Goal: Information Seeking & Learning: Learn about a topic

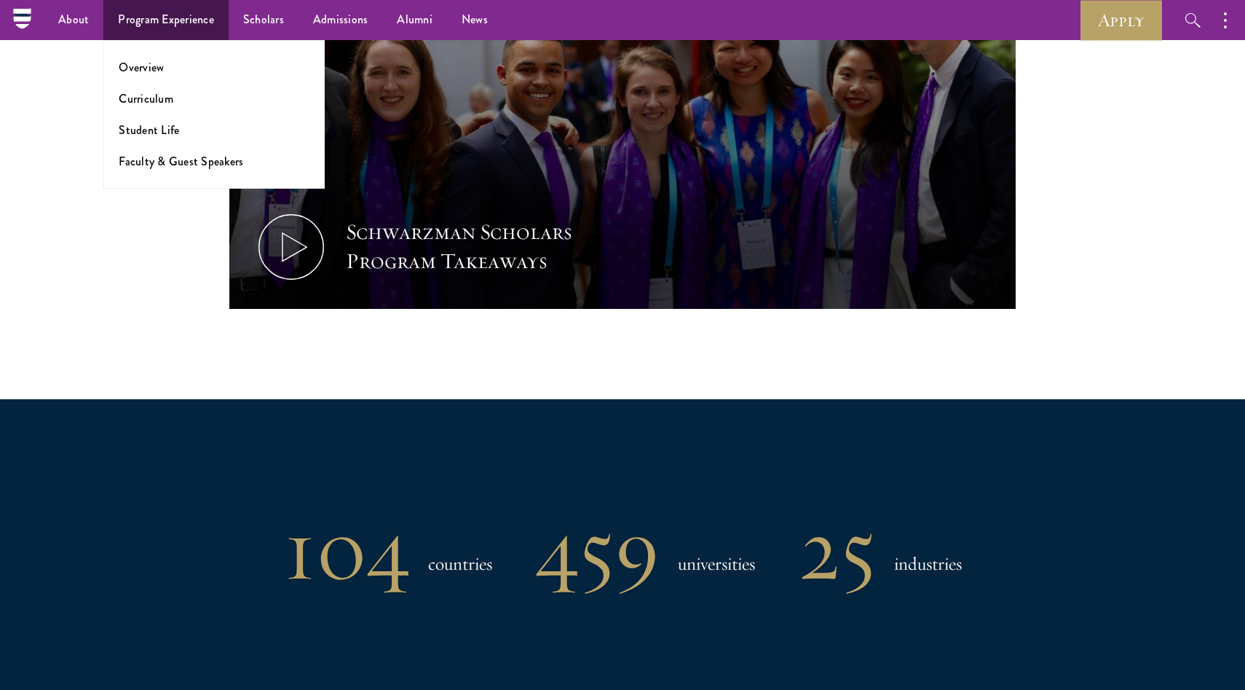
scroll to position [821, 0]
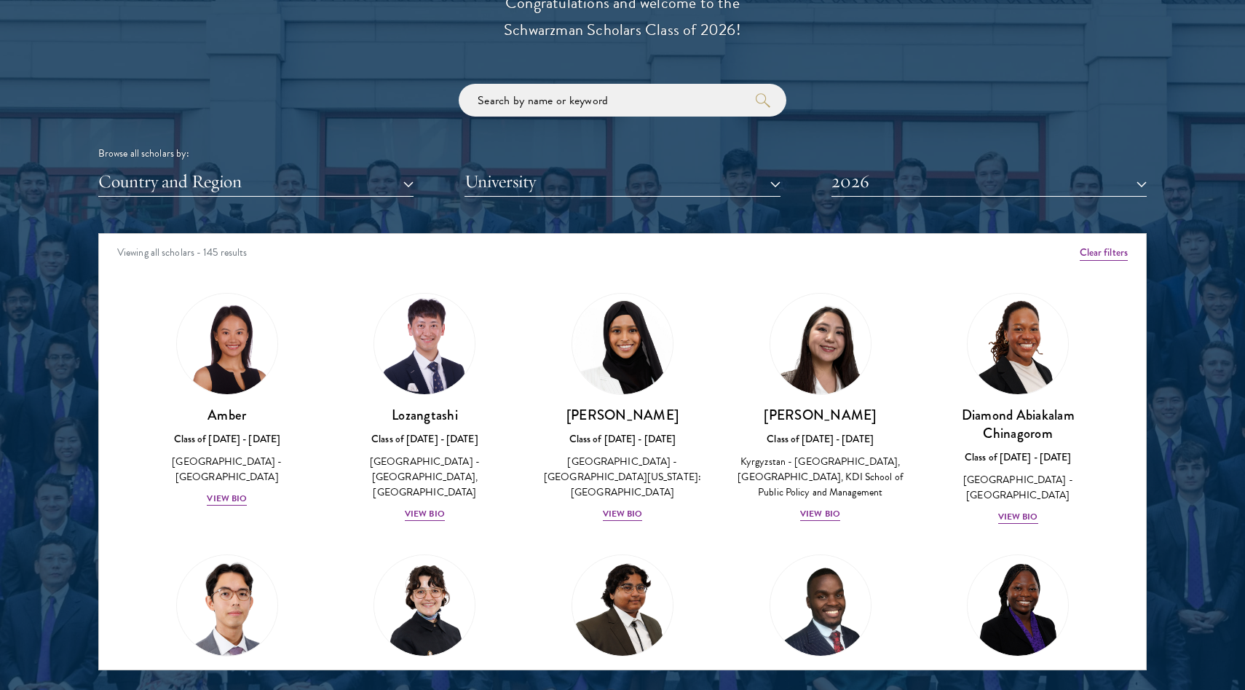
scroll to position [1702, 0]
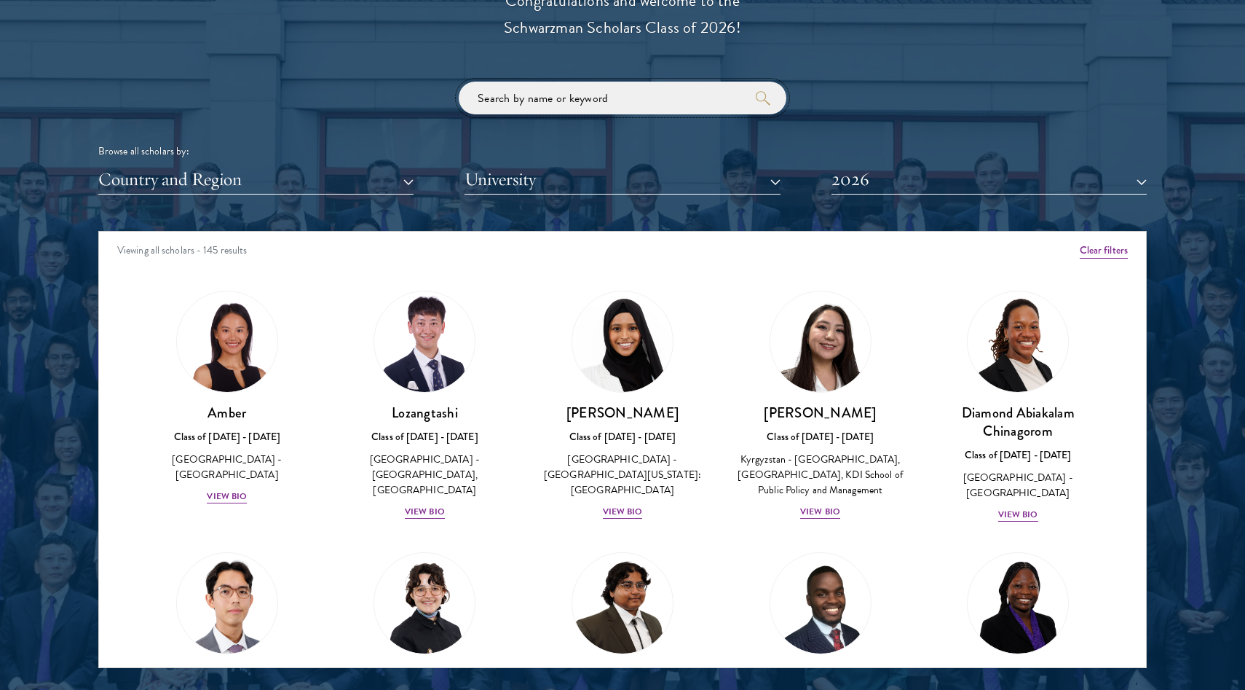
click at [568, 88] on input "search" at bounding box center [623, 98] width 328 height 33
click at [859, 181] on button "2026" at bounding box center [989, 180] width 315 height 30
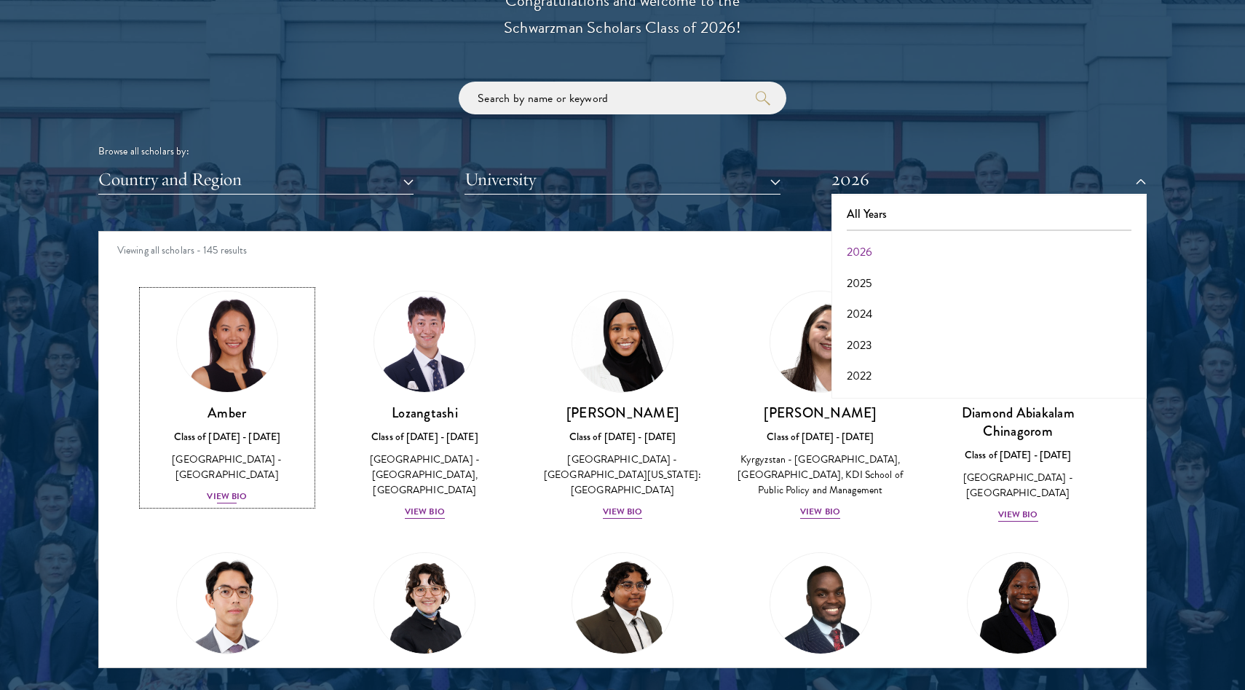
click at [229, 489] on div "View Bio" at bounding box center [227, 496] width 40 height 14
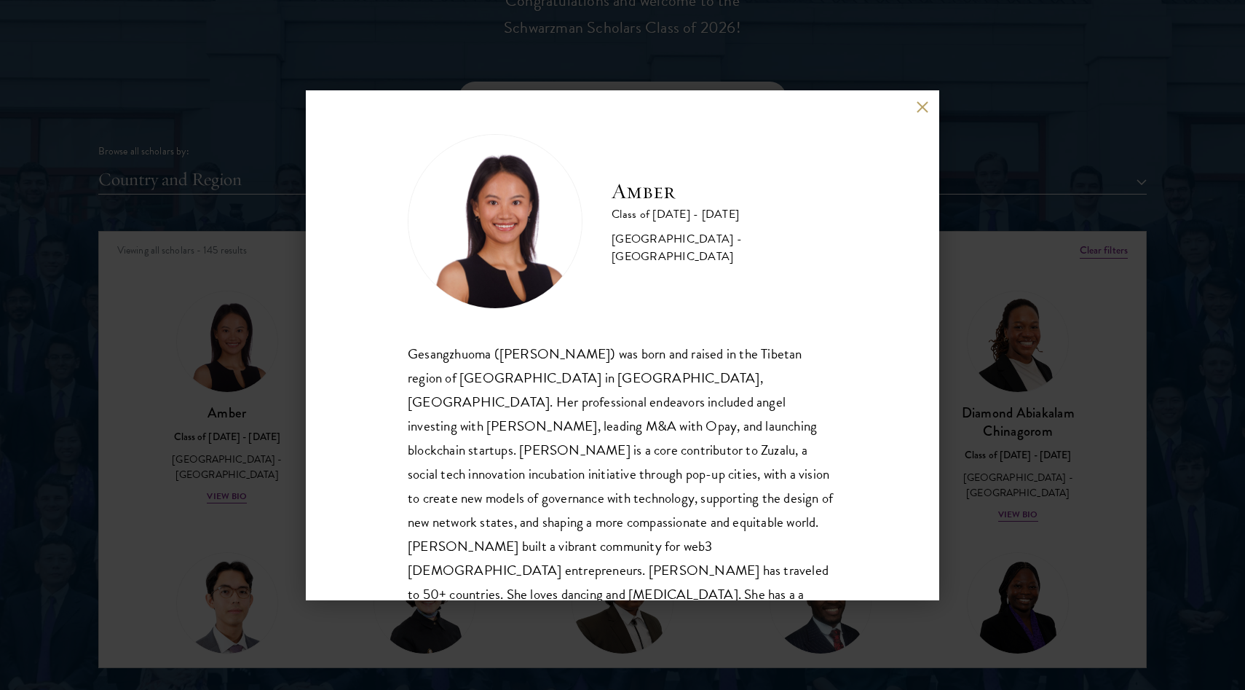
scroll to position [25, 0]
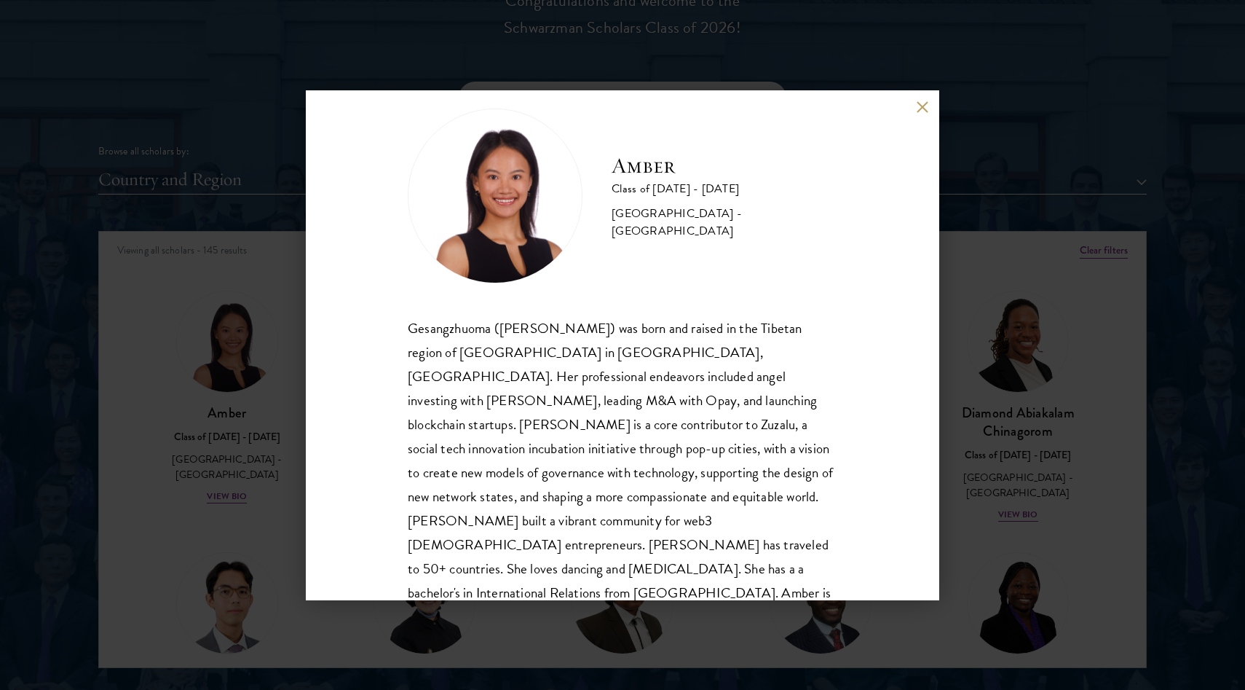
click at [202, 526] on div "Amber Class of 2025 - 2026 China - Peking University Gesangzhuoma (Amber) was b…" at bounding box center [622, 345] width 1245 height 690
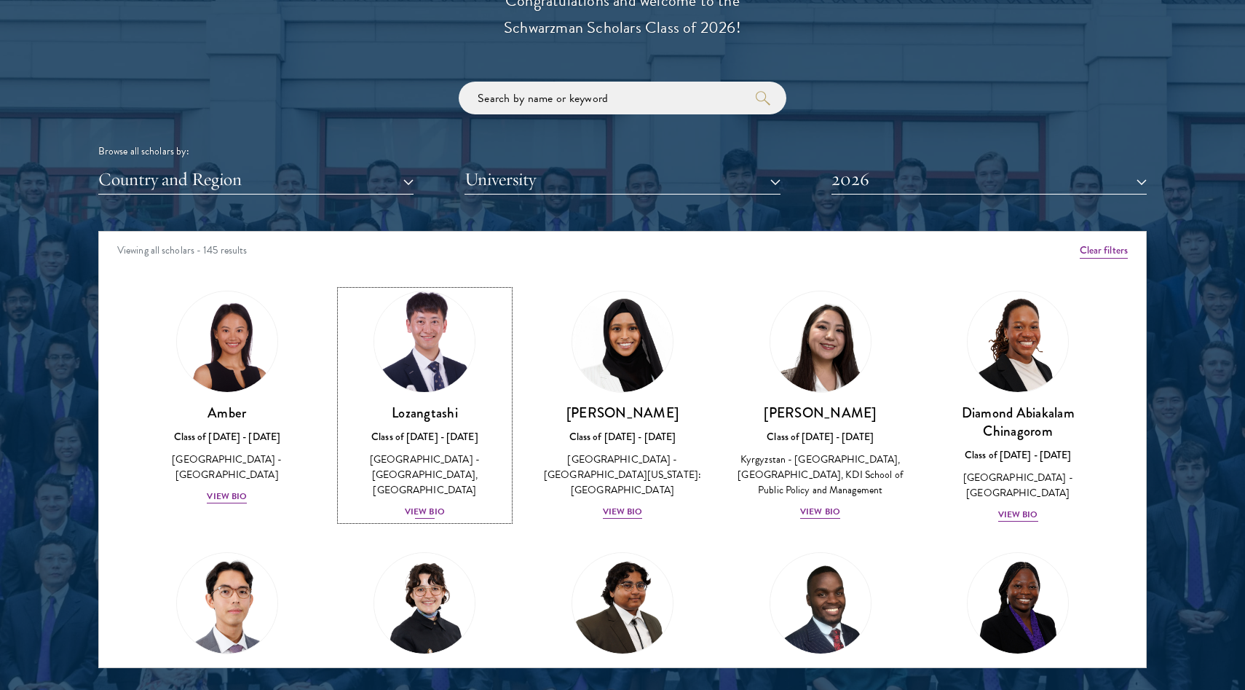
click at [438, 486] on div "Lozangtashi Class of [DATE] - [DATE] [GEOGRAPHIC_DATA] - [GEOGRAPHIC_DATA], [GE…" at bounding box center [425, 461] width 169 height 117
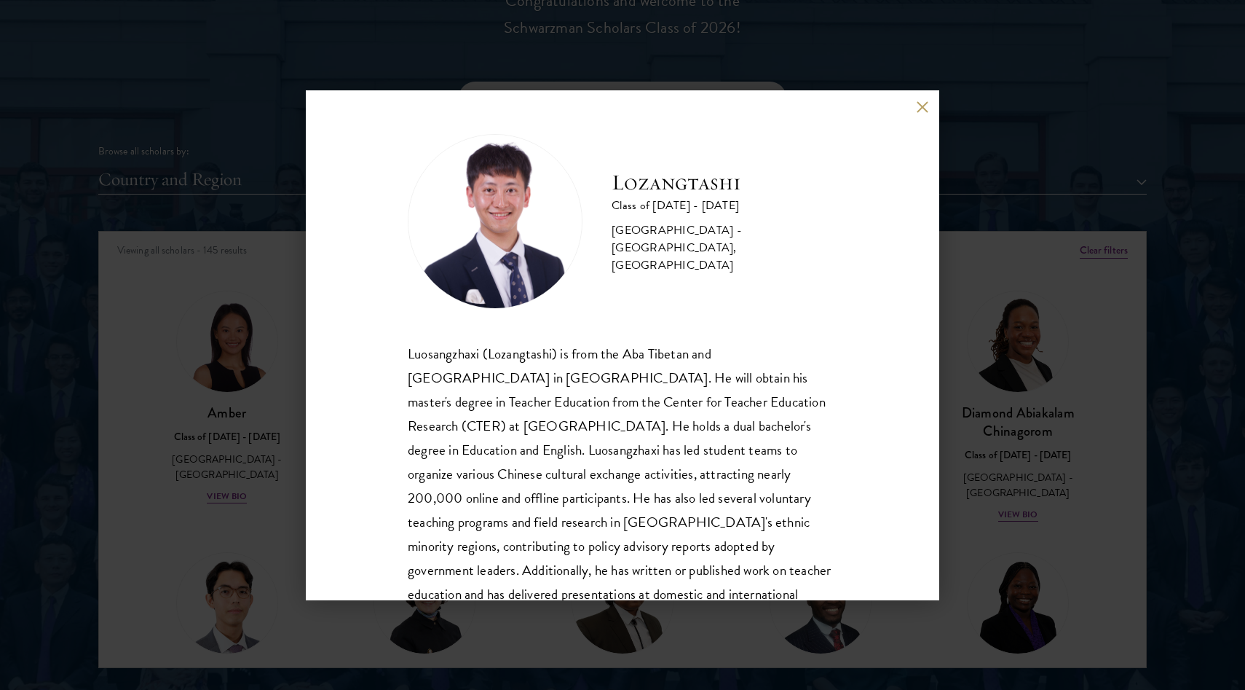
scroll to position [50, 0]
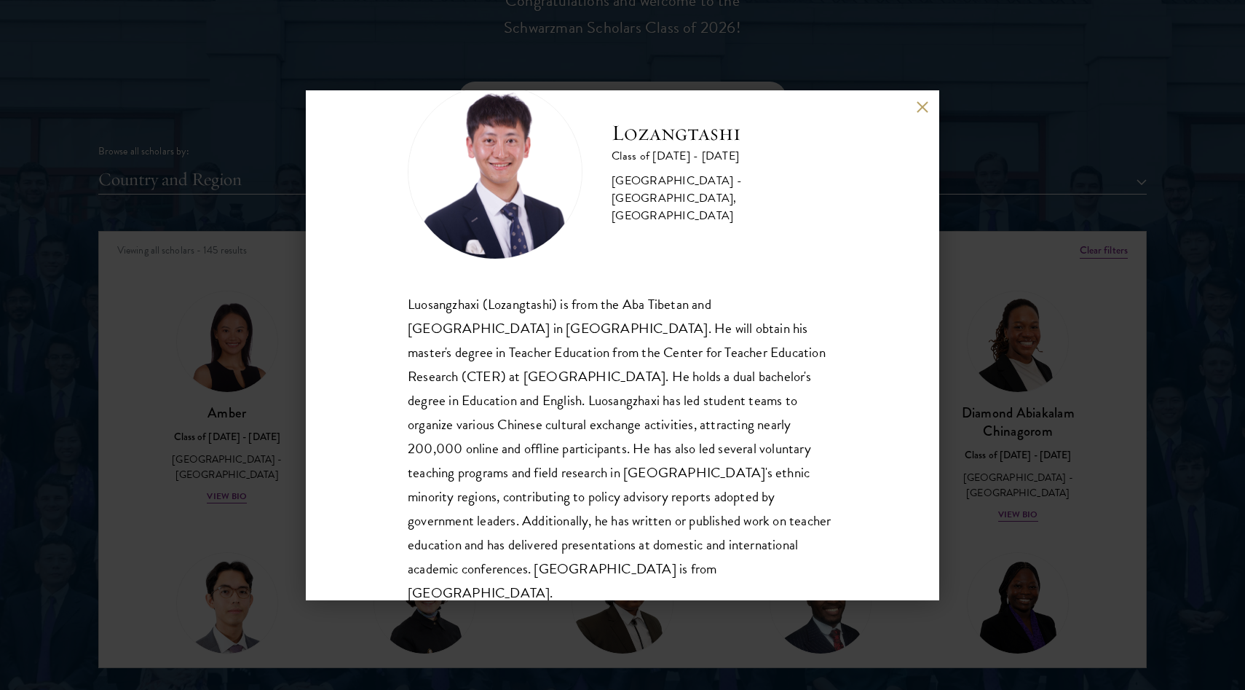
click at [275, 524] on div "Lozangtashi Class of 2025 - 2026 China - South-Central Minzu University, Beijin…" at bounding box center [622, 345] width 1245 height 690
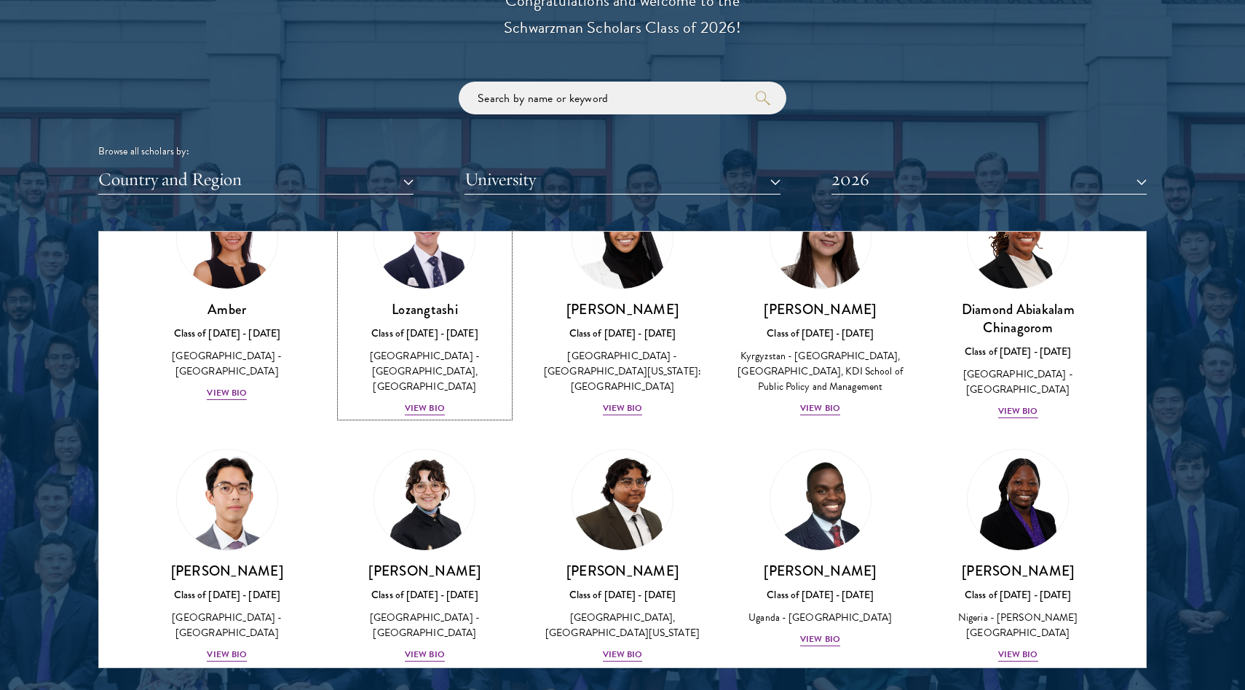
scroll to position [106, 0]
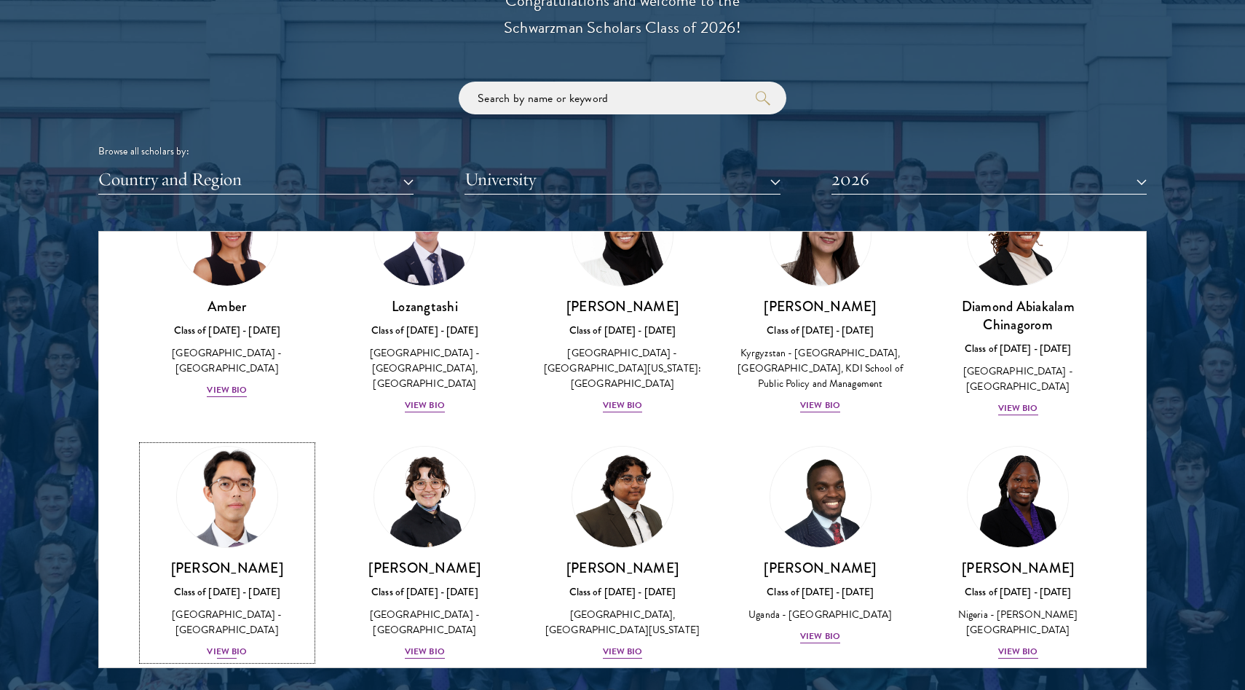
click at [236, 647] on div "View Bio" at bounding box center [227, 651] width 40 height 14
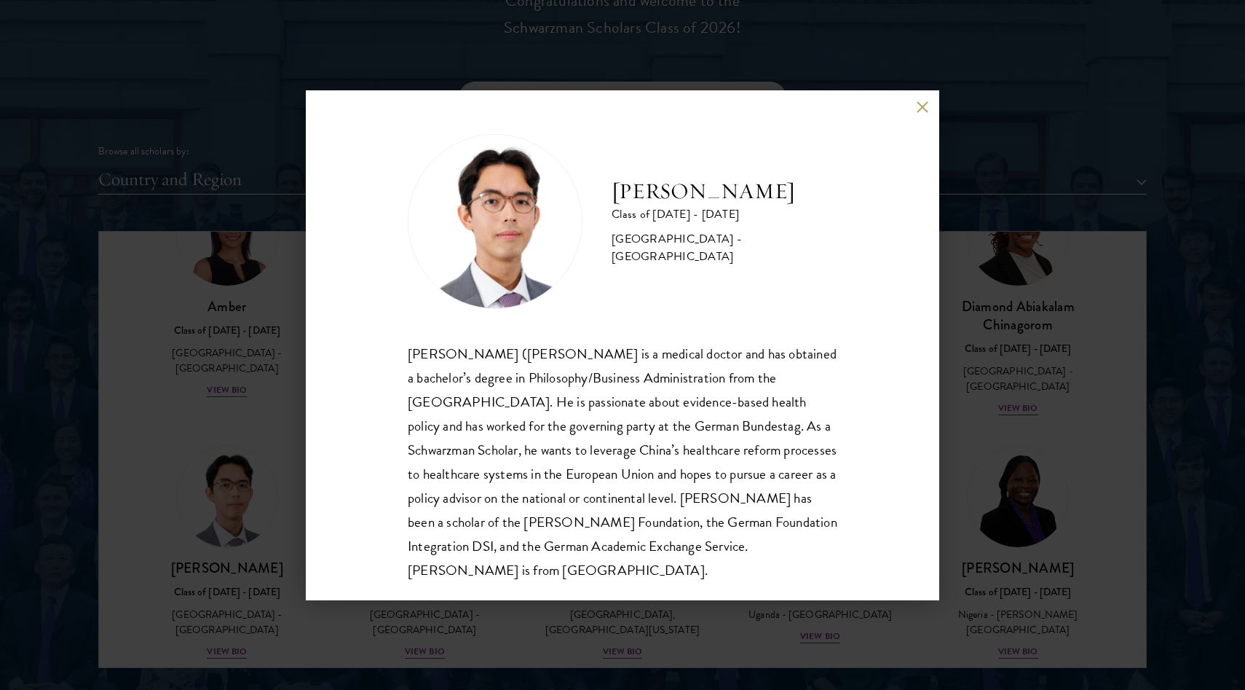
click at [224, 418] on div "[PERSON_NAME] Class of [DATE] - [DATE] [GEOGRAPHIC_DATA] - [GEOGRAPHIC_DATA] [P…" at bounding box center [622, 345] width 1245 height 690
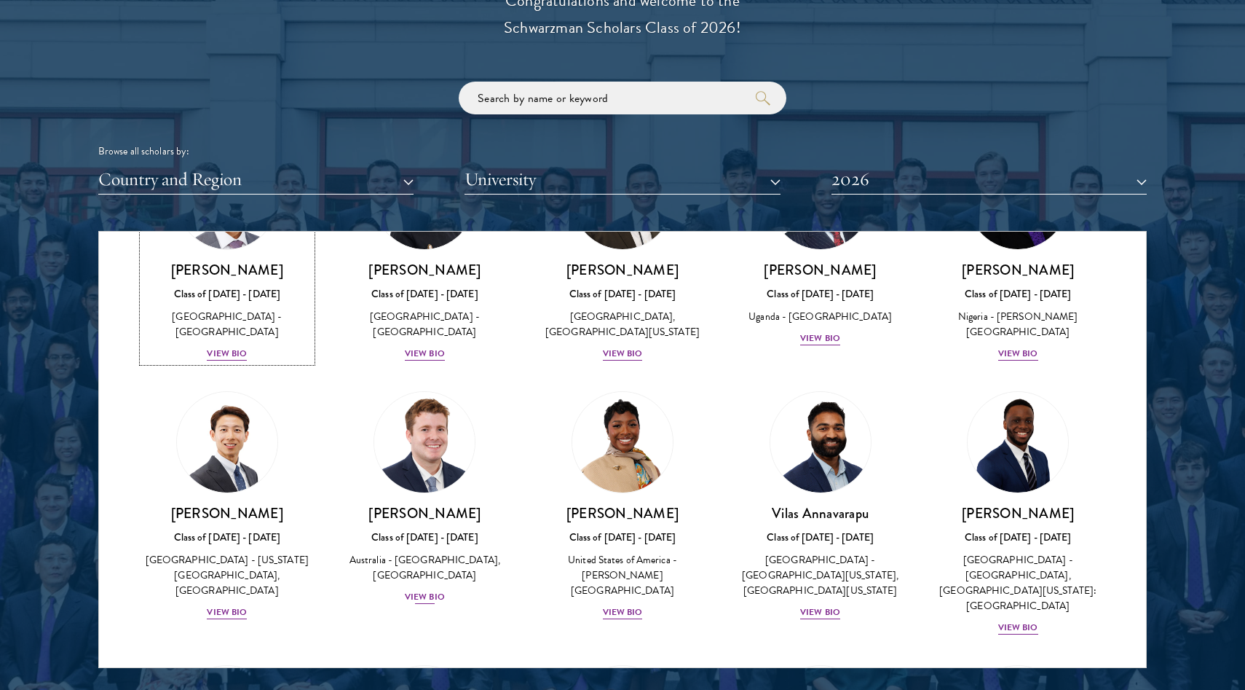
scroll to position [0, 0]
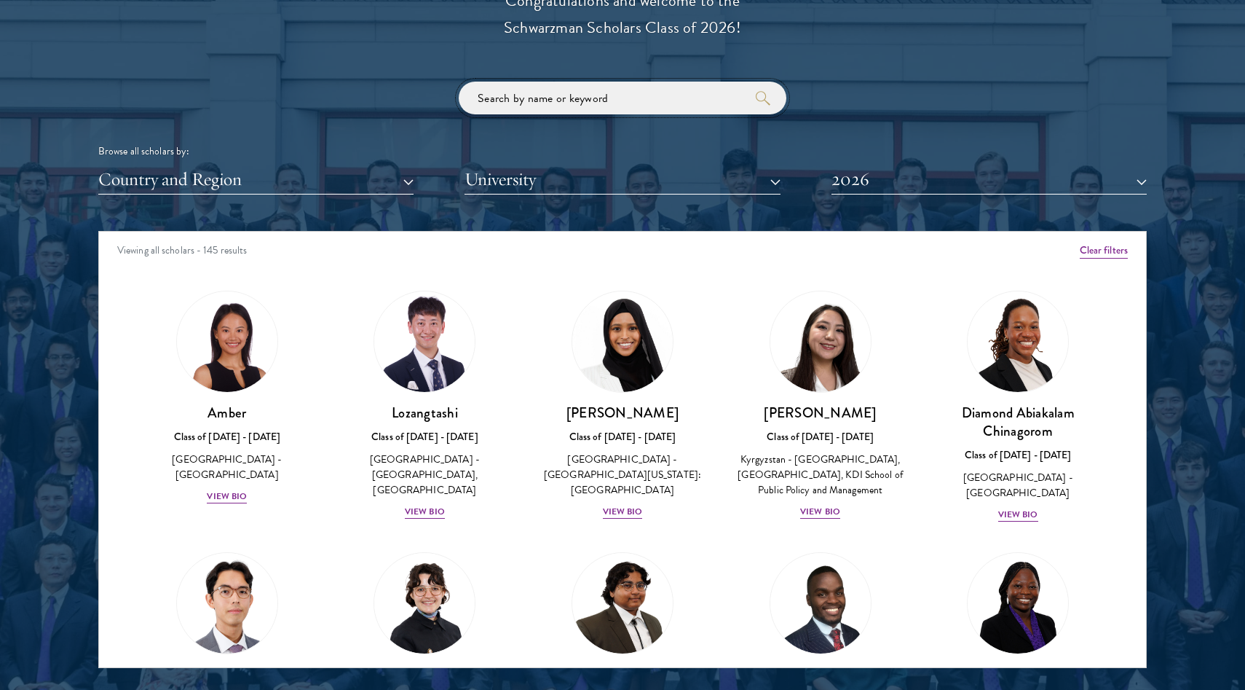
click at [636, 108] on input "search" at bounding box center [623, 98] width 328 height 33
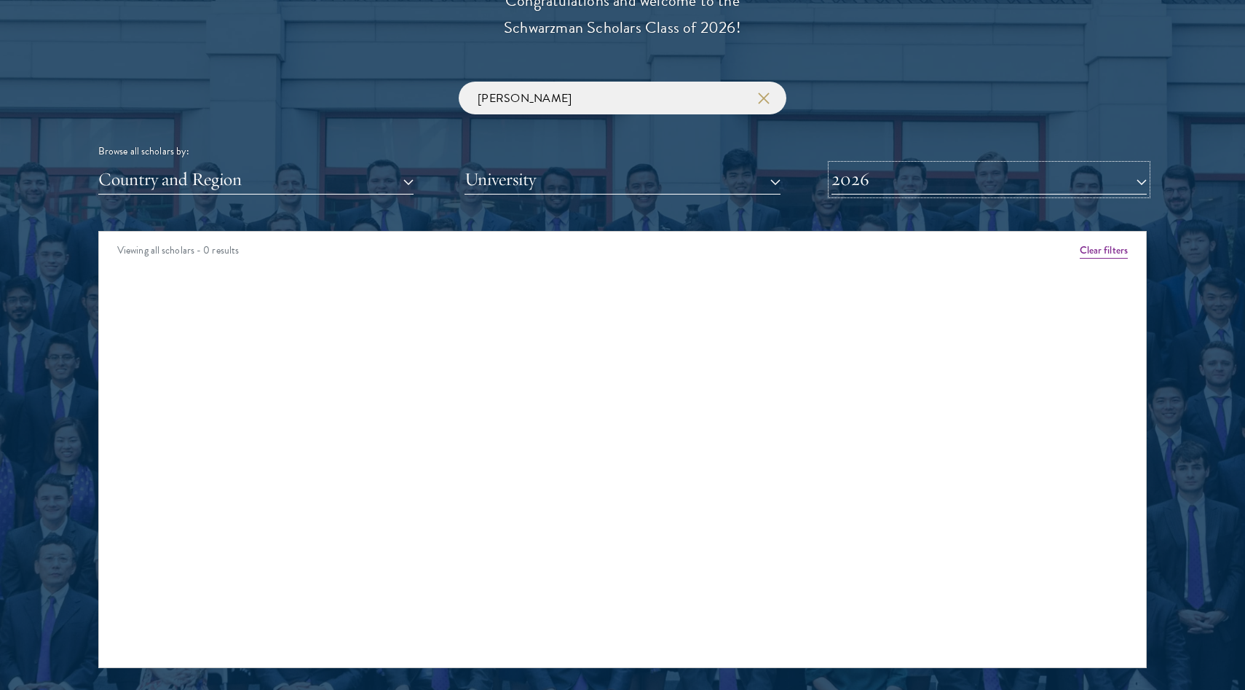
click at [957, 184] on button "2026" at bounding box center [989, 180] width 315 height 30
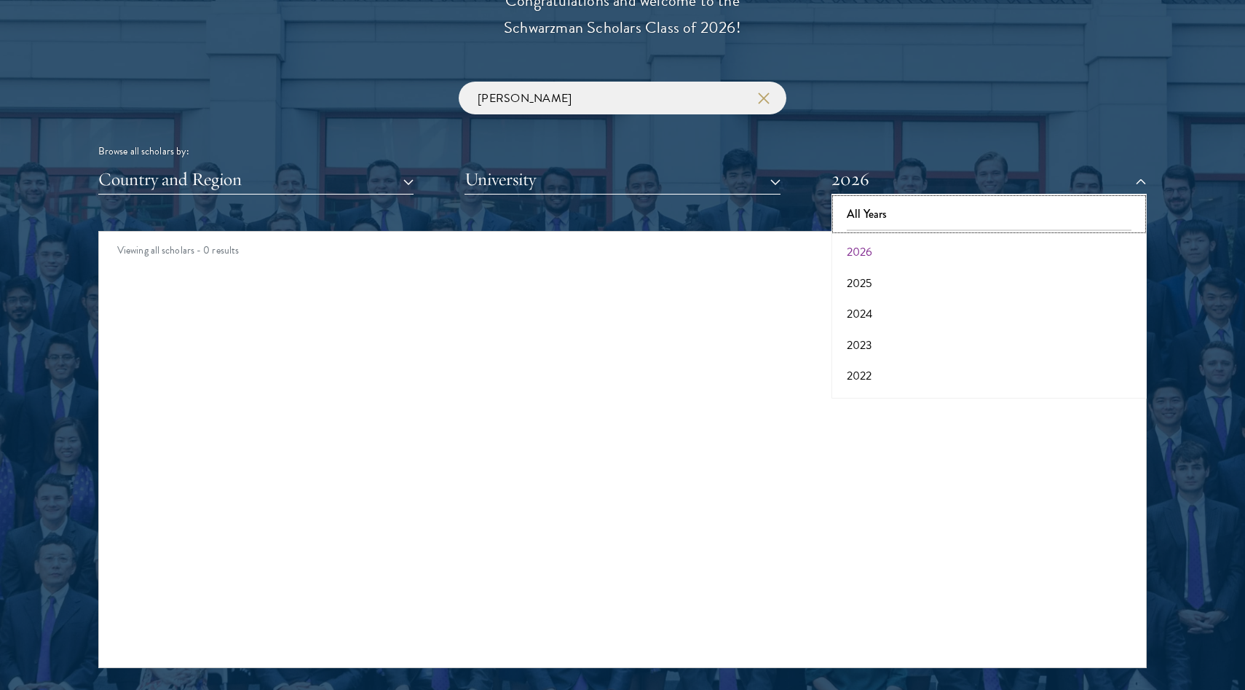
click at [955, 207] on button "All Years" at bounding box center [989, 214] width 307 height 31
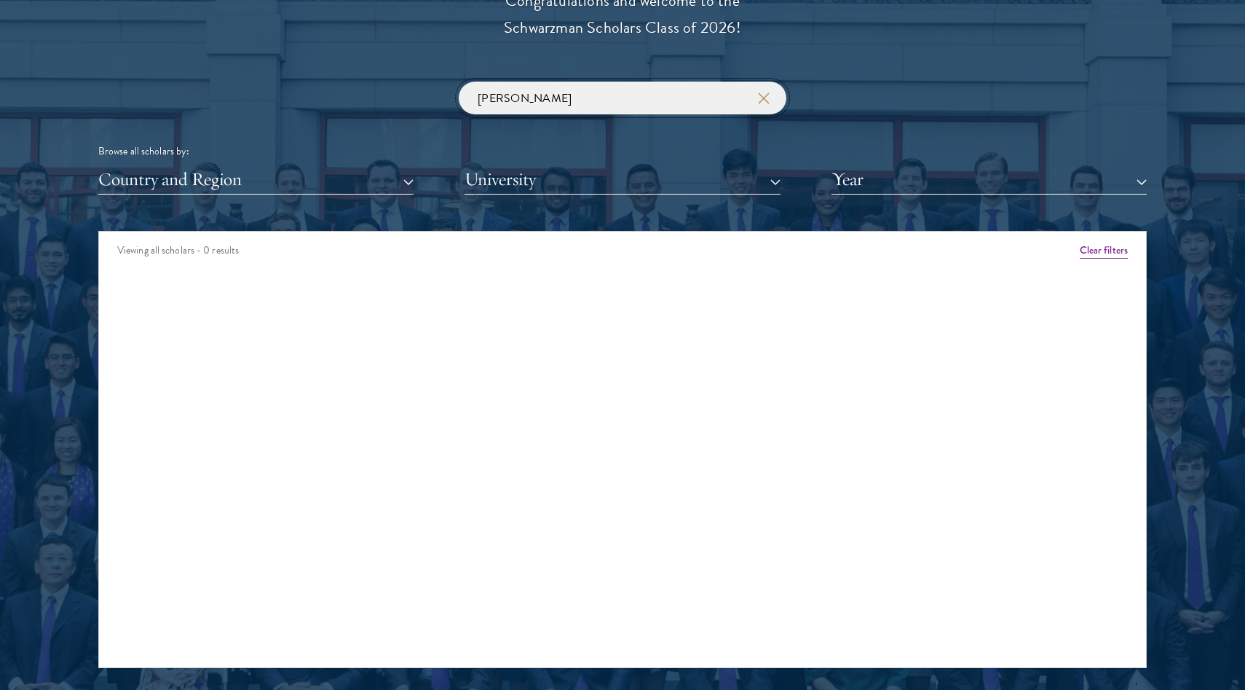
click at [652, 102] on input "cary" at bounding box center [623, 98] width 328 height 33
type input "c"
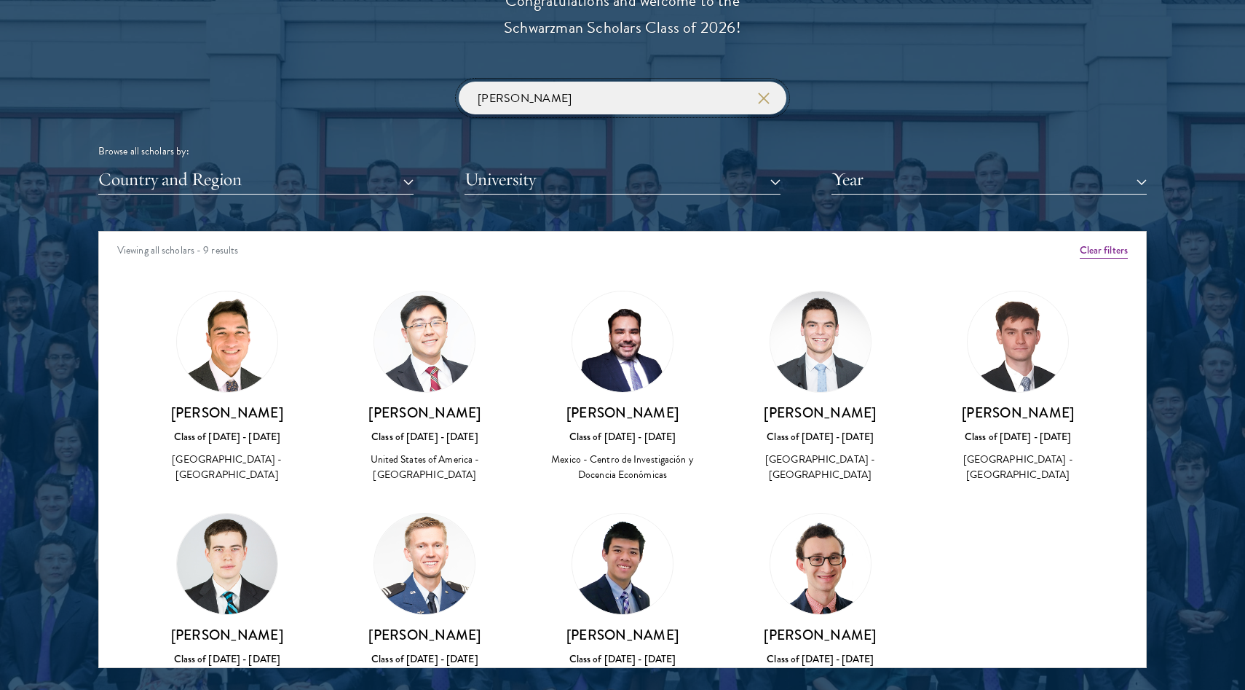
type input "benjamin"
click at [237, 341] on img at bounding box center [227, 341] width 100 height 100
click at [244, 441] on div "Class of [DATE] - [DATE]" at bounding box center [227, 436] width 169 height 15
click at [242, 379] on img at bounding box center [227, 341] width 100 height 100
click at [225, 354] on img at bounding box center [227, 341] width 100 height 100
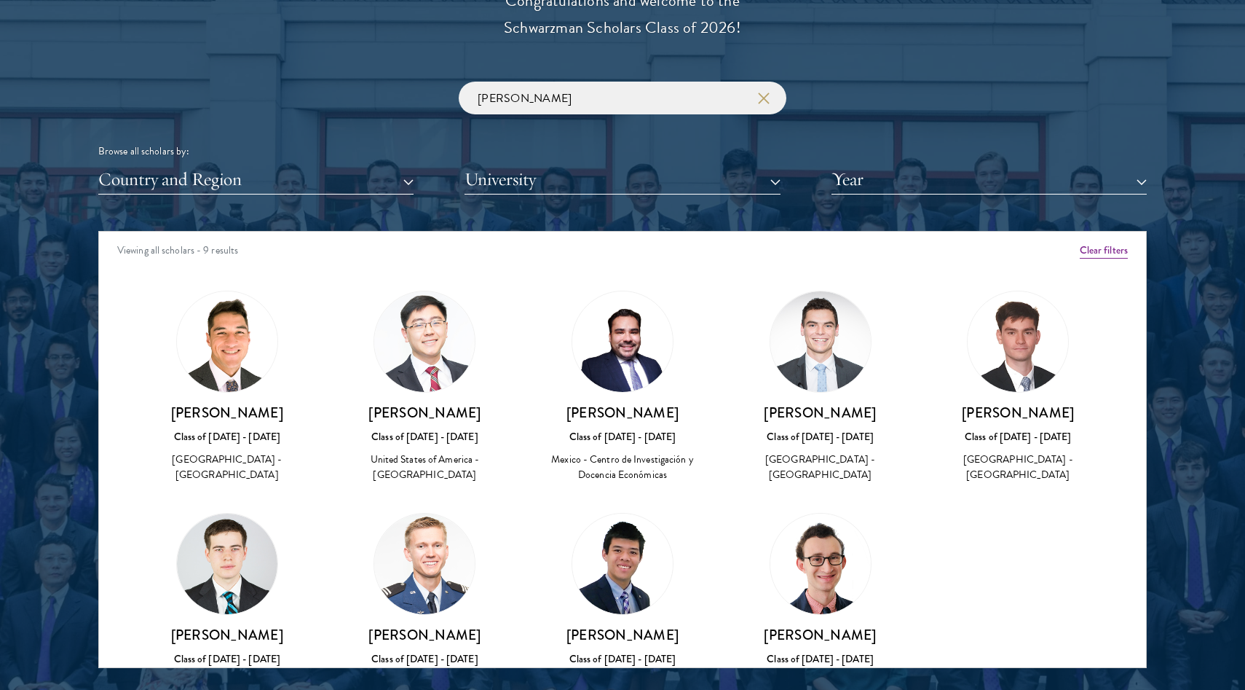
click at [232, 354] on img at bounding box center [227, 341] width 100 height 100
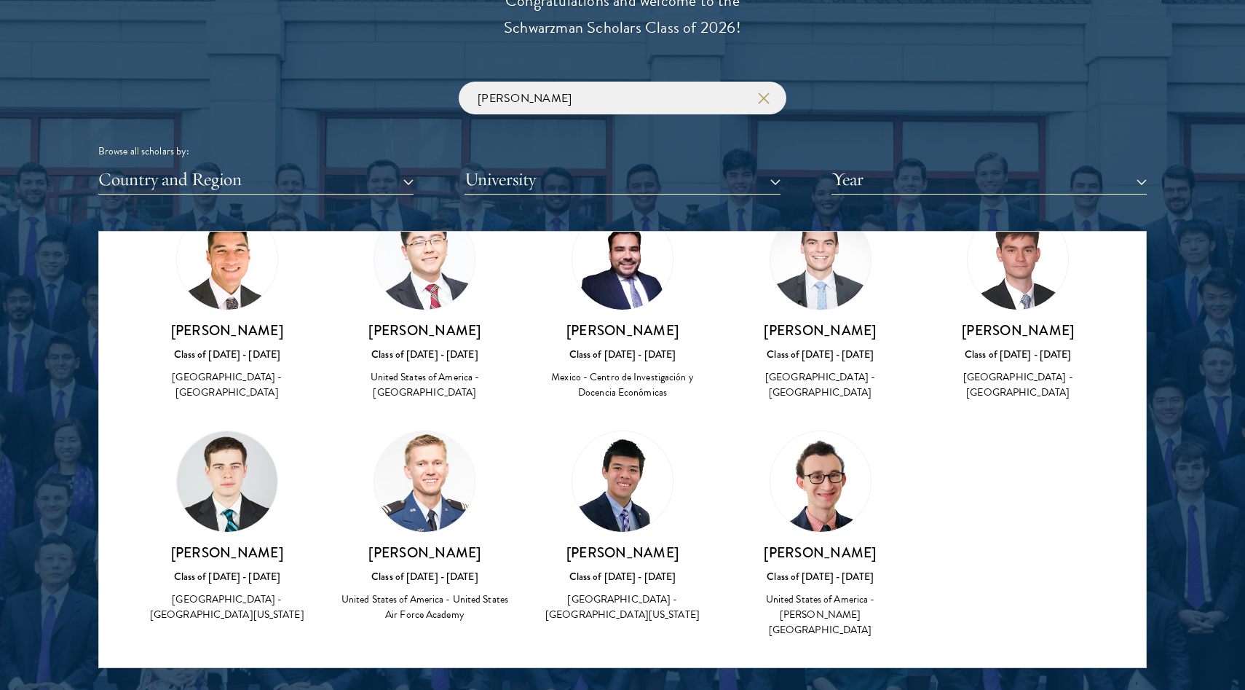
click at [234, 372] on div "[GEOGRAPHIC_DATA] - [GEOGRAPHIC_DATA]" at bounding box center [227, 384] width 169 height 31
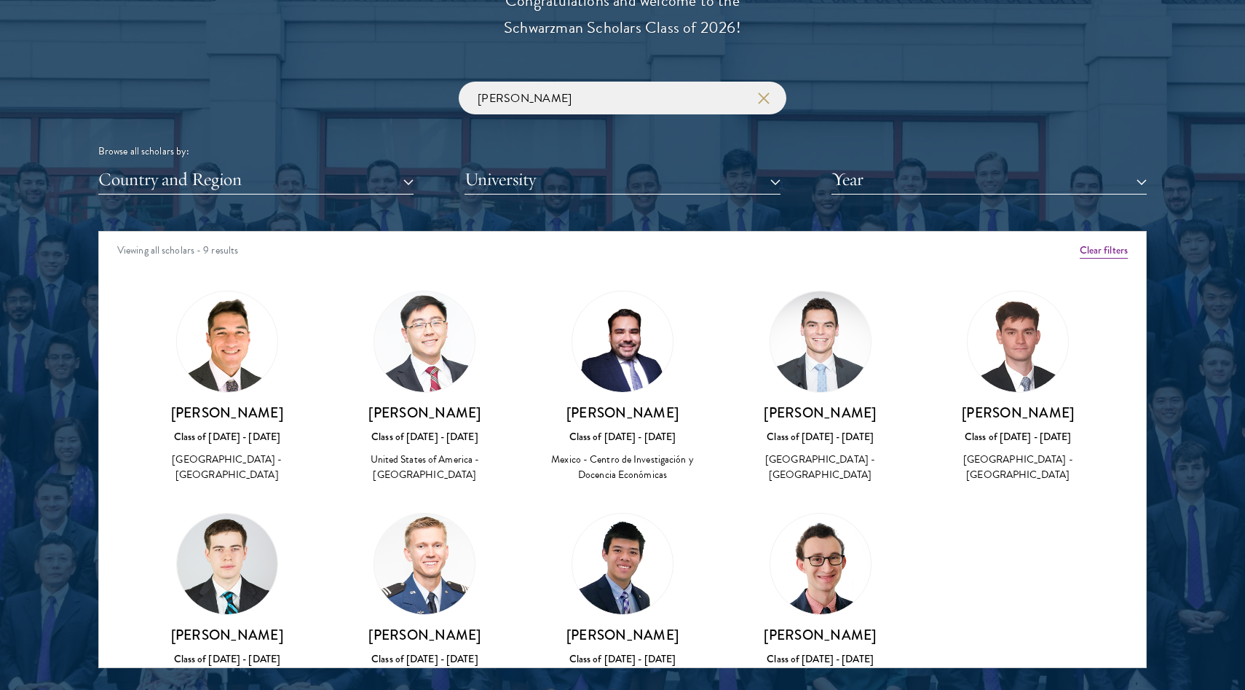
click at [243, 336] on img at bounding box center [227, 341] width 100 height 100
drag, startPoint x: 285, startPoint y: 412, endPoint x: 154, endPoint y: 411, distance: 130.3
click at [154, 411] on h3 "[PERSON_NAME]" at bounding box center [227, 412] width 169 height 18
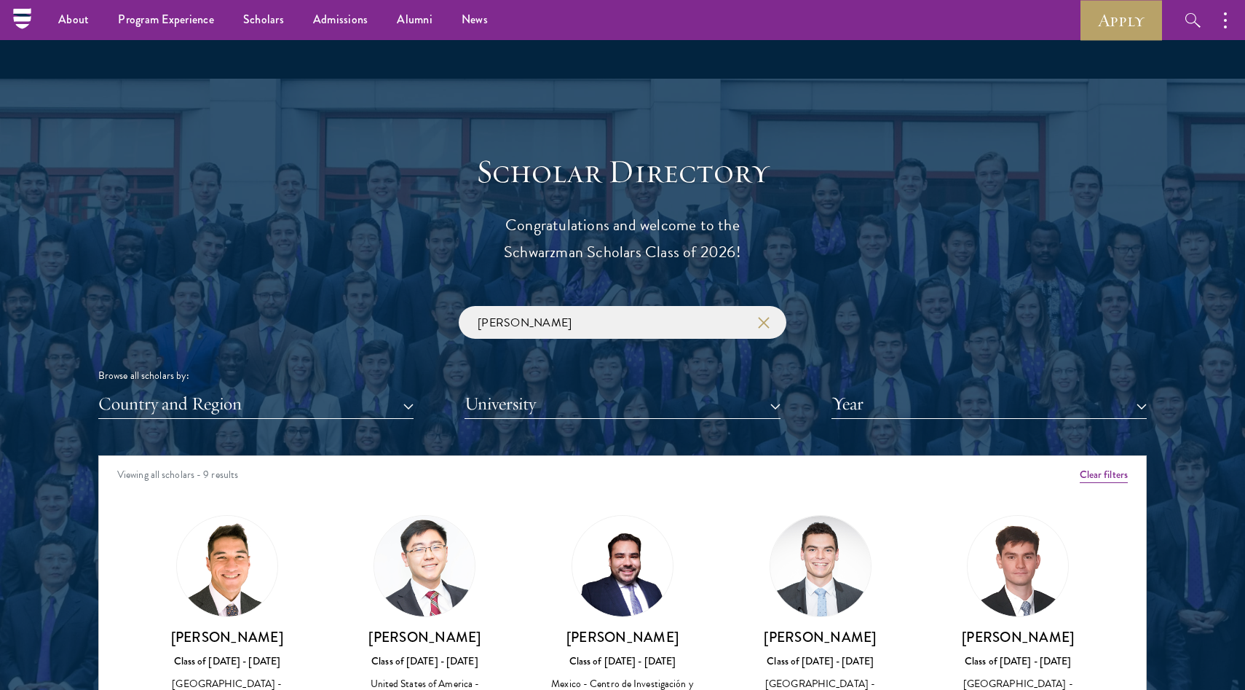
scroll to position [1421, 0]
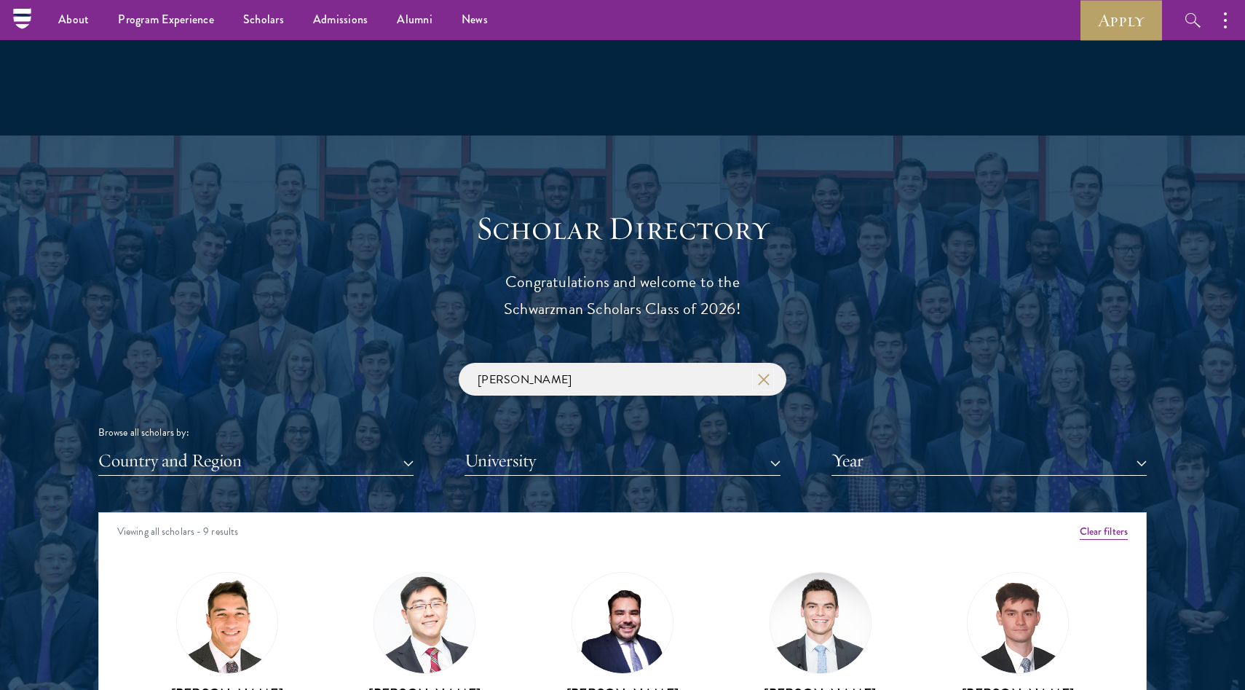
click at [762, 378] on use "button" at bounding box center [763, 378] width 20 height 20
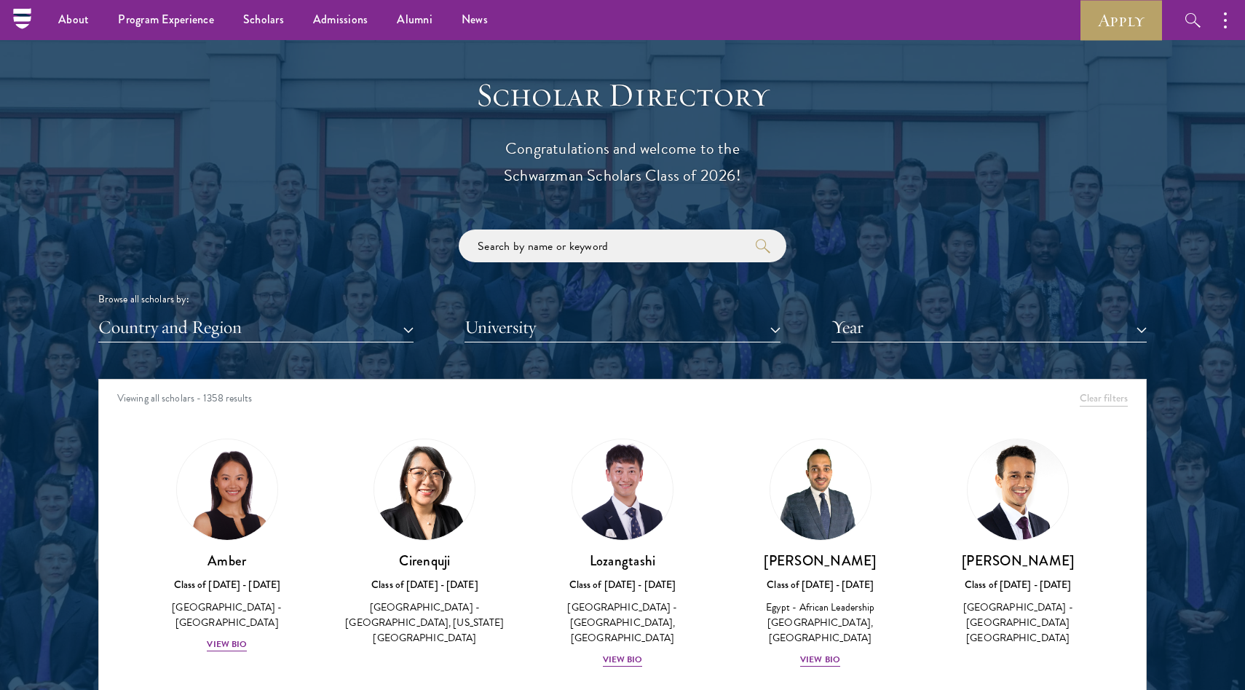
scroll to position [1772, 0]
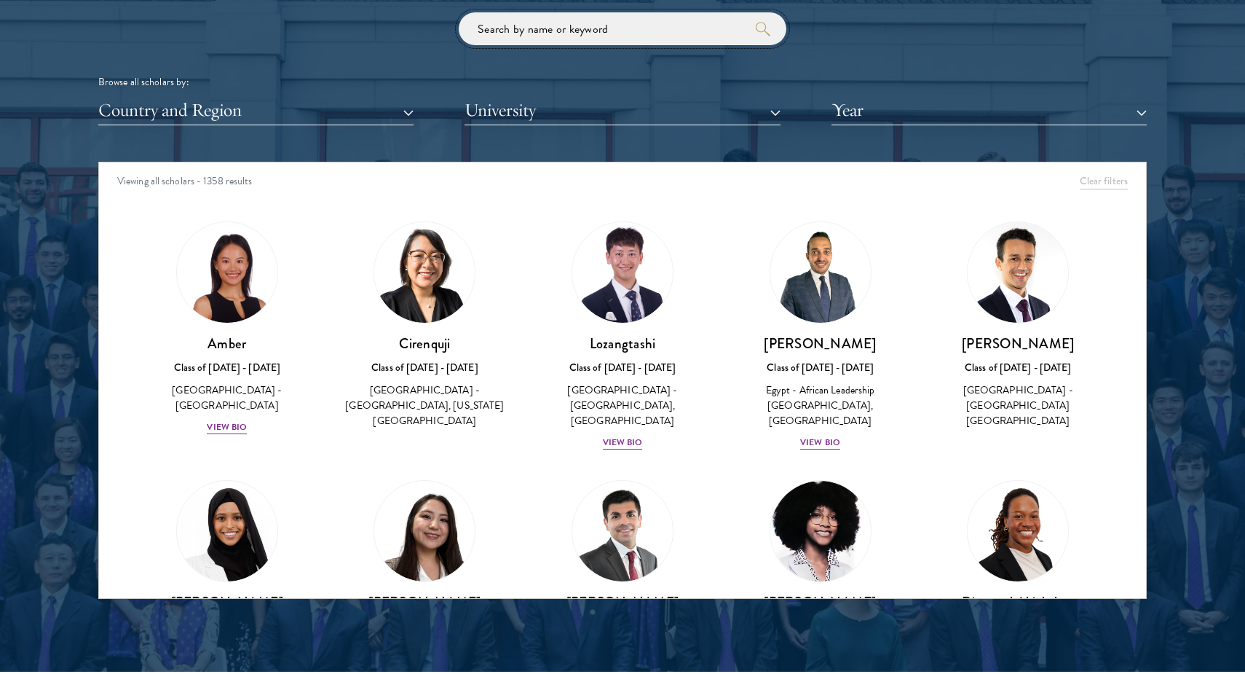
click at [666, 28] on input "search" at bounding box center [623, 28] width 328 height 33
click at [926, 99] on button "Year" at bounding box center [989, 110] width 315 height 30
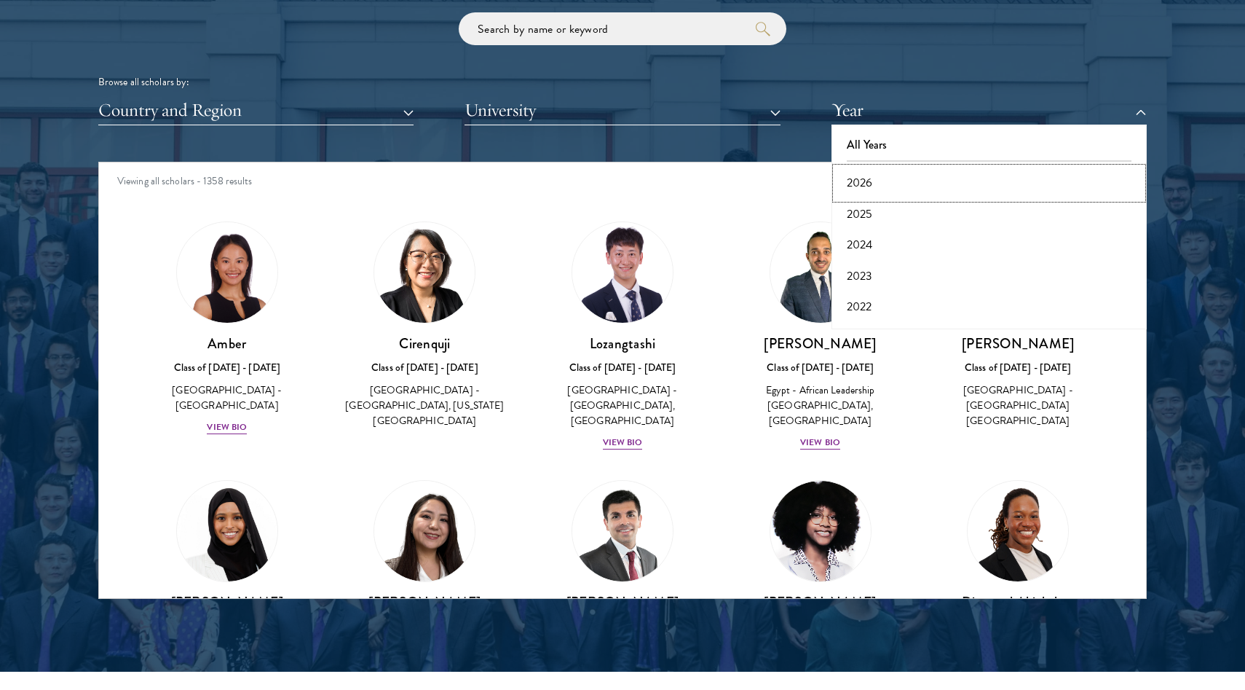
click at [923, 184] on button "2026" at bounding box center [989, 182] width 307 height 31
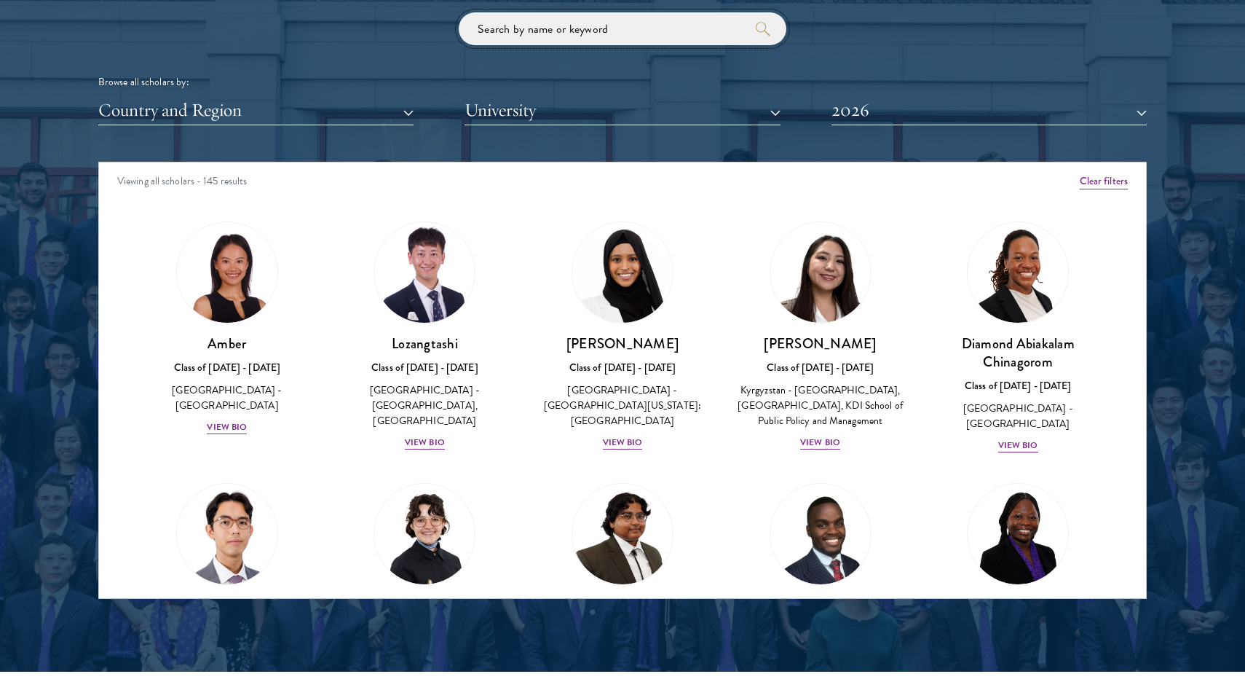
click at [612, 33] on input "search" at bounding box center [623, 28] width 328 height 33
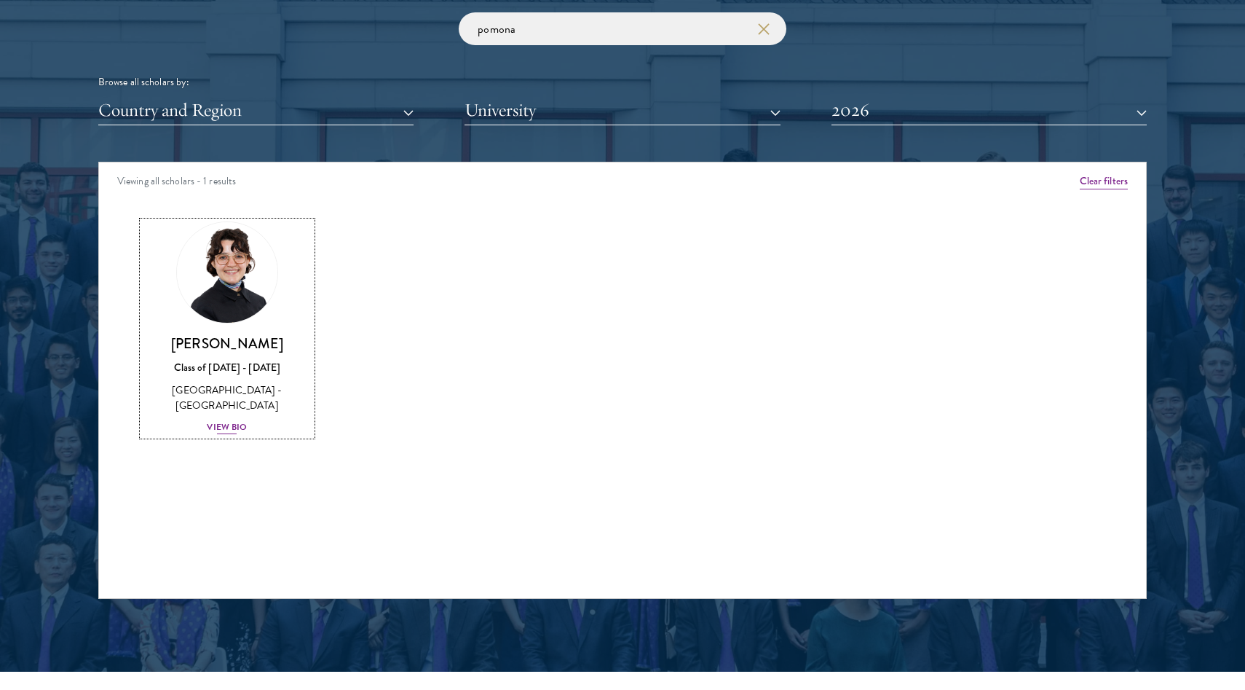
click at [229, 424] on div "View Bio" at bounding box center [227, 427] width 40 height 14
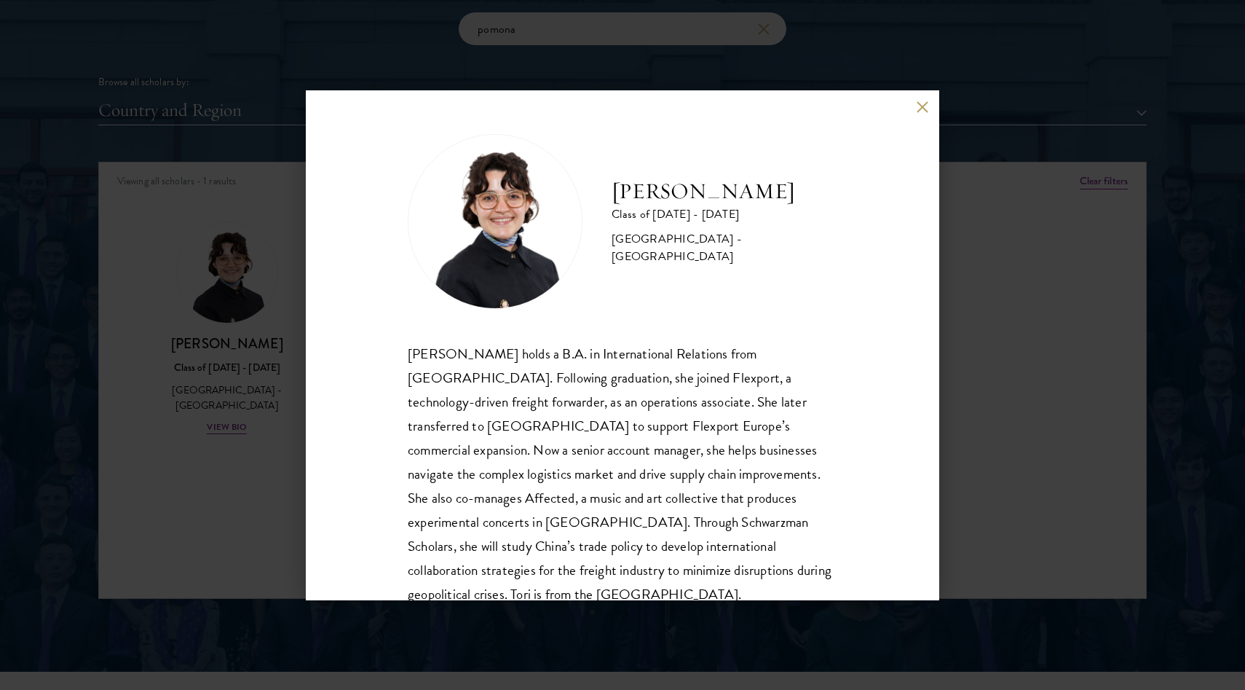
scroll to position [25, 0]
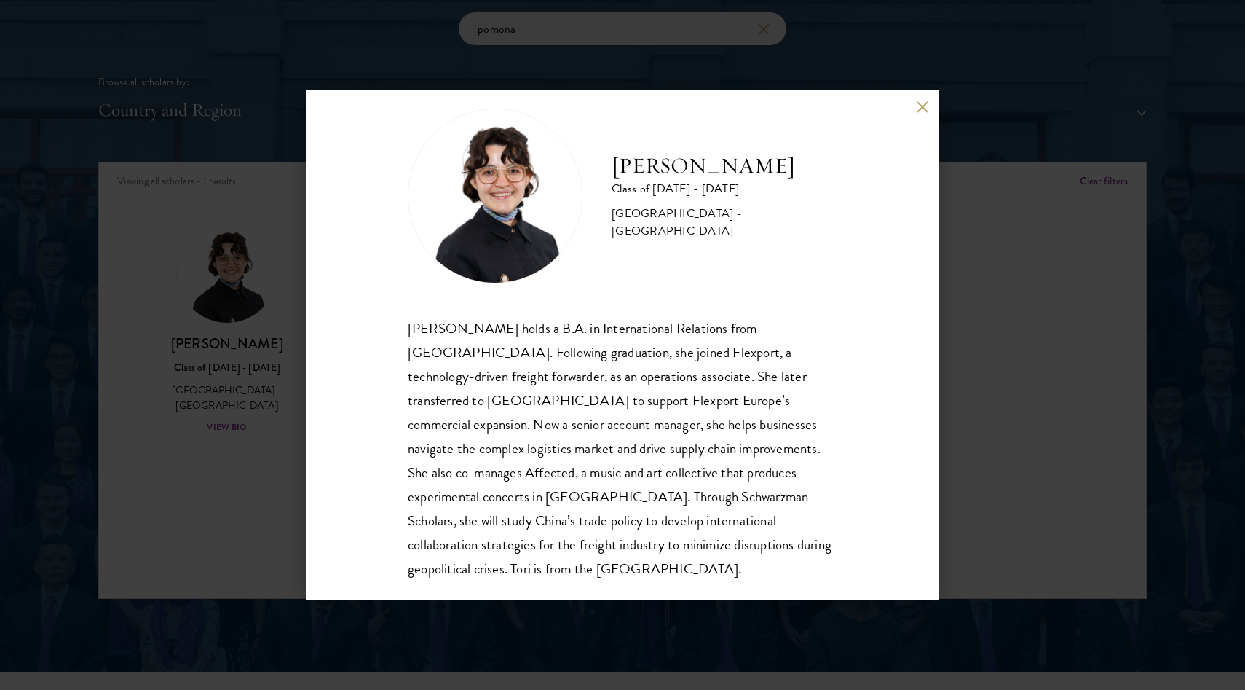
click at [926, 108] on button at bounding box center [922, 107] width 12 height 12
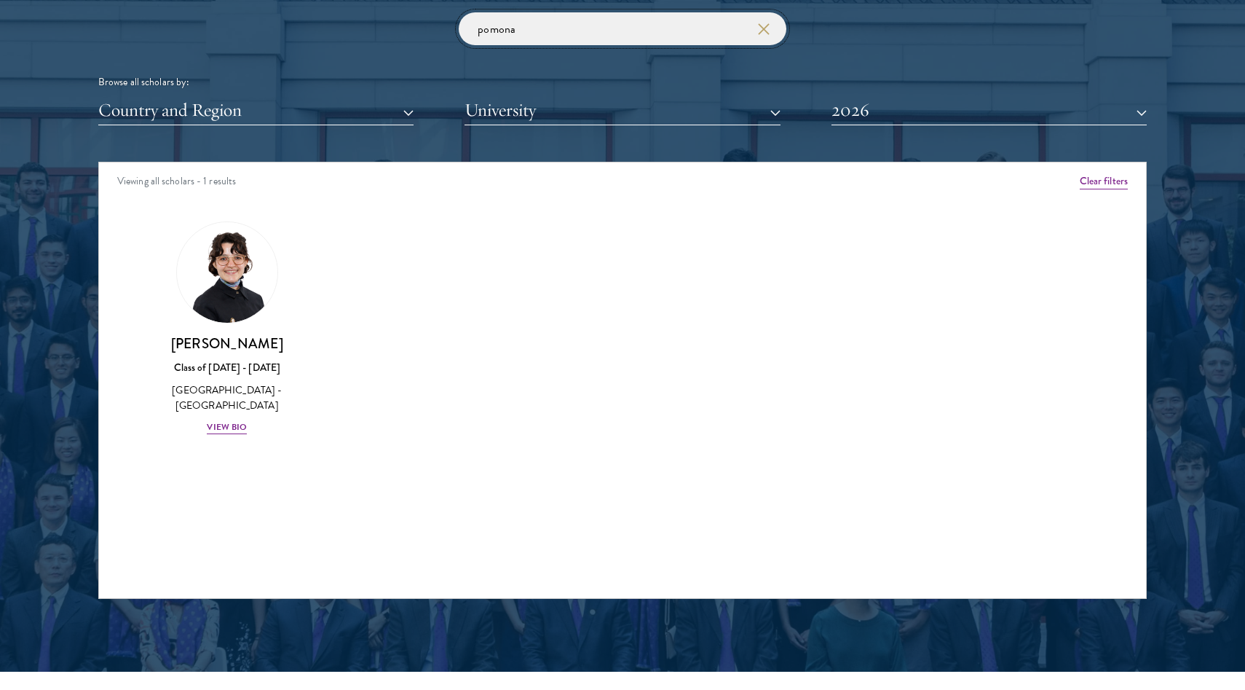
click at [548, 34] on input "pomona" at bounding box center [623, 28] width 328 height 33
type input "p"
type input "a"
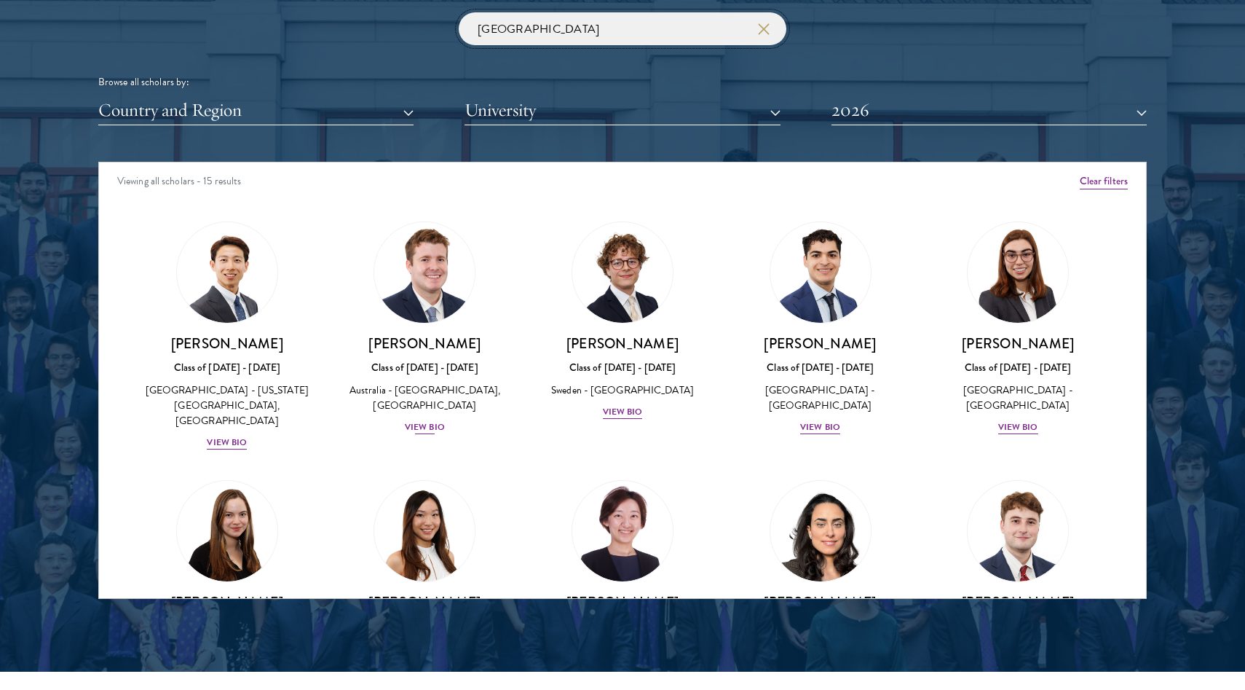
scroll to position [386, 0]
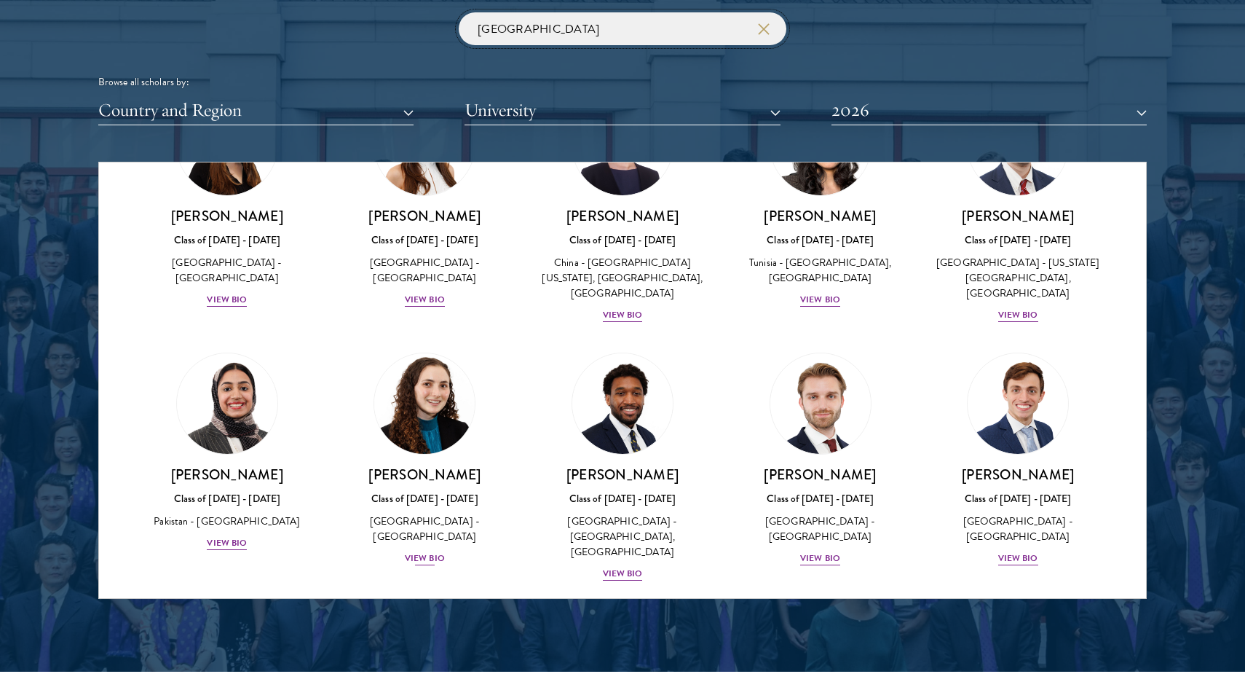
type input "harvard"
click at [435, 551] on div "View Bio" at bounding box center [425, 558] width 40 height 14
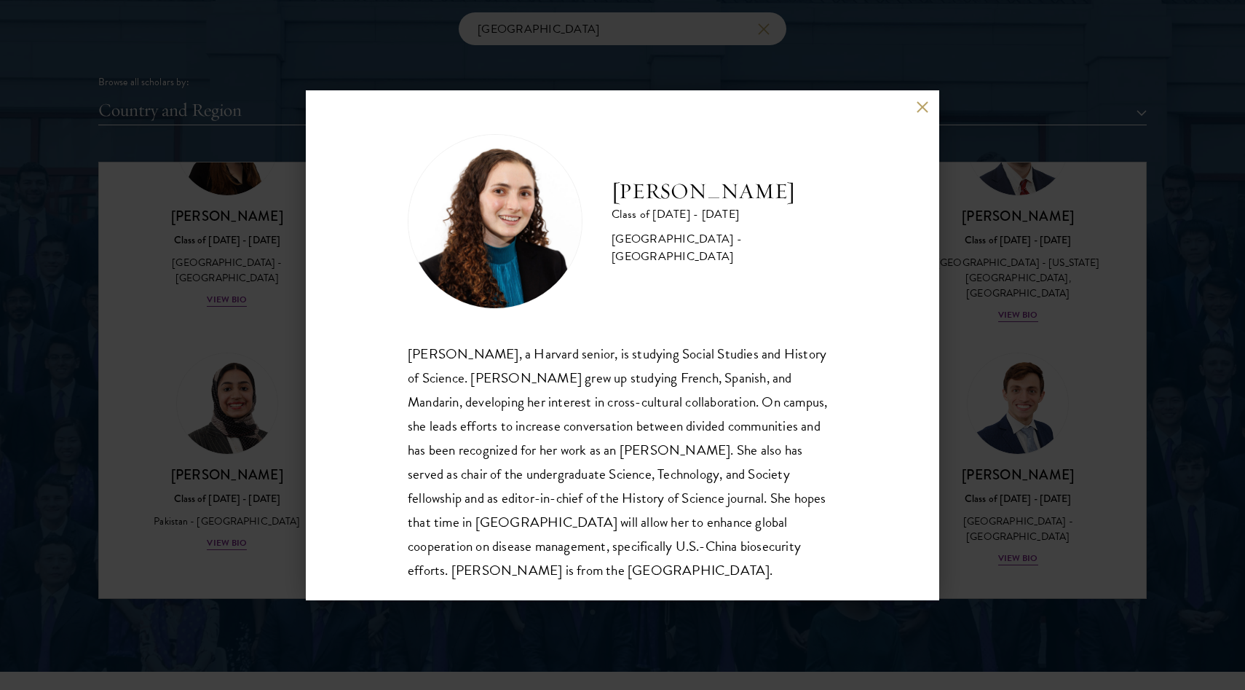
click at [926, 96] on div "Maya Rosen Class of 2025 - 2026 United States of America - Harvard University M…" at bounding box center [623, 345] width 634 height 510
click at [923, 106] on button at bounding box center [922, 107] width 12 height 12
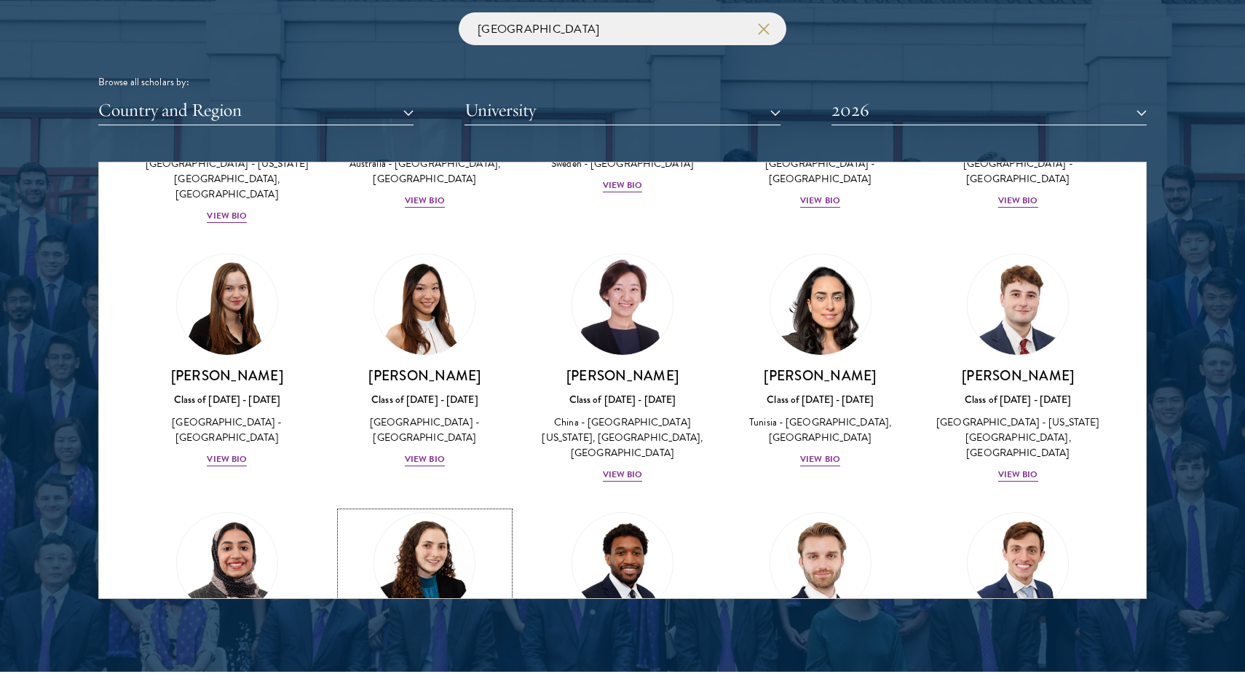
scroll to position [225, 0]
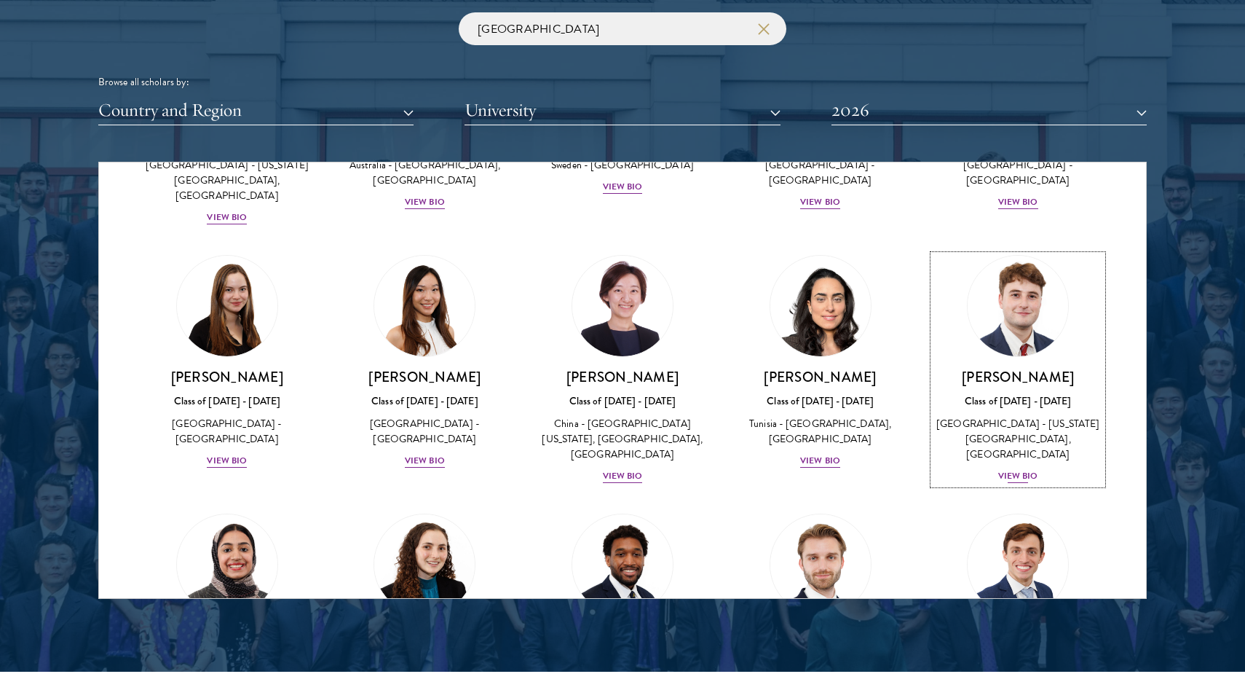
click at [1030, 469] on div "View Bio" at bounding box center [1018, 476] width 40 height 14
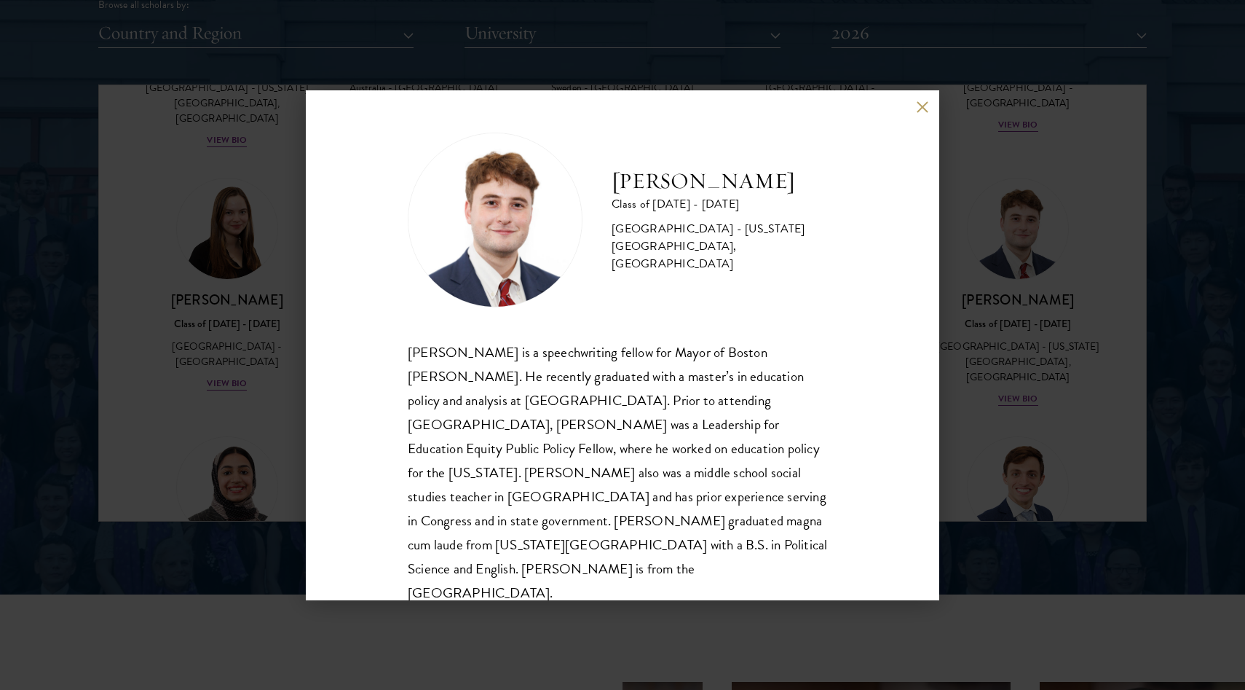
scroll to position [1852, 0]
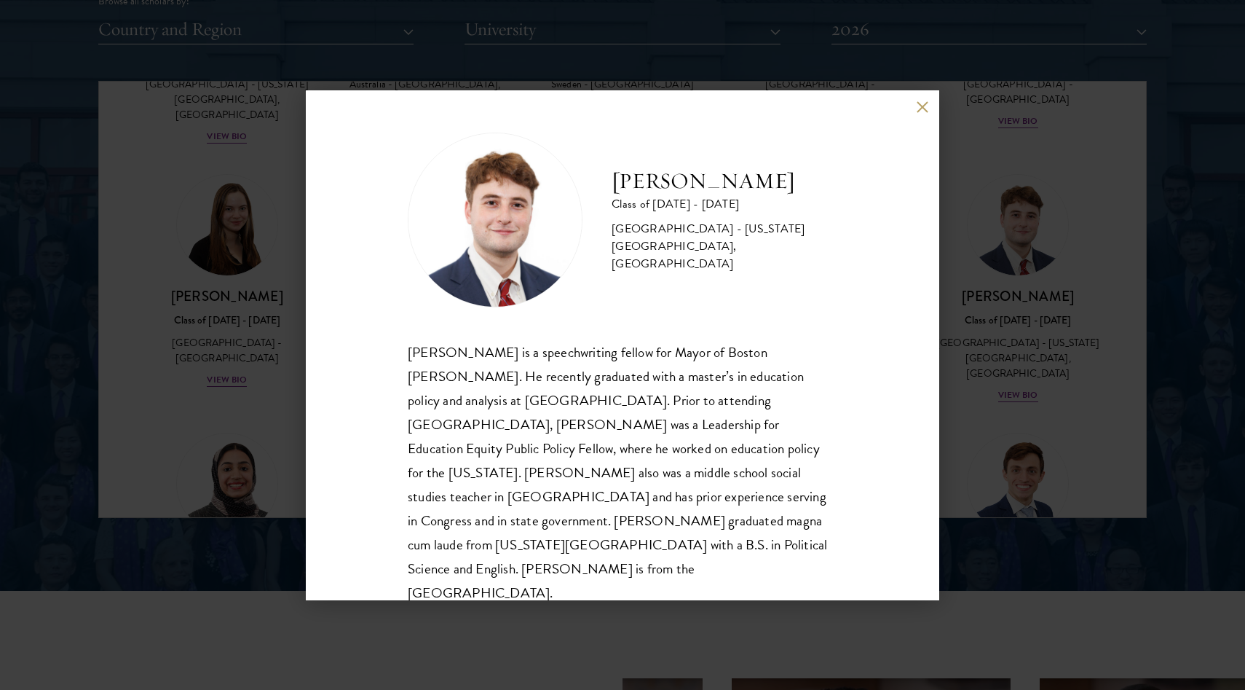
click at [919, 112] on button at bounding box center [922, 107] width 12 height 12
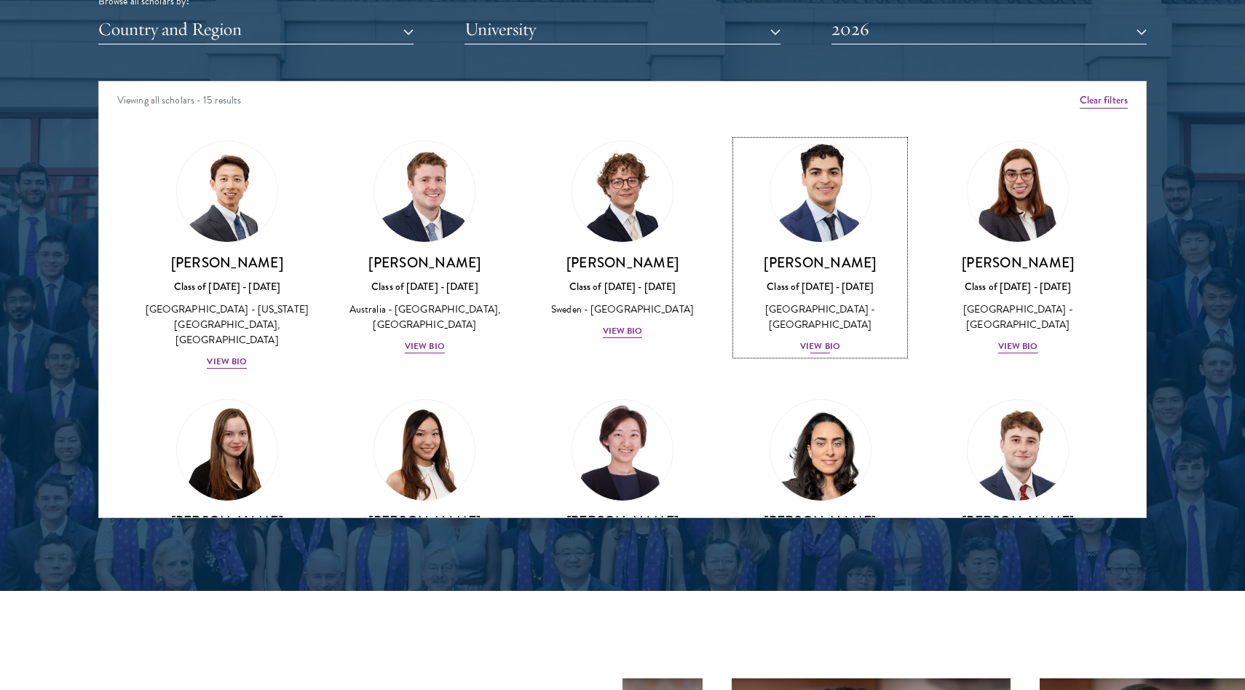
click at [823, 347] on div "View Bio" at bounding box center [820, 346] width 40 height 14
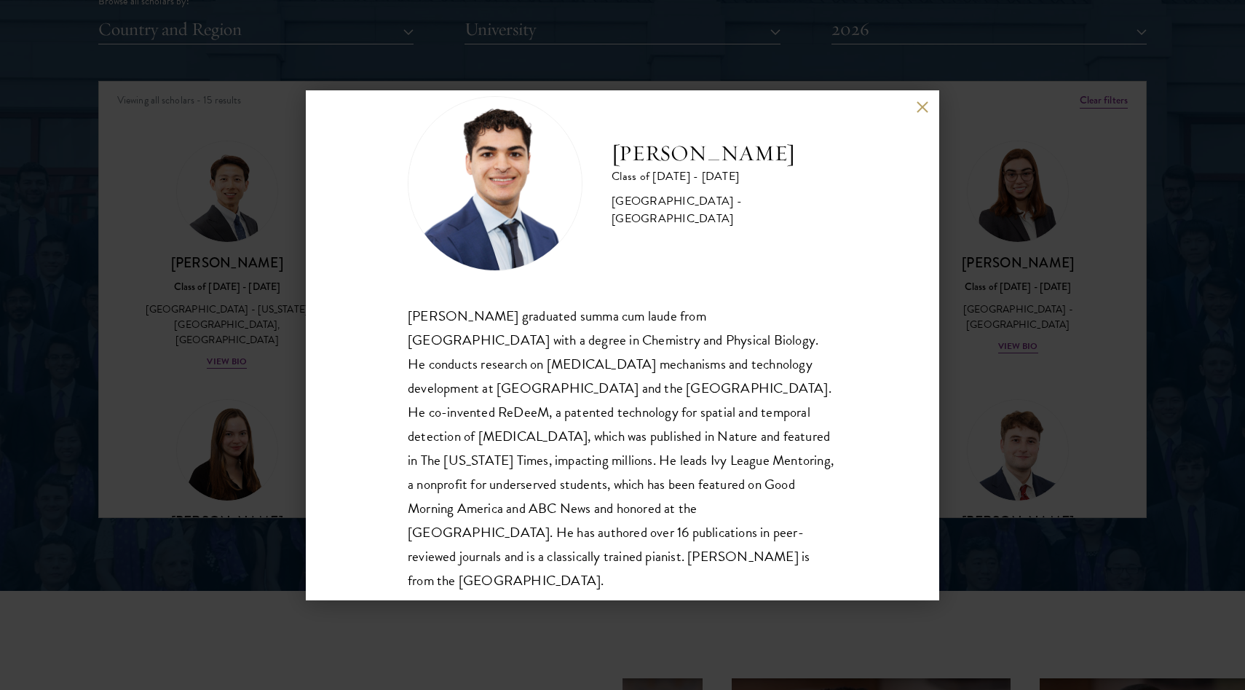
scroll to position [50, 0]
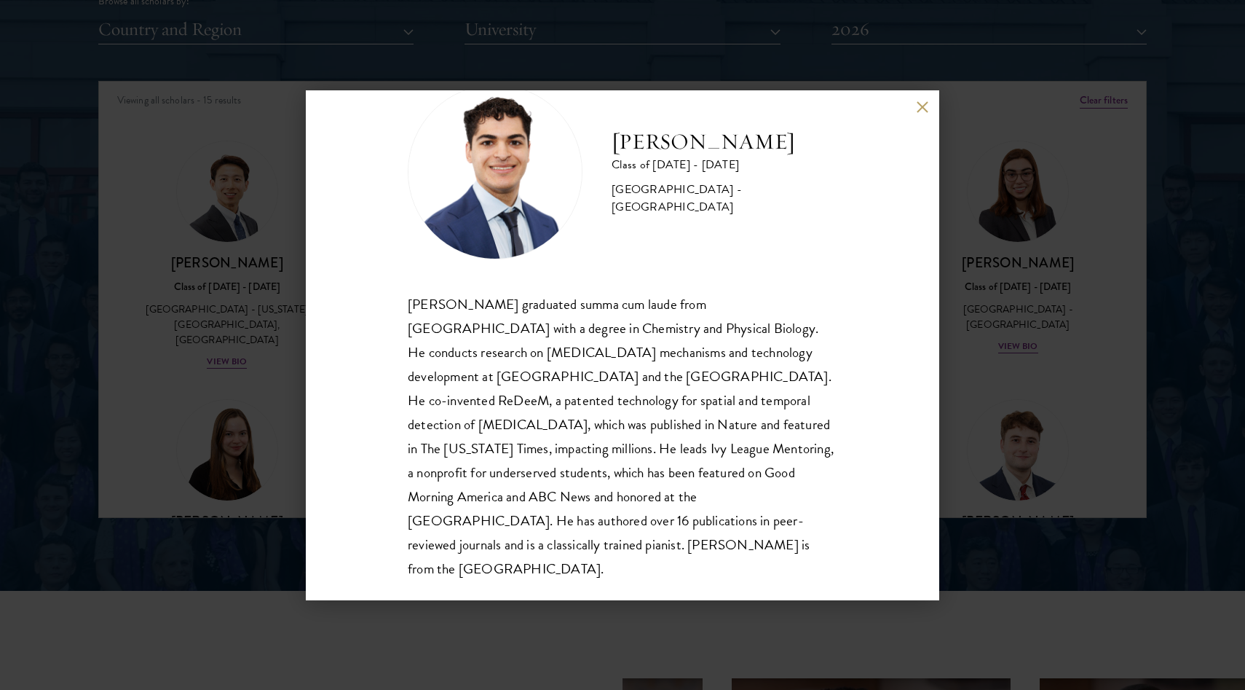
click at [931, 111] on div "Alessandro Hammond Class of 2025 - 2026 United States of America - Harvard Univ…" at bounding box center [623, 345] width 634 height 510
click at [921, 108] on button at bounding box center [922, 107] width 12 height 12
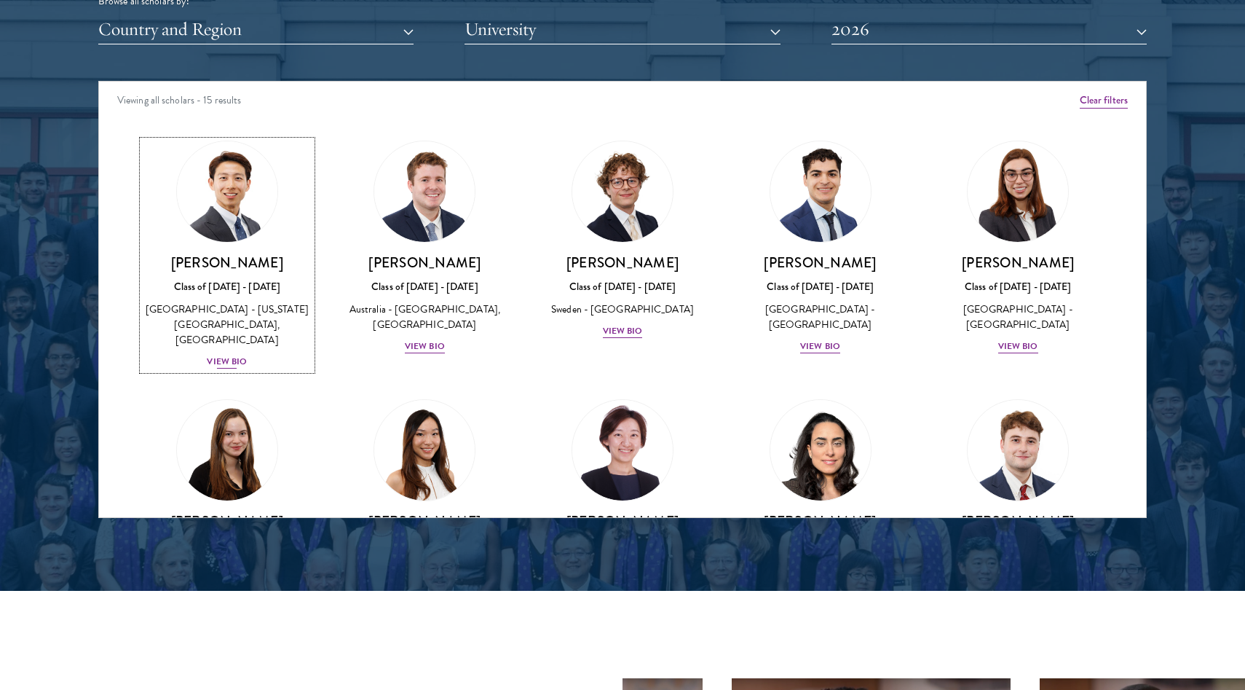
click at [232, 359] on div "View Bio" at bounding box center [227, 362] width 40 height 14
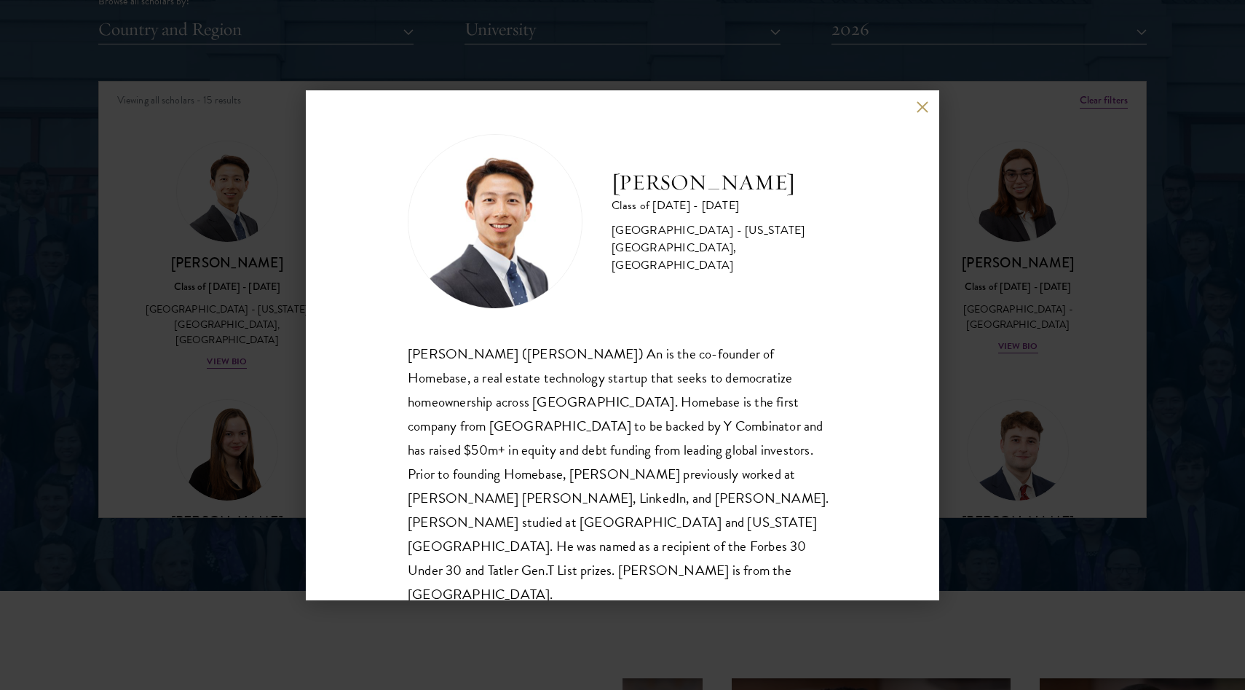
click at [928, 108] on button at bounding box center [922, 107] width 12 height 12
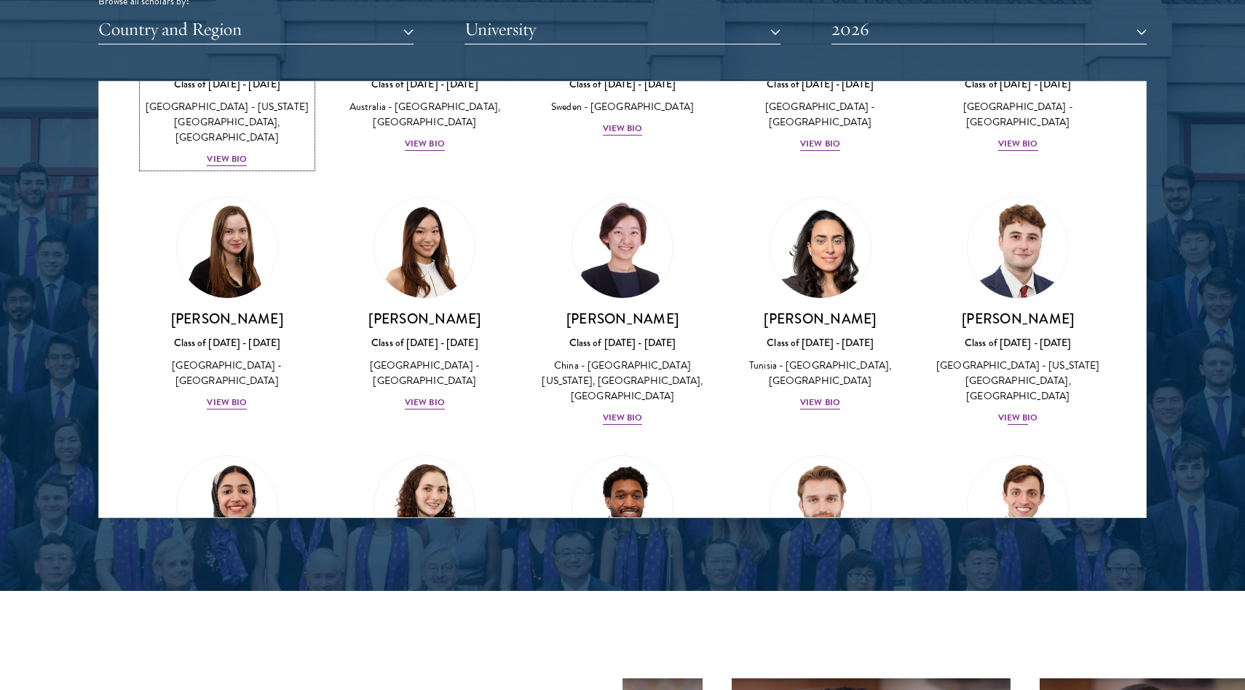
scroll to position [204, 0]
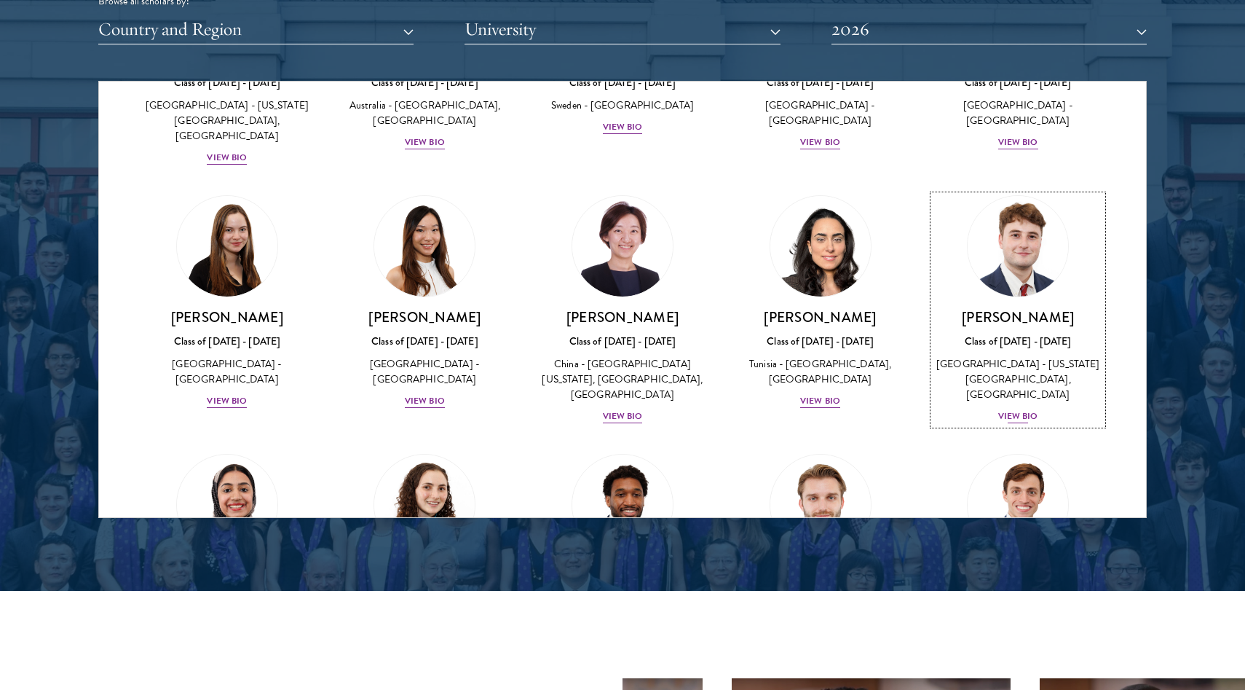
click at [1020, 409] on div "View Bio" at bounding box center [1018, 416] width 40 height 14
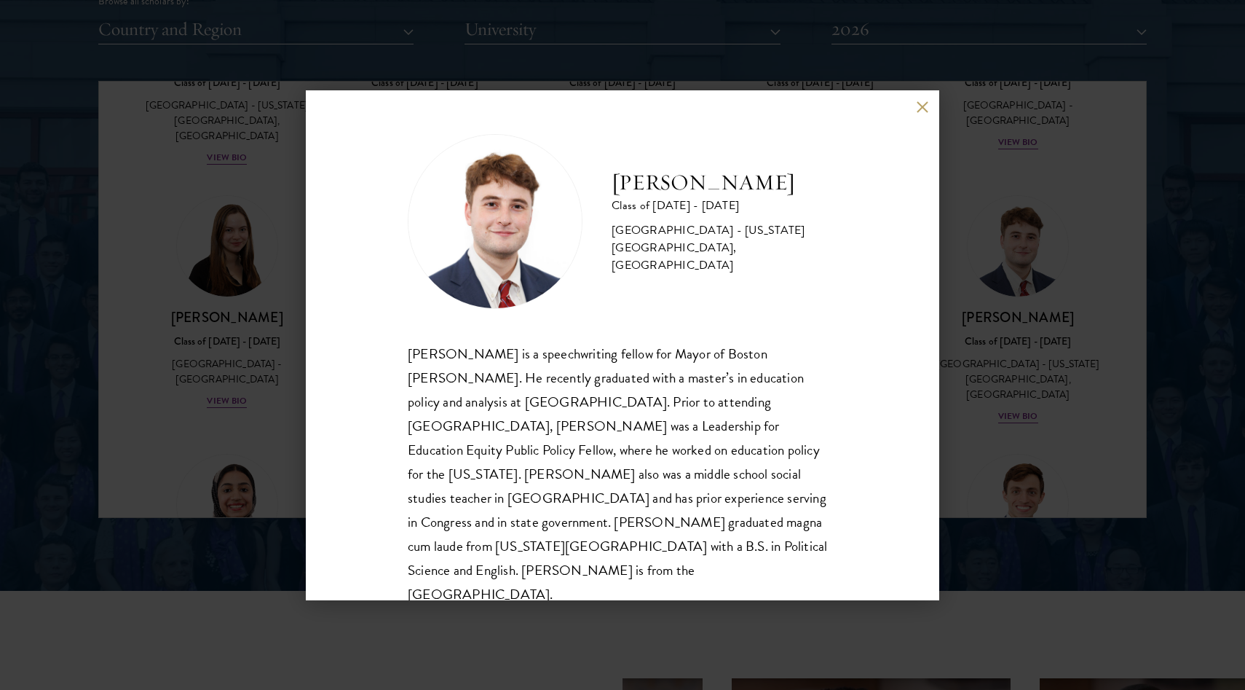
click at [918, 106] on button at bounding box center [922, 107] width 12 height 12
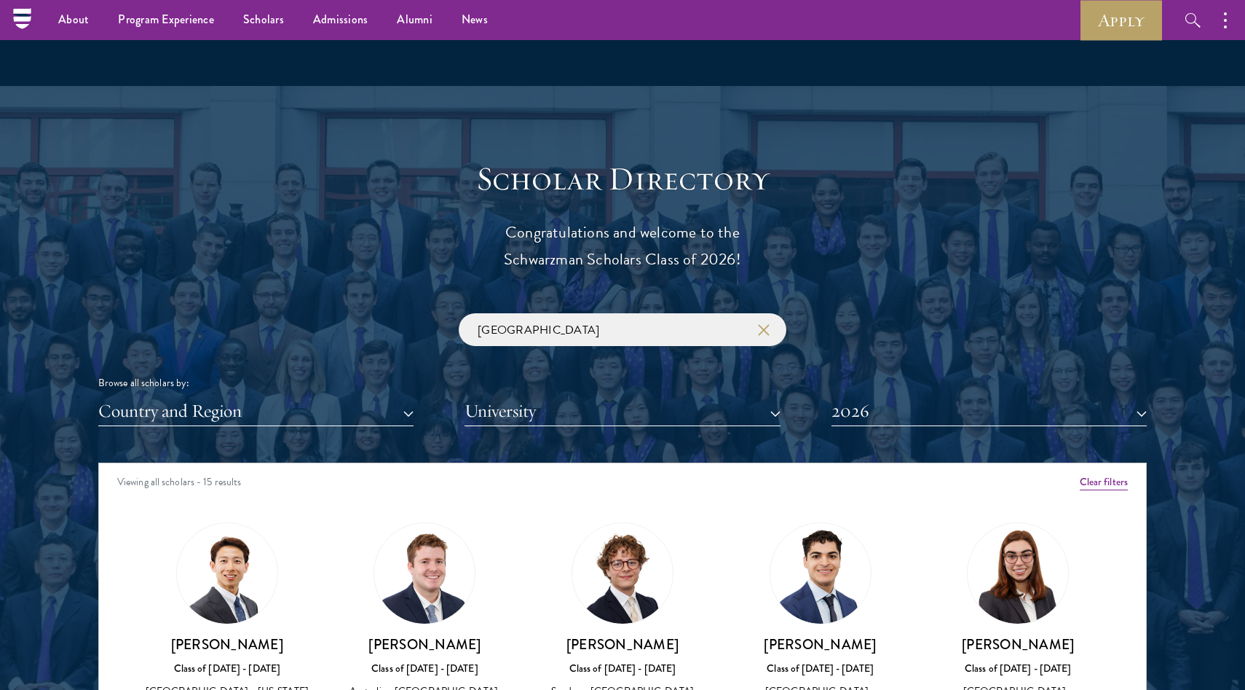
scroll to position [1451, 0]
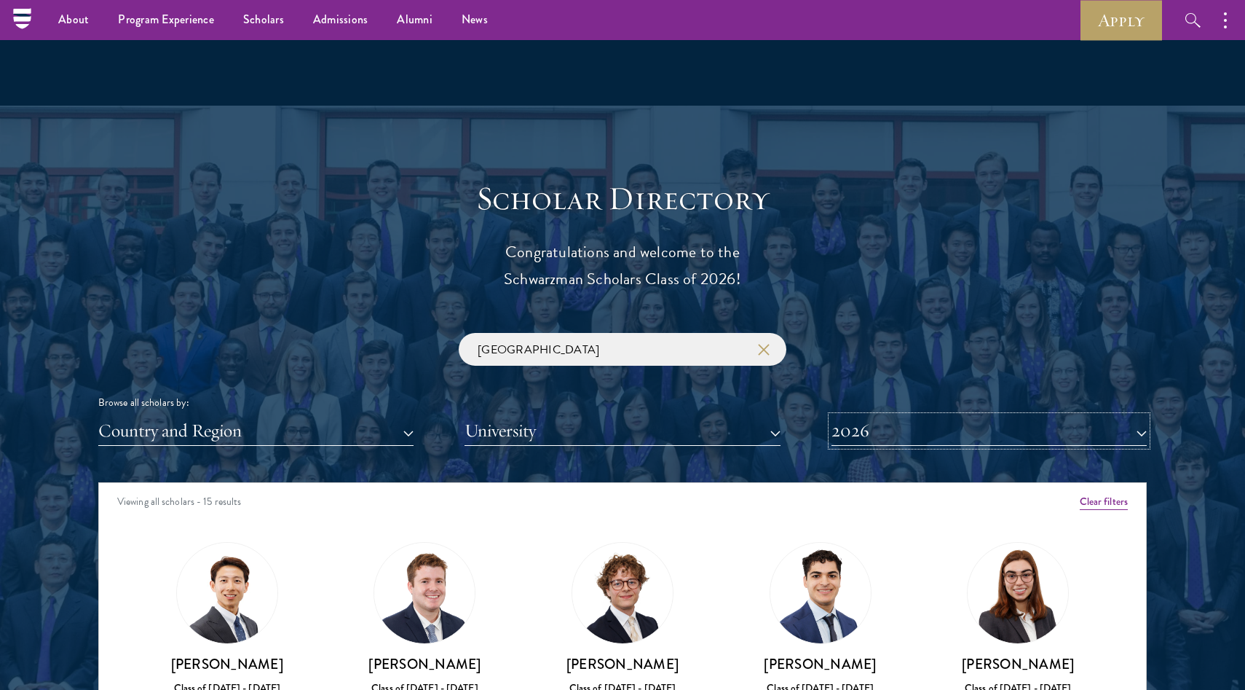
click at [909, 422] on button "2026" at bounding box center [989, 431] width 315 height 30
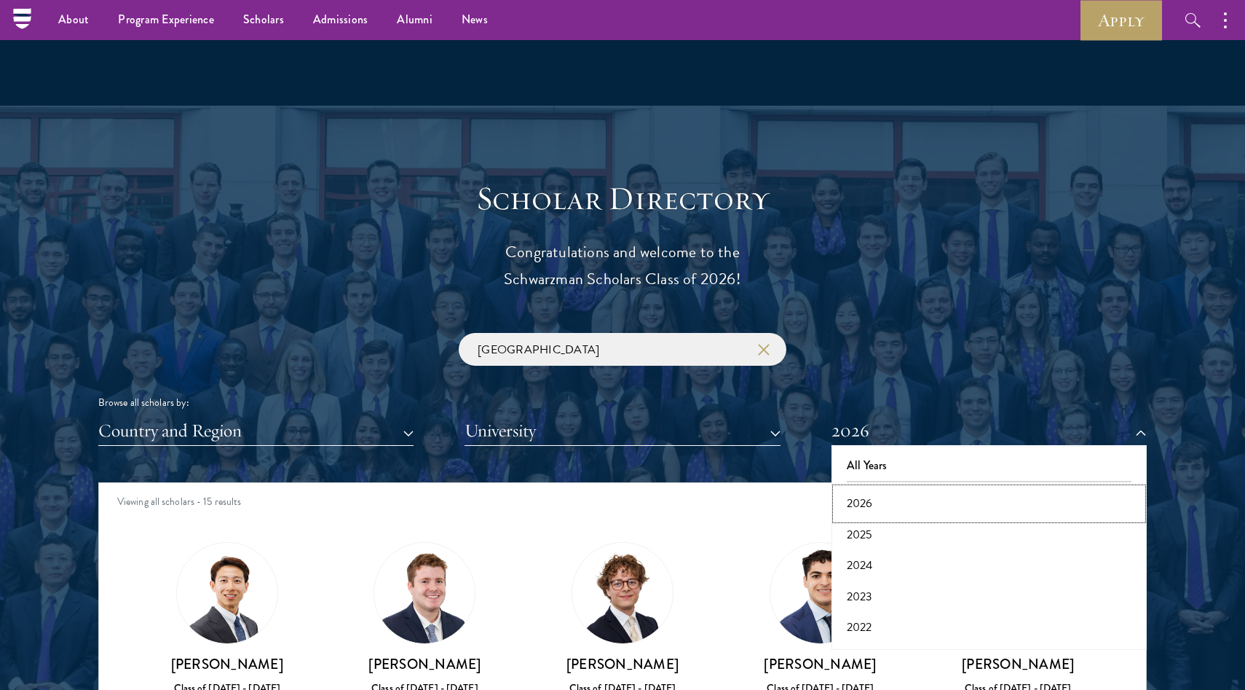
click at [916, 504] on button "2026" at bounding box center [989, 503] width 307 height 31
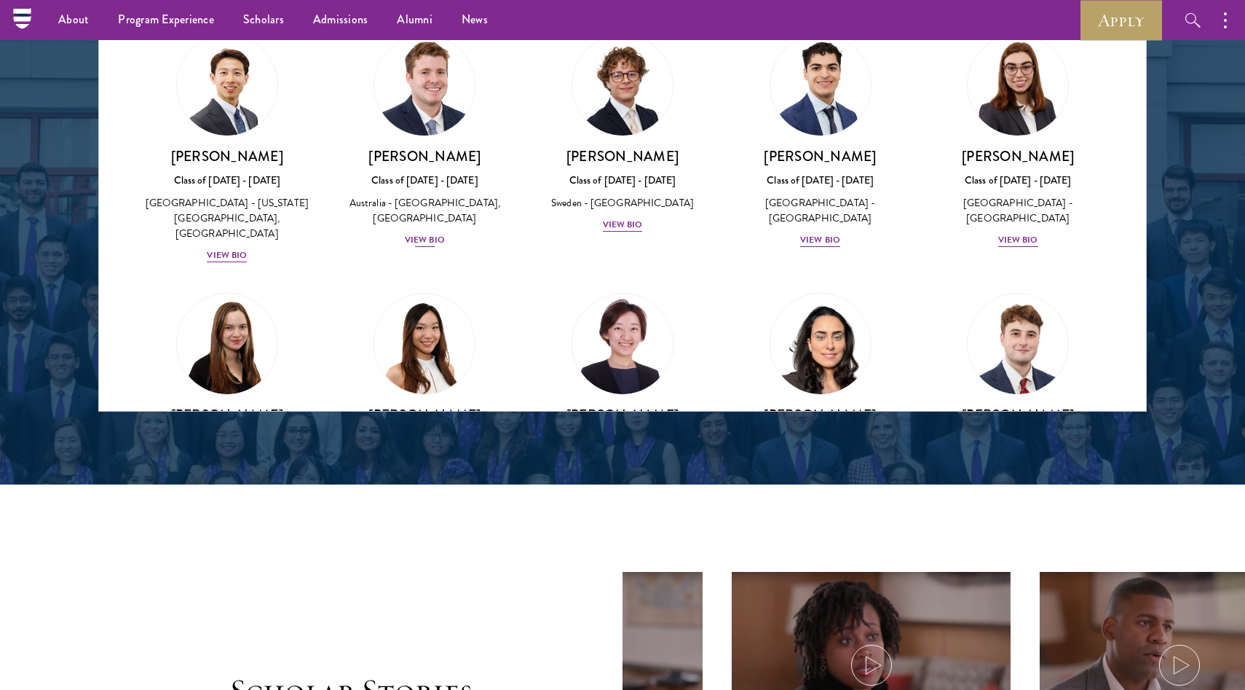
scroll to position [1898, 0]
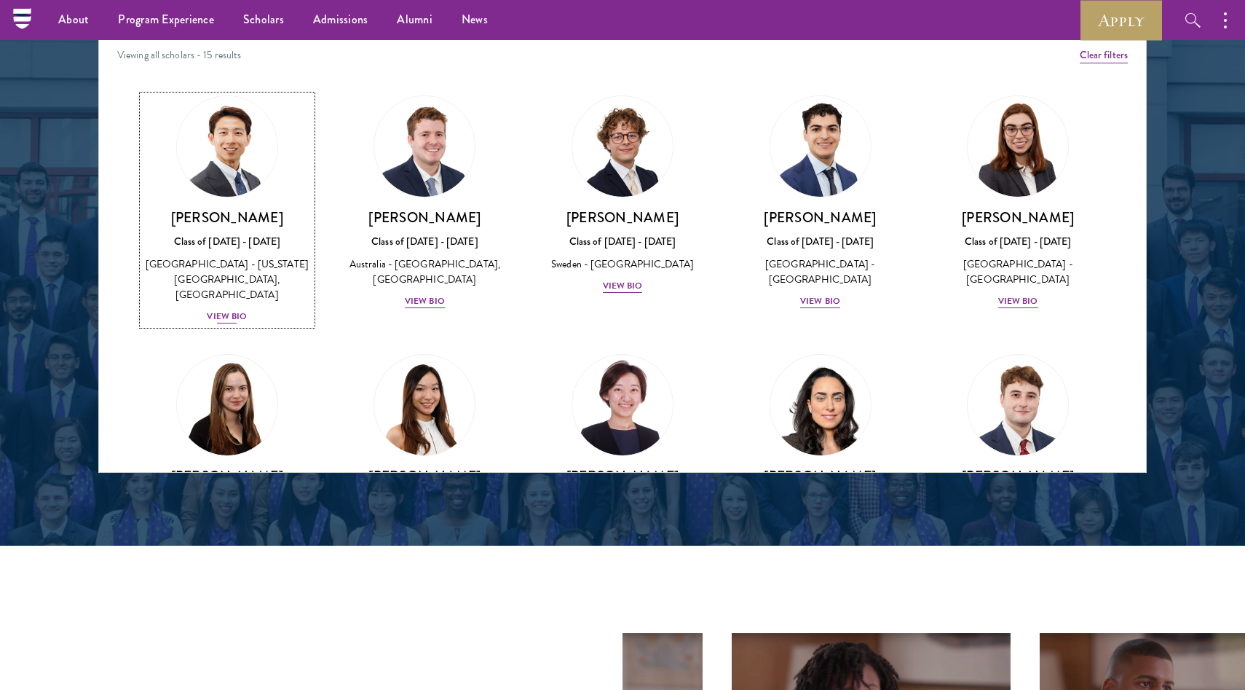
click at [226, 312] on div "View Bio" at bounding box center [227, 316] width 40 height 14
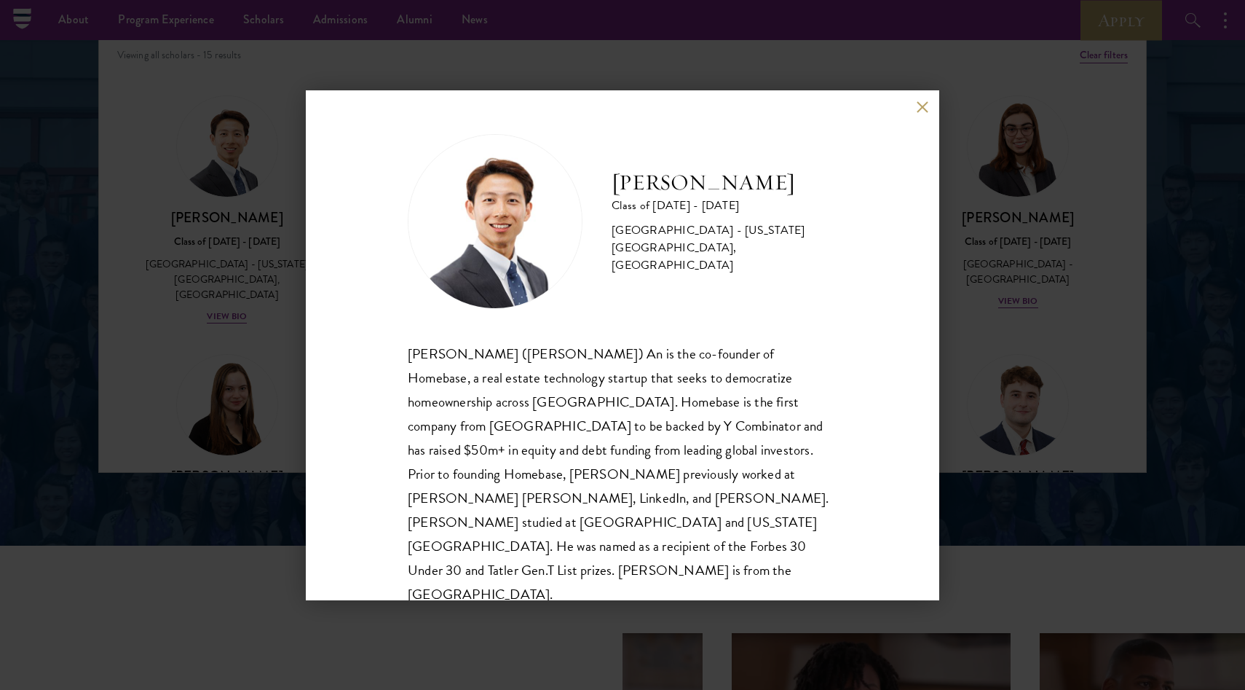
click at [923, 109] on button at bounding box center [922, 107] width 12 height 12
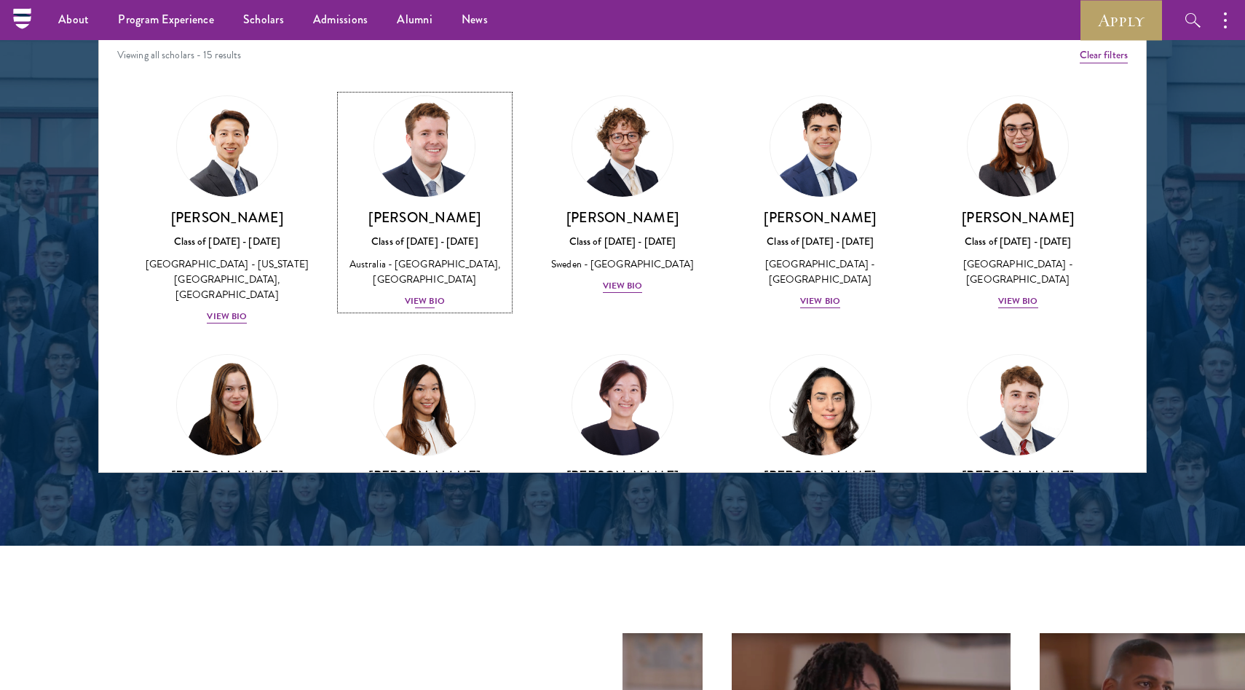
click at [430, 304] on div "View Bio" at bounding box center [425, 301] width 40 height 14
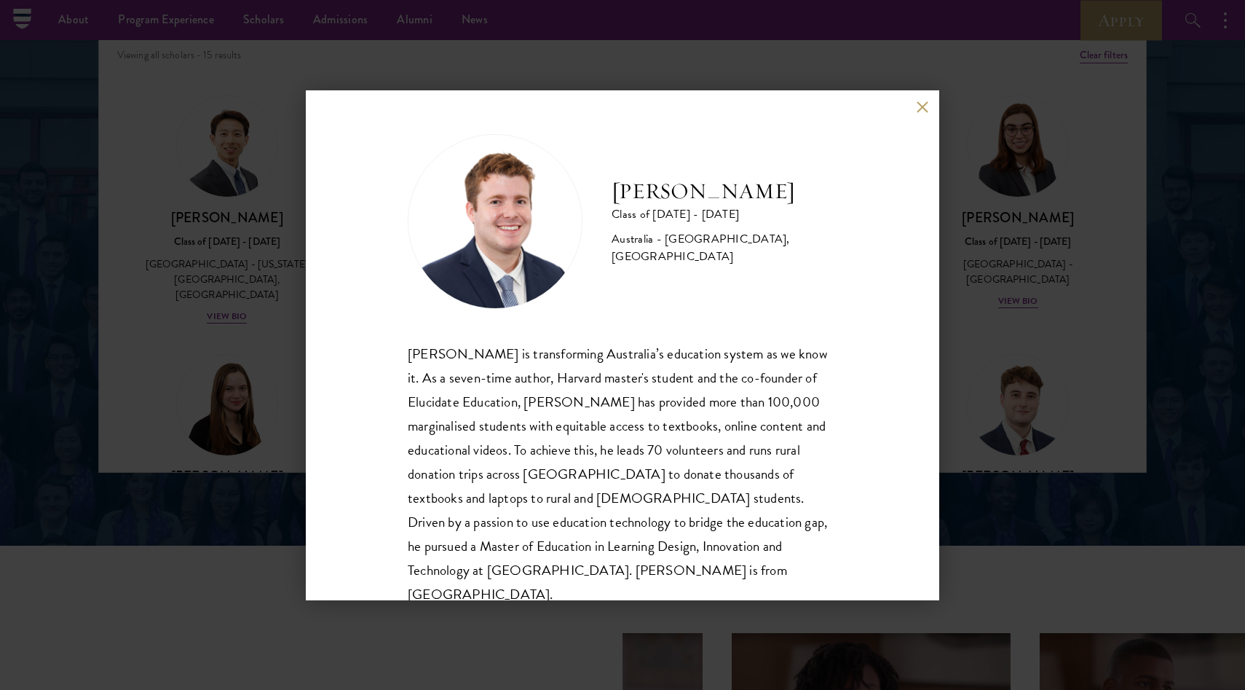
scroll to position [25, 0]
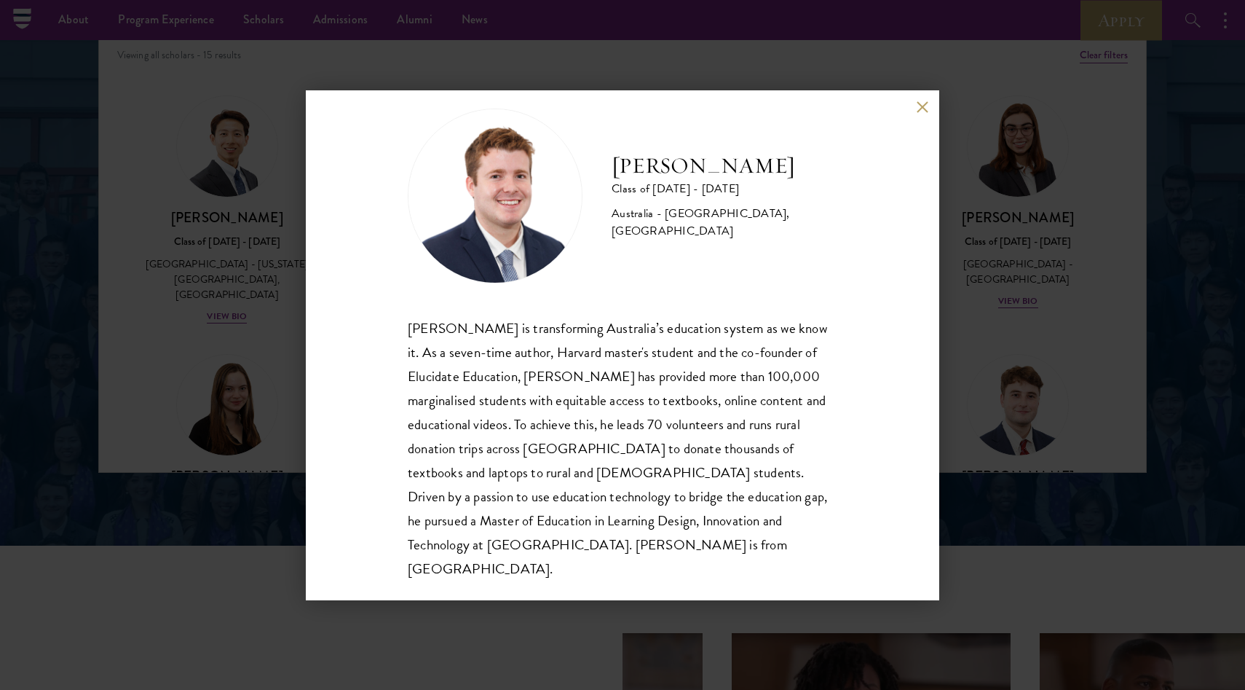
click at [922, 119] on div "Jack Anderson Class of 2025 - 2026 Australia - University of Western Australia,…" at bounding box center [623, 345] width 634 height 510
click at [926, 109] on button at bounding box center [922, 107] width 12 height 12
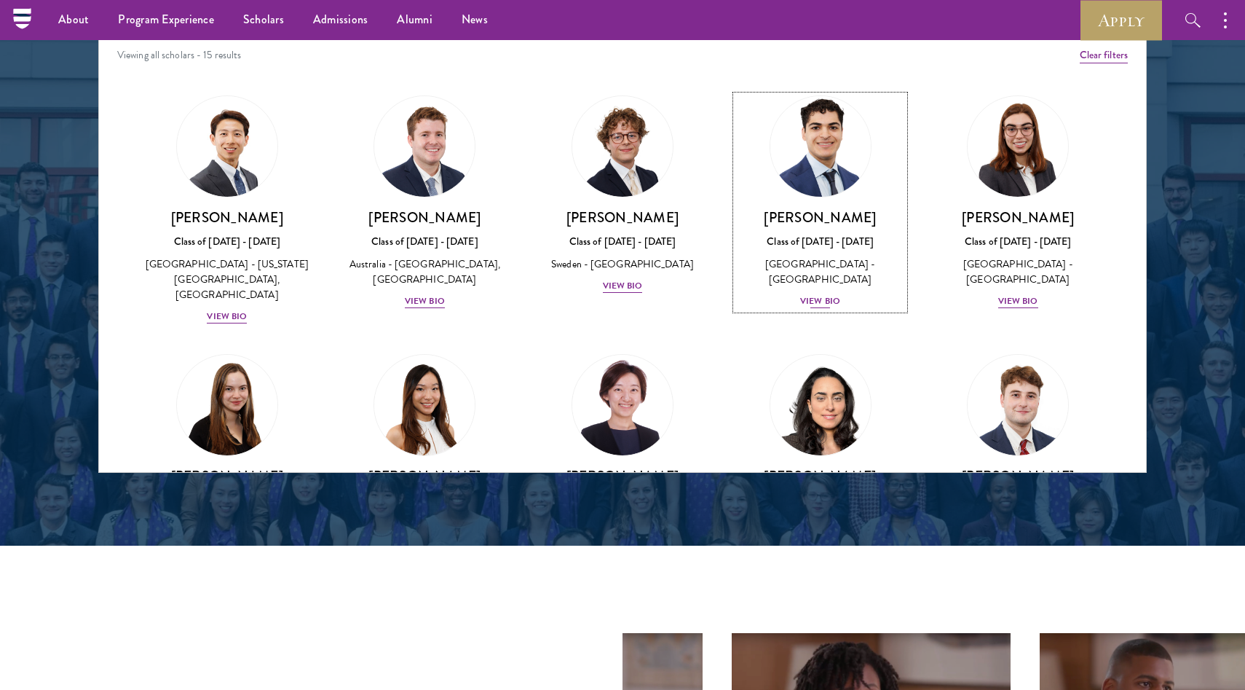
click at [821, 284] on div "[GEOGRAPHIC_DATA] - [GEOGRAPHIC_DATA]" at bounding box center [820, 271] width 169 height 31
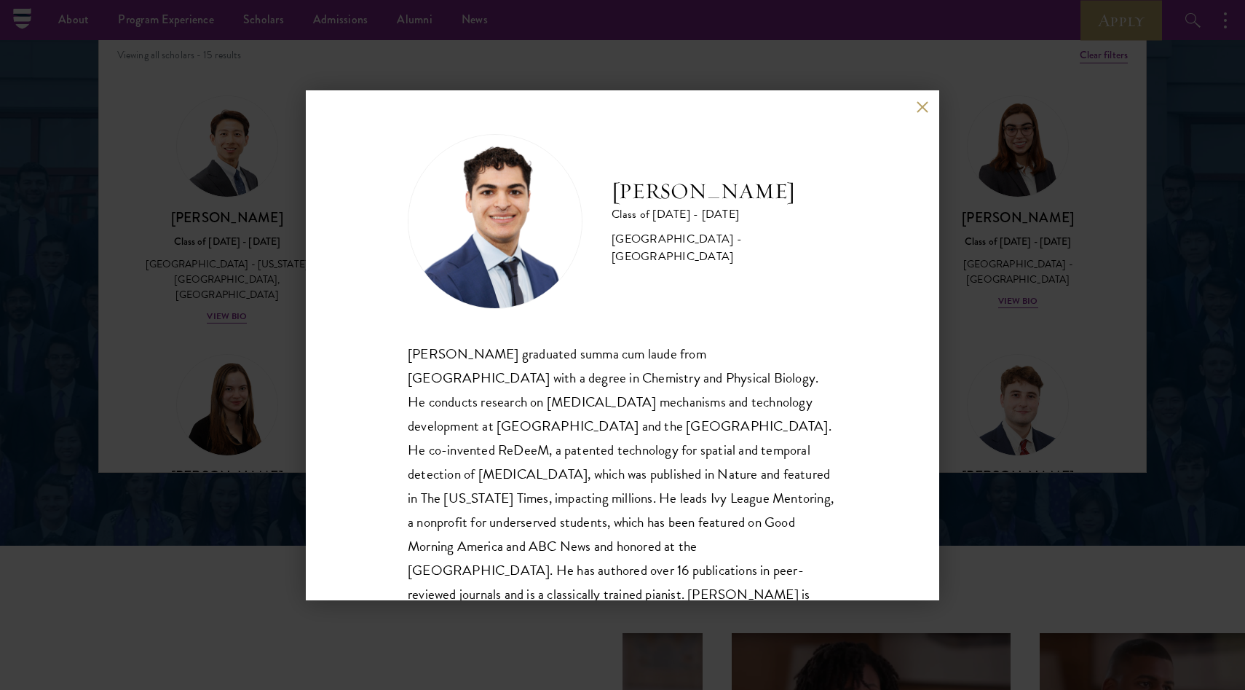
scroll to position [50, 0]
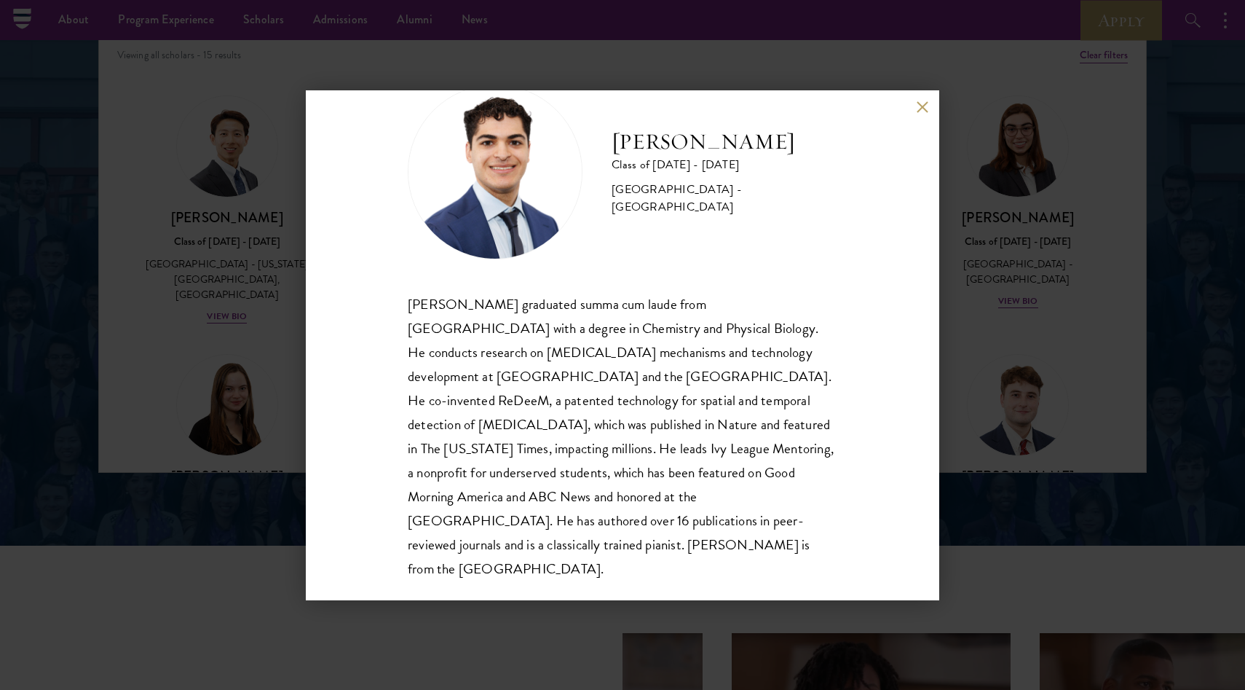
click at [930, 111] on div "Alessandro Hammond Class of 2025 - 2026 United States of America - Harvard Univ…" at bounding box center [623, 345] width 634 height 510
click at [923, 108] on button at bounding box center [922, 107] width 12 height 12
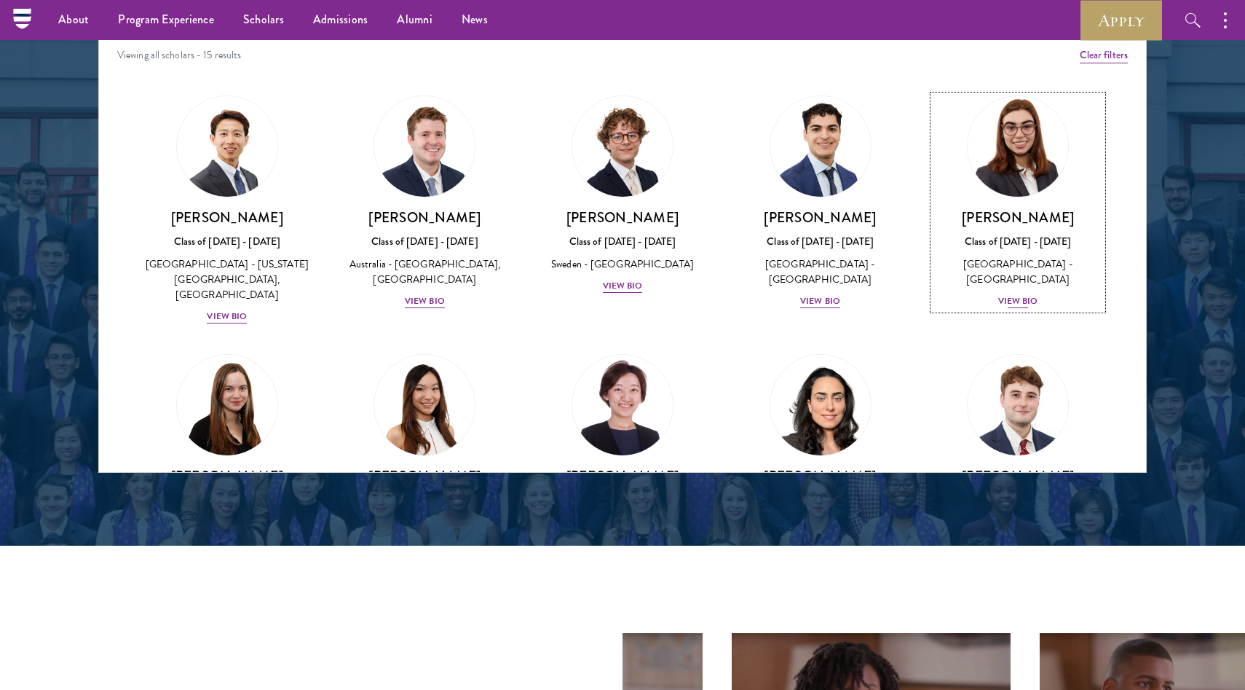
click at [1016, 280] on div "[GEOGRAPHIC_DATA] - [GEOGRAPHIC_DATA]" at bounding box center [1018, 271] width 169 height 31
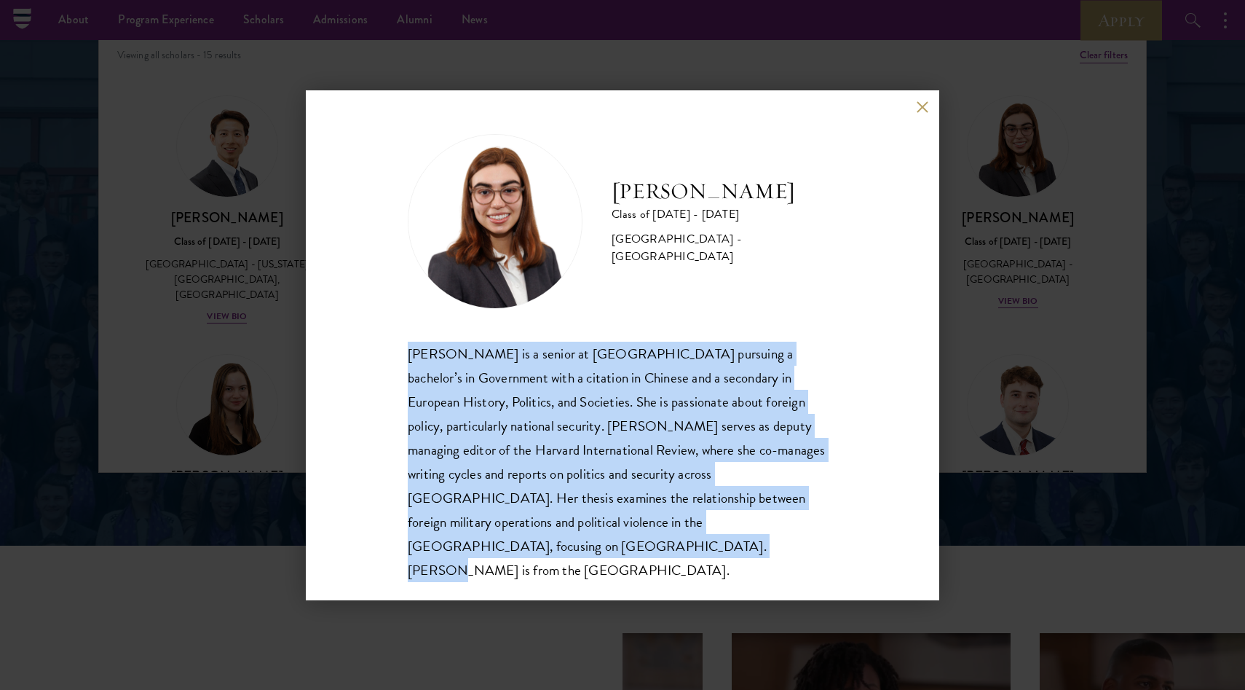
drag, startPoint x: 782, startPoint y: 548, endPoint x: 379, endPoint y: 363, distance: 444.1
click at [379, 363] on div "Isabelle King Class of 2025 - 2026 United States of America - Harvard Universit…" at bounding box center [623, 345] width 634 height 510
copy div "Isabelle King is a senior at Harvard University pursuing a bachelor’s in Govern…"
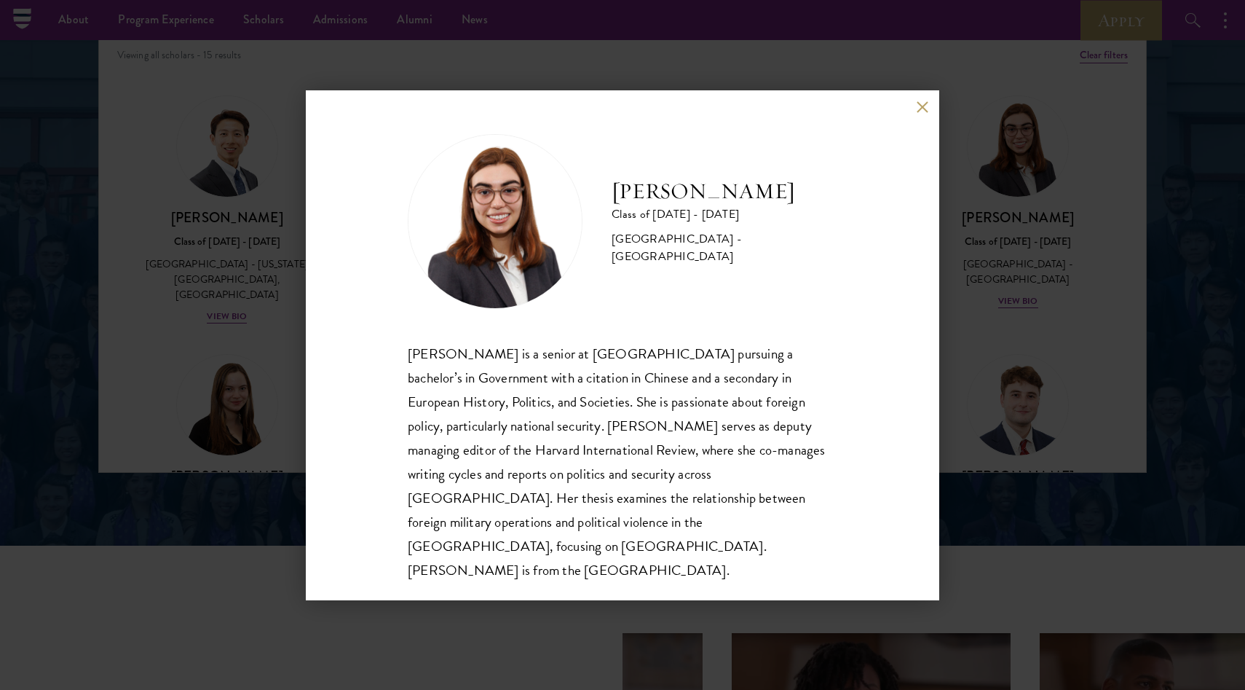
click at [915, 117] on div "Isabelle King Class of 2025 - 2026 United States of America - Harvard Universit…" at bounding box center [623, 345] width 634 height 510
click at [918, 114] on button at bounding box center [922, 107] width 12 height 12
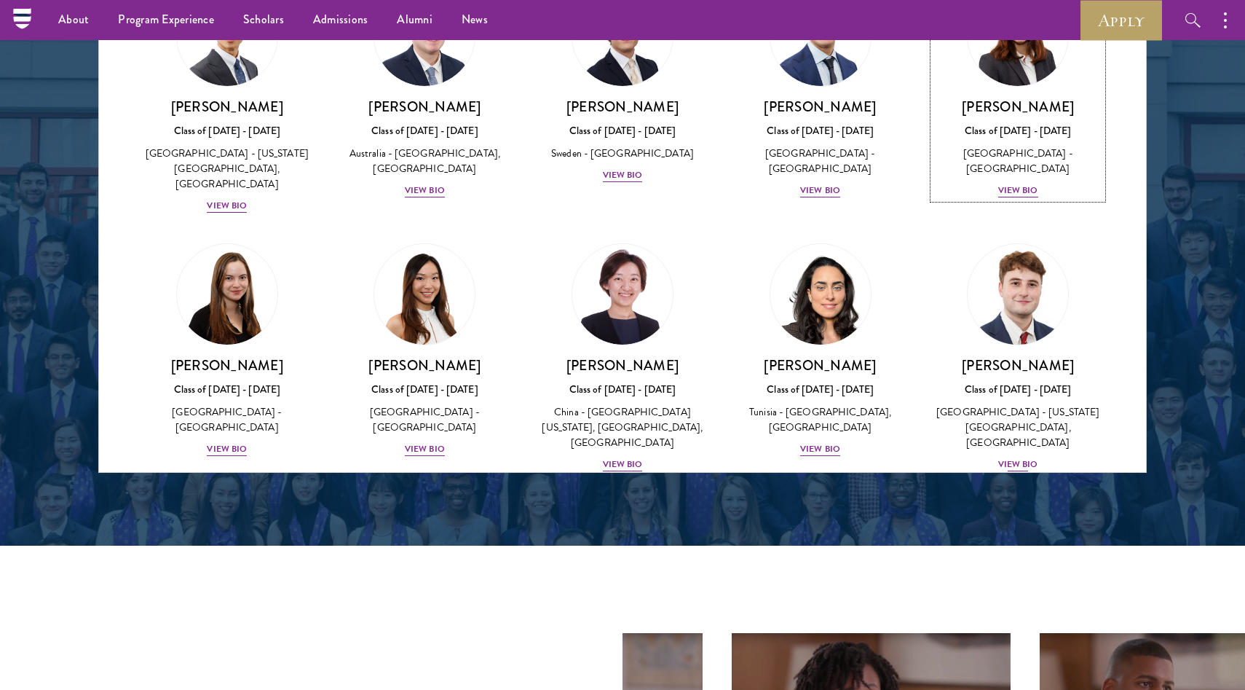
scroll to position [131, 0]
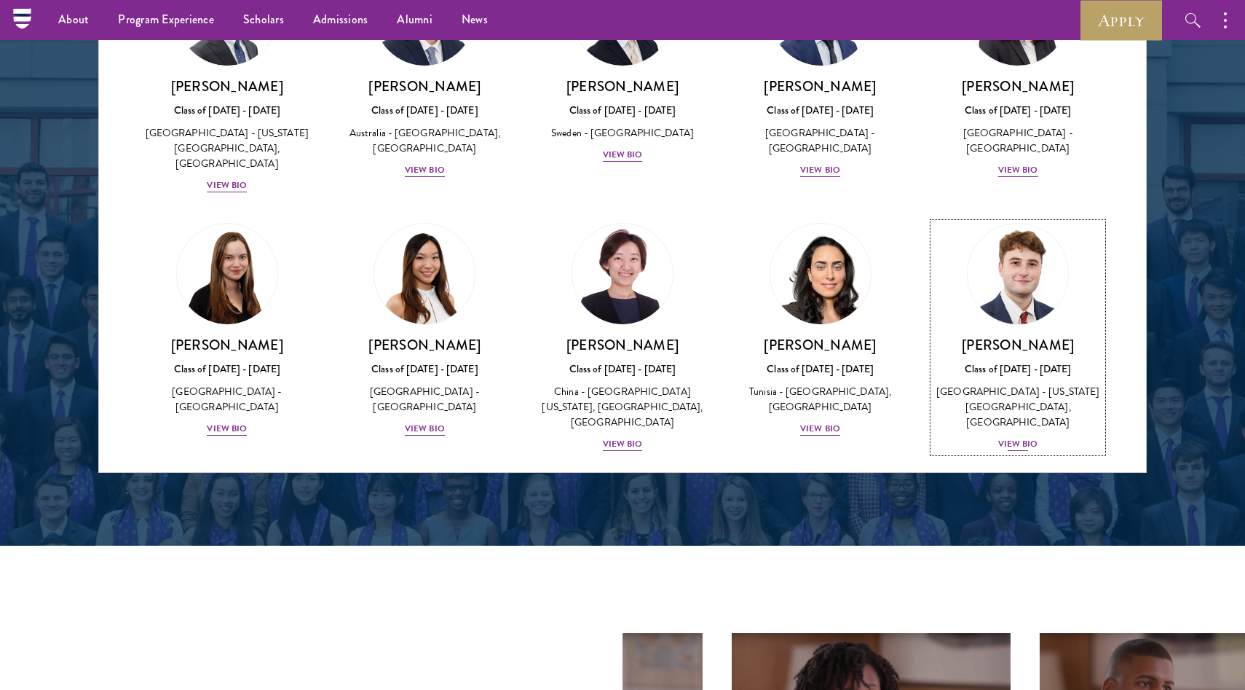
click at [1027, 437] on div "View Bio" at bounding box center [1018, 444] width 40 height 14
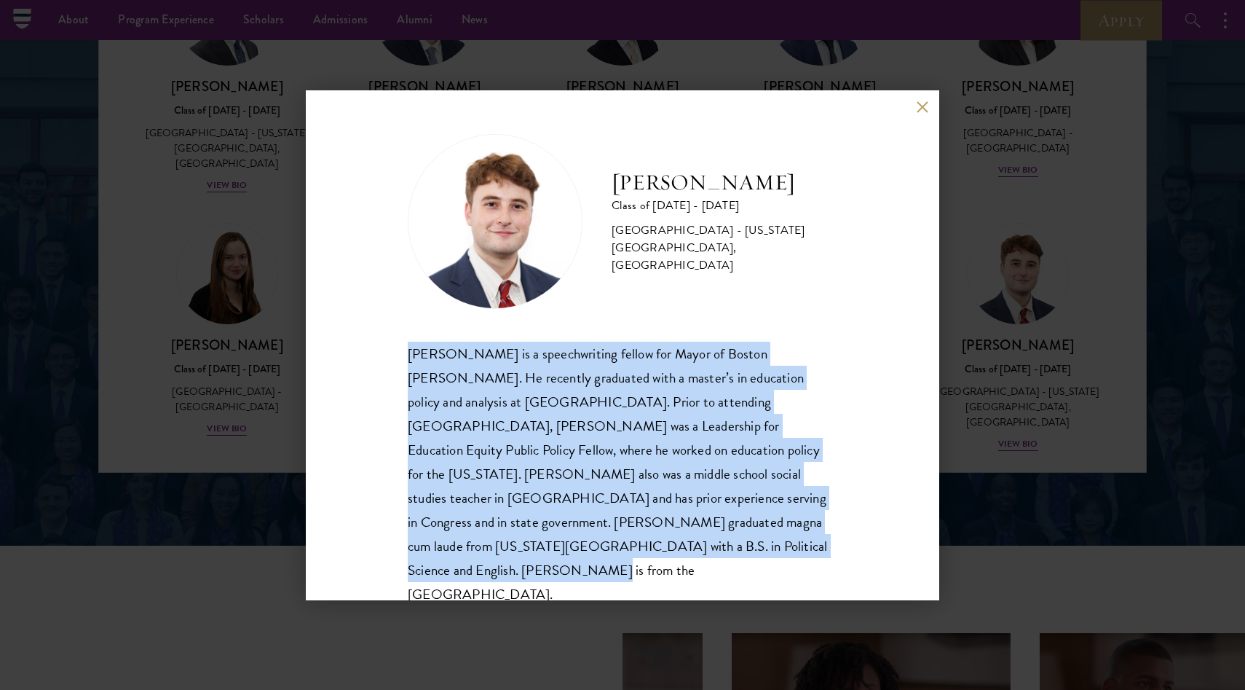
drag, startPoint x: 607, startPoint y: 549, endPoint x: 343, endPoint y: 332, distance: 341.4
click at [343, 332] on div "John McQuillan Class of 2025 - 2026 United States of America - Florida State Un…" at bounding box center [623, 345] width 634 height 510
copy div "John McQuillan is a speechwriting fellow for Mayor of Boston Michelle Wu. He re…"
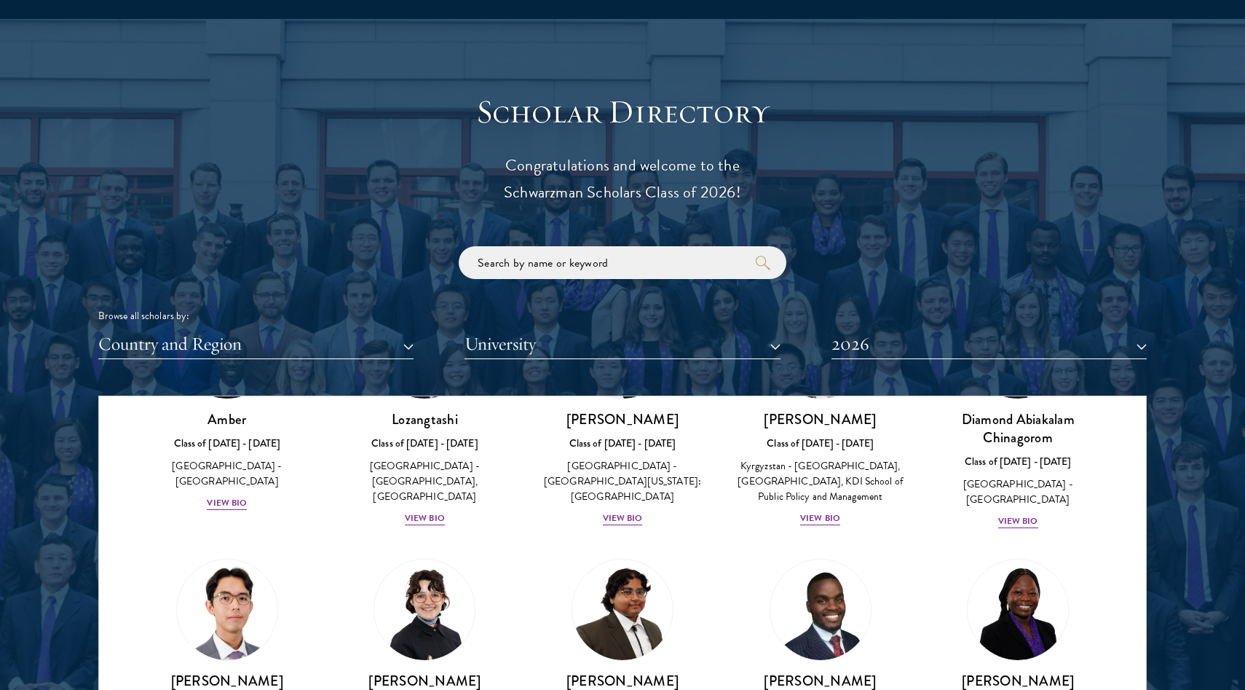
scroll to position [61, 0]
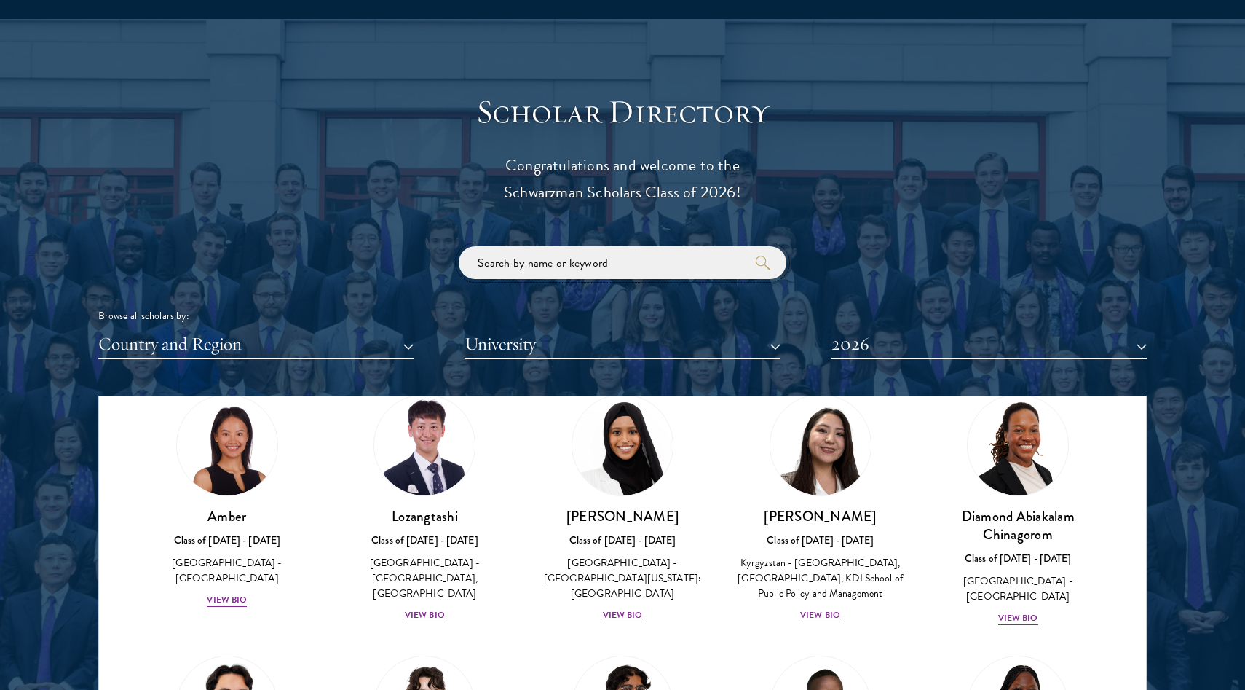
click at [642, 266] on input "search" at bounding box center [623, 262] width 328 height 33
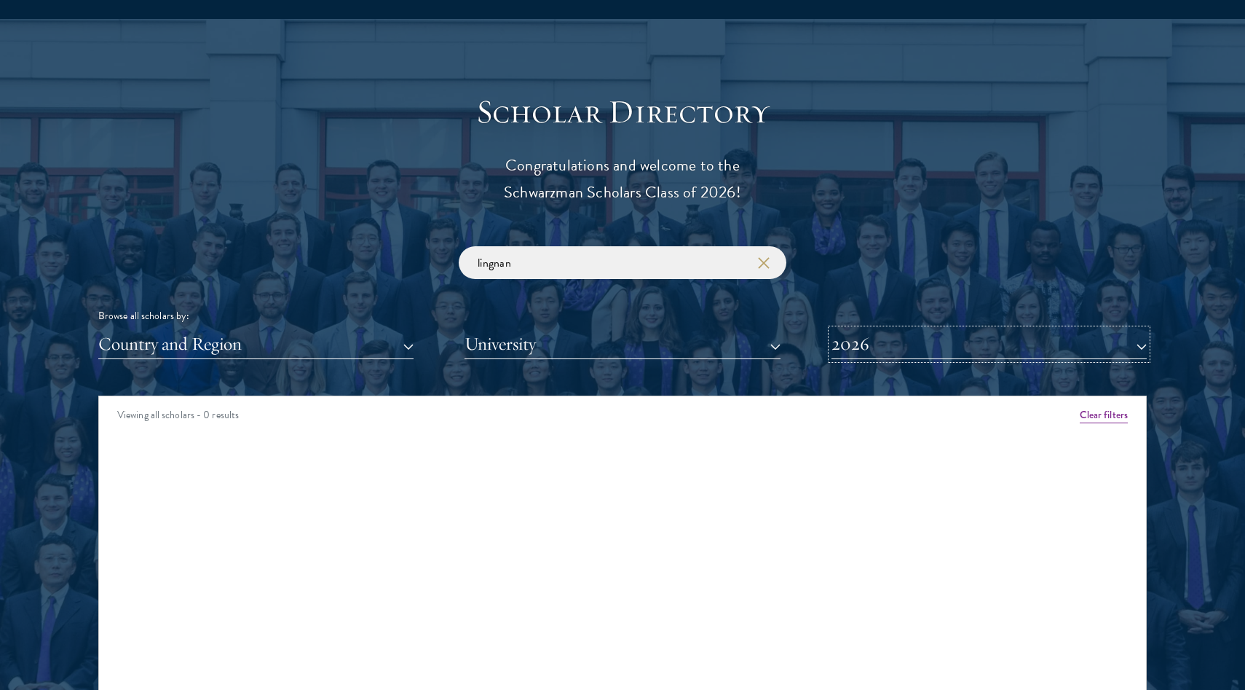
click at [923, 347] on button "2026" at bounding box center [989, 344] width 315 height 30
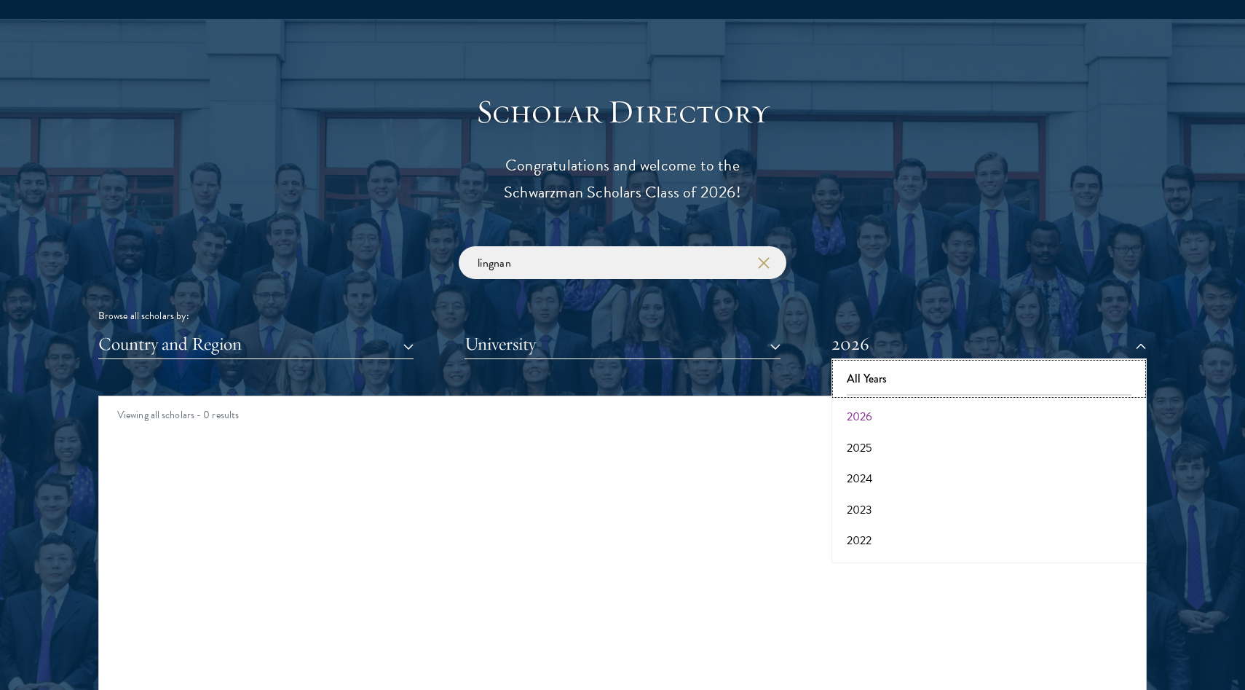
click at [924, 371] on button "All Years" at bounding box center [989, 378] width 307 height 31
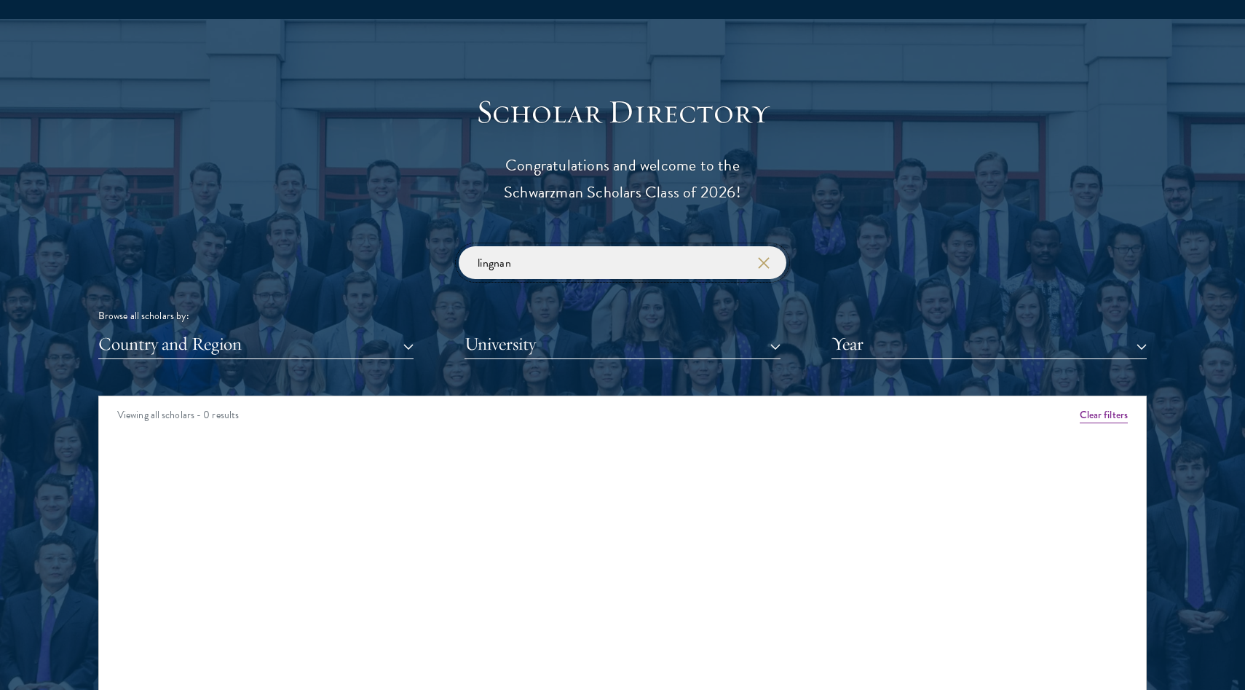
click at [670, 269] on input "lingnan" at bounding box center [623, 262] width 328 height 33
click button "submit" at bounding box center [0, 0] width 0 height 0
type input "lingnan"
click button "submit" at bounding box center [0, 0] width 0 height 0
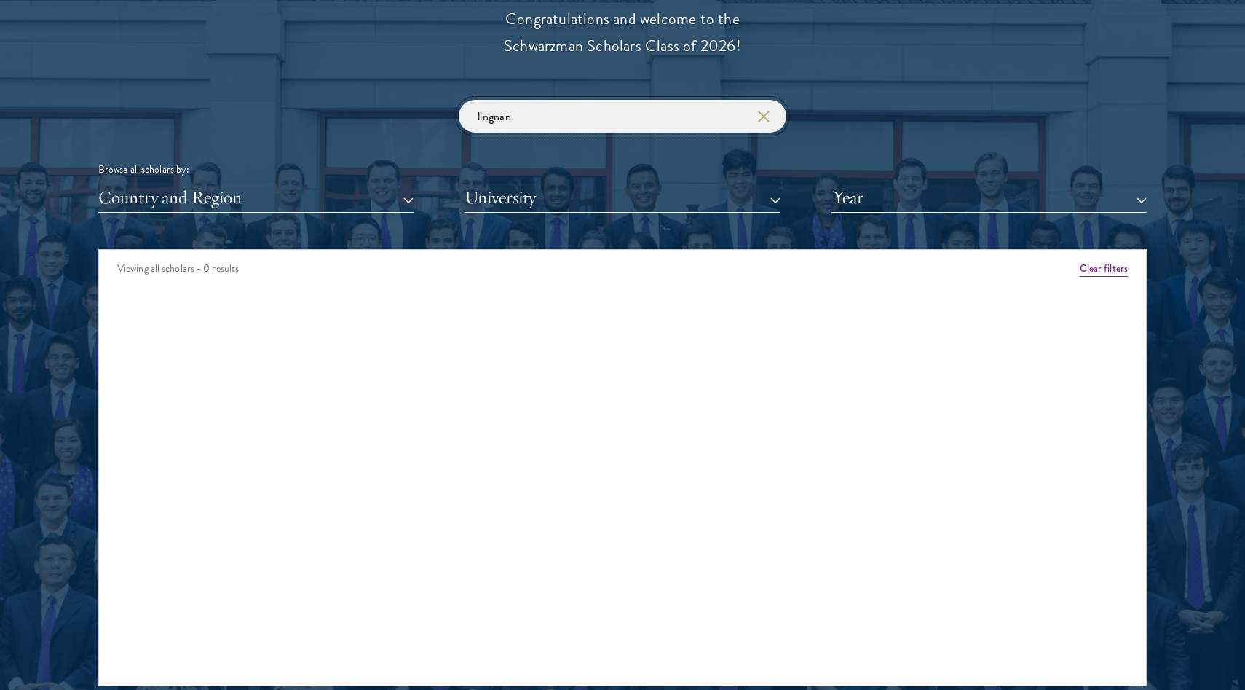
scroll to position [1685, 0]
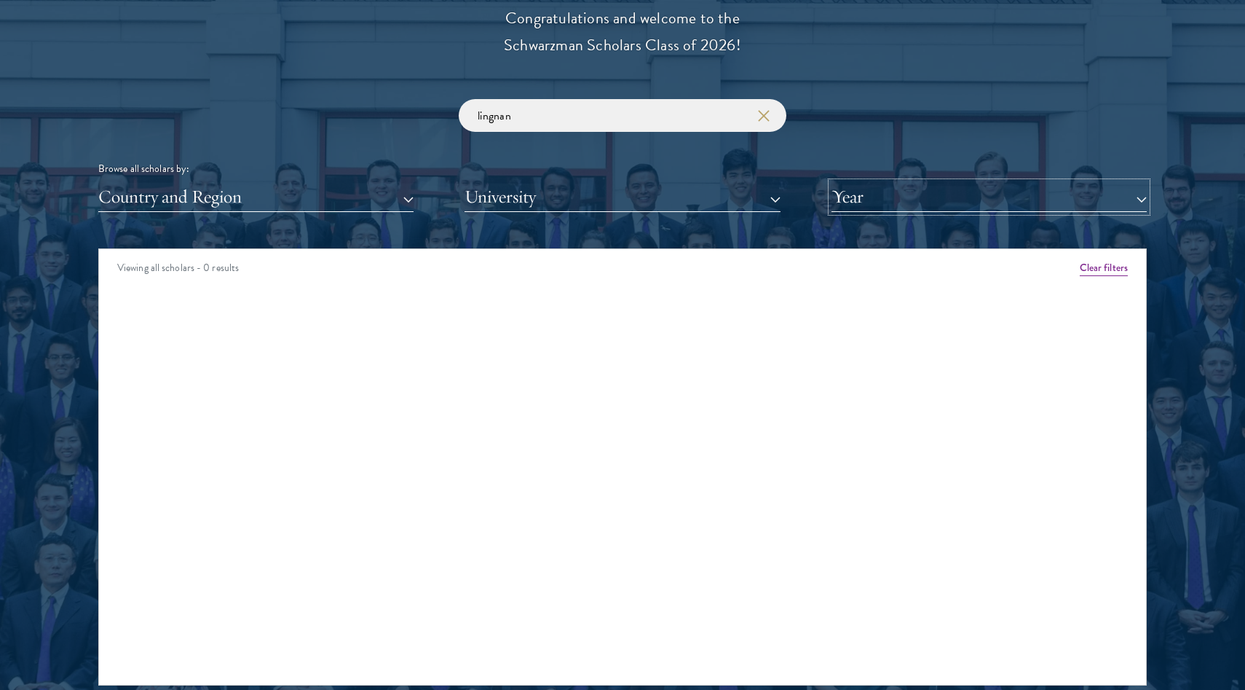
click at [1009, 202] on button "Year" at bounding box center [989, 197] width 315 height 30
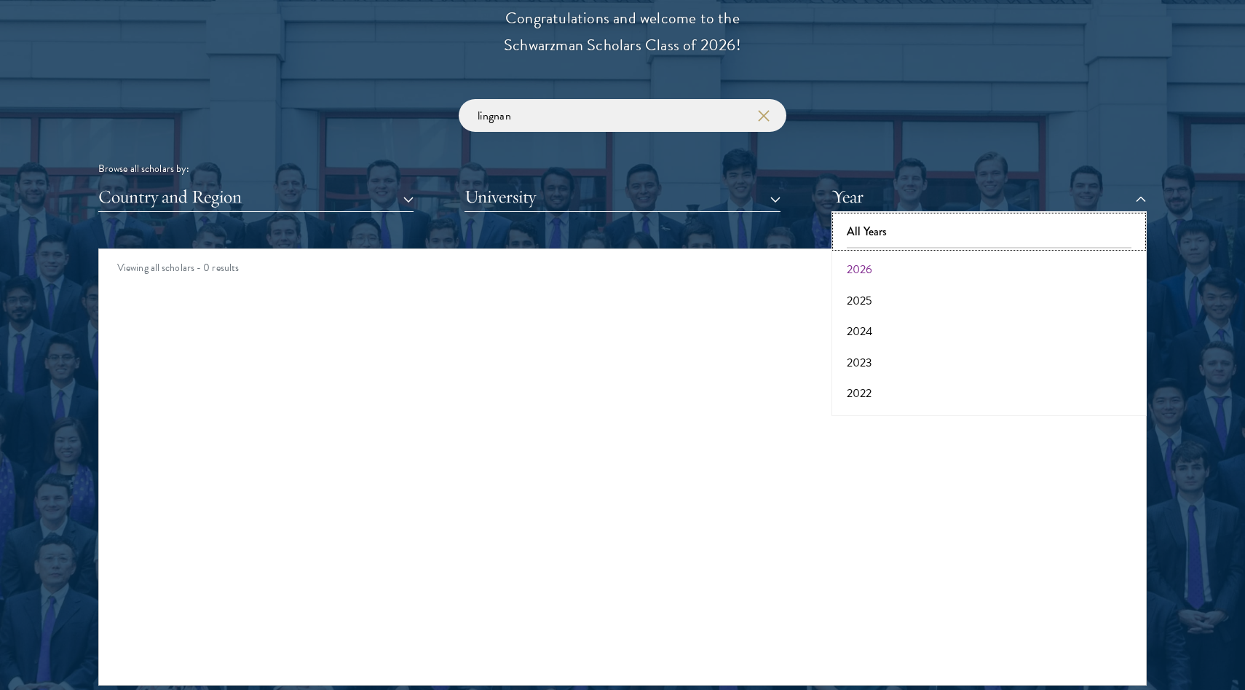
click at [1000, 221] on button "All Years" at bounding box center [989, 231] width 307 height 31
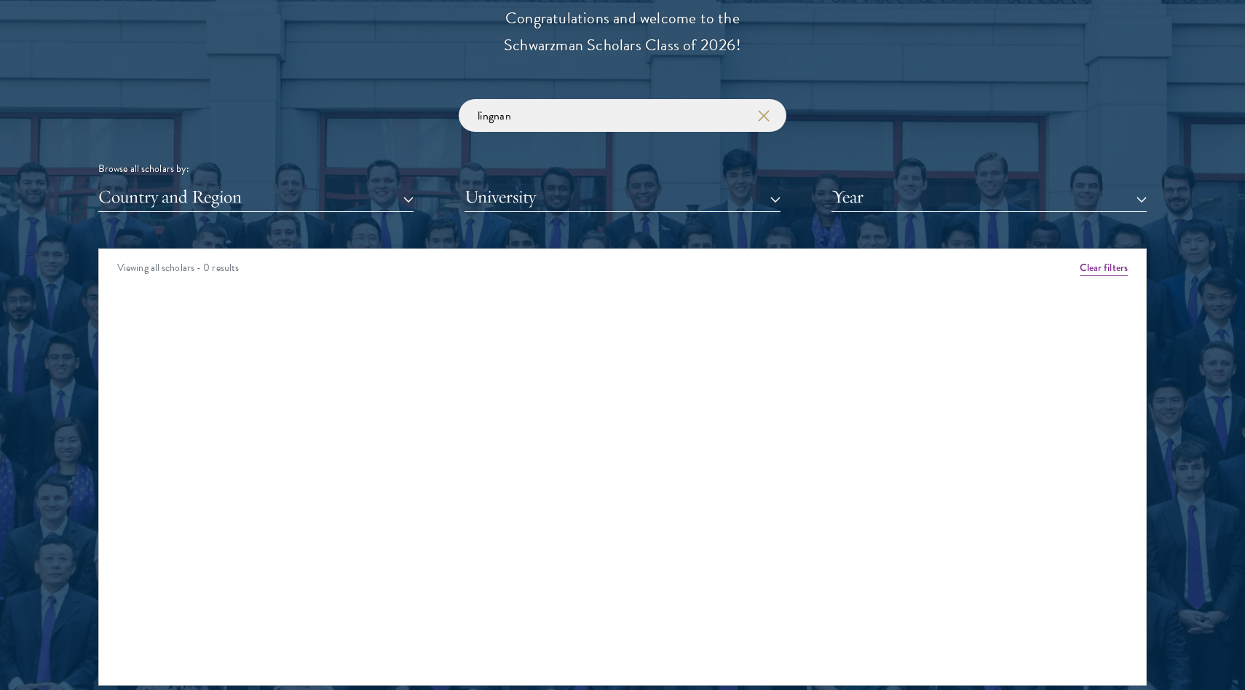
click at [721, 218] on div "Scholar Directory Congratulations and welcome to the Schwarzman Scholars Class …" at bounding box center [622, 315] width 1049 height 741
click at [721, 201] on button "University" at bounding box center [622, 197] width 315 height 30
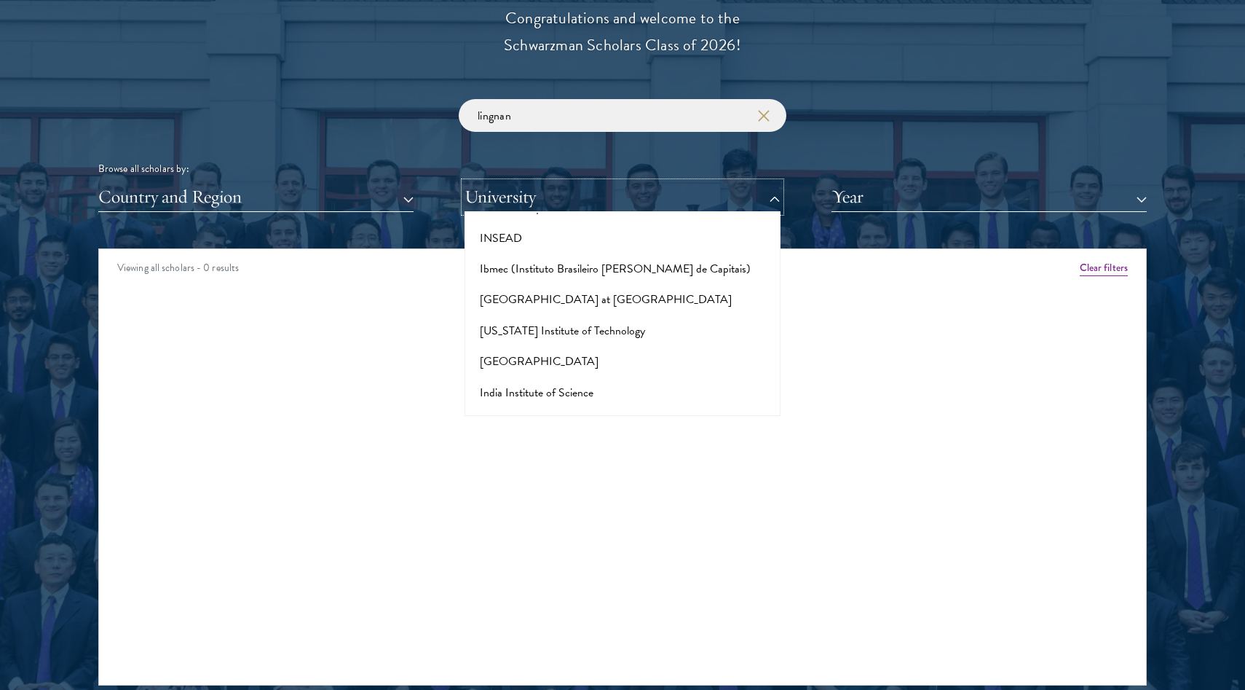
scroll to position [3748, 0]
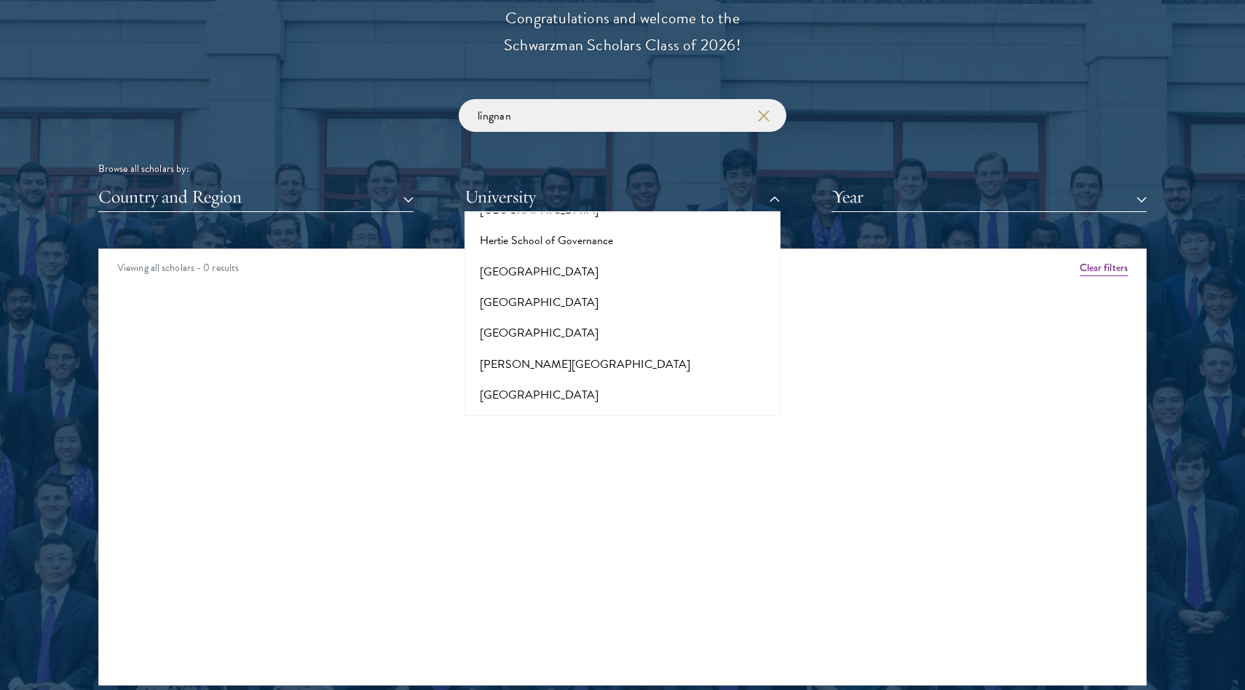
click at [345, 367] on div "Viewing all scholars - 0 results Clear filters Amber Class of [DATE] - [DATE] […" at bounding box center [622, 466] width 1049 height 437
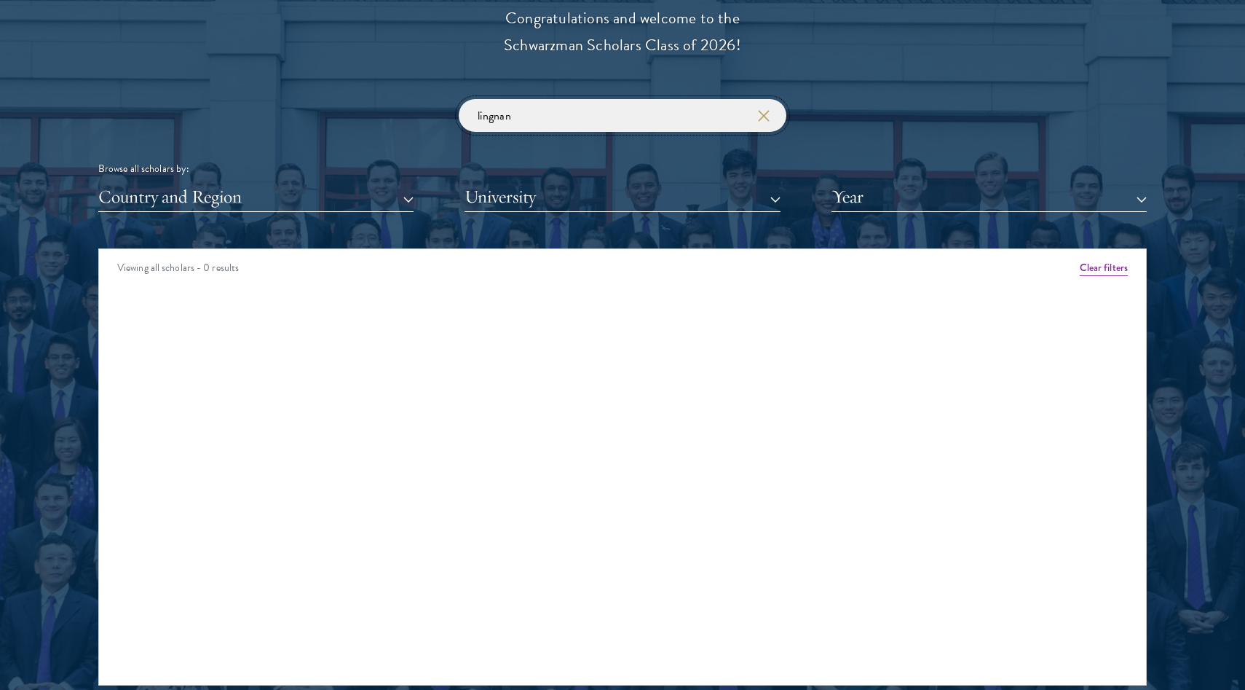
click at [700, 113] on input "lingnan" at bounding box center [623, 115] width 328 height 33
type input "l"
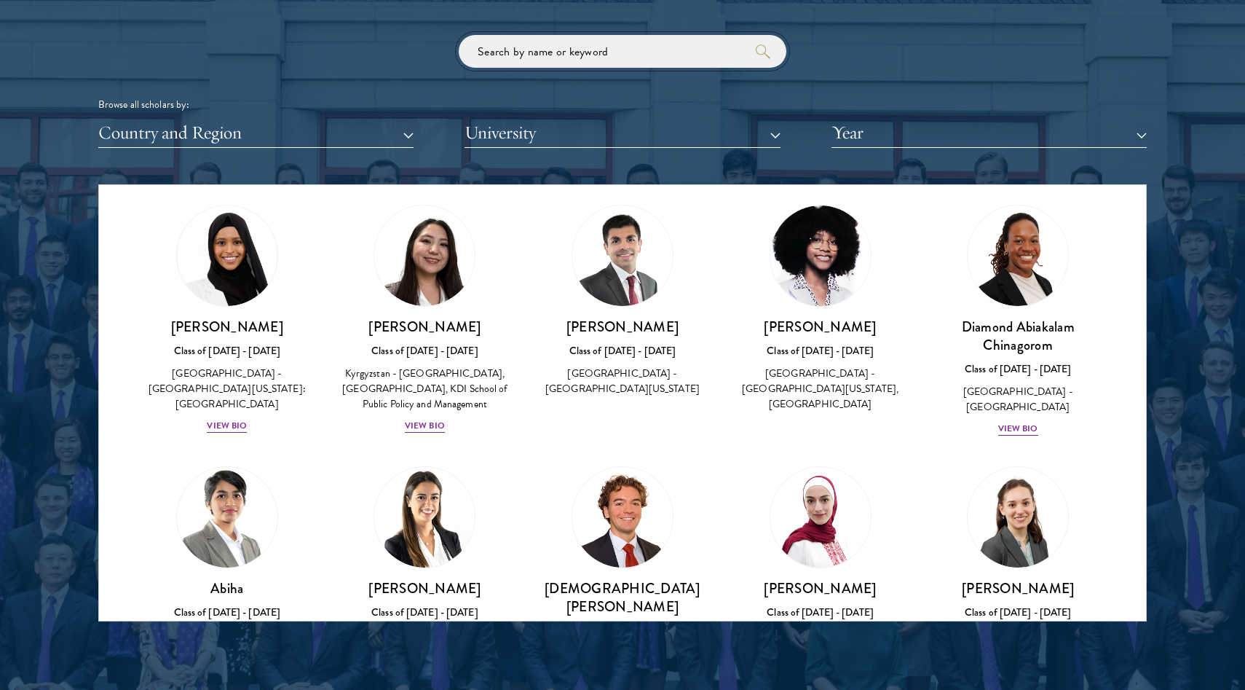
scroll to position [299, 0]
click at [425, 422] on div "View Bio" at bounding box center [425, 425] width 40 height 14
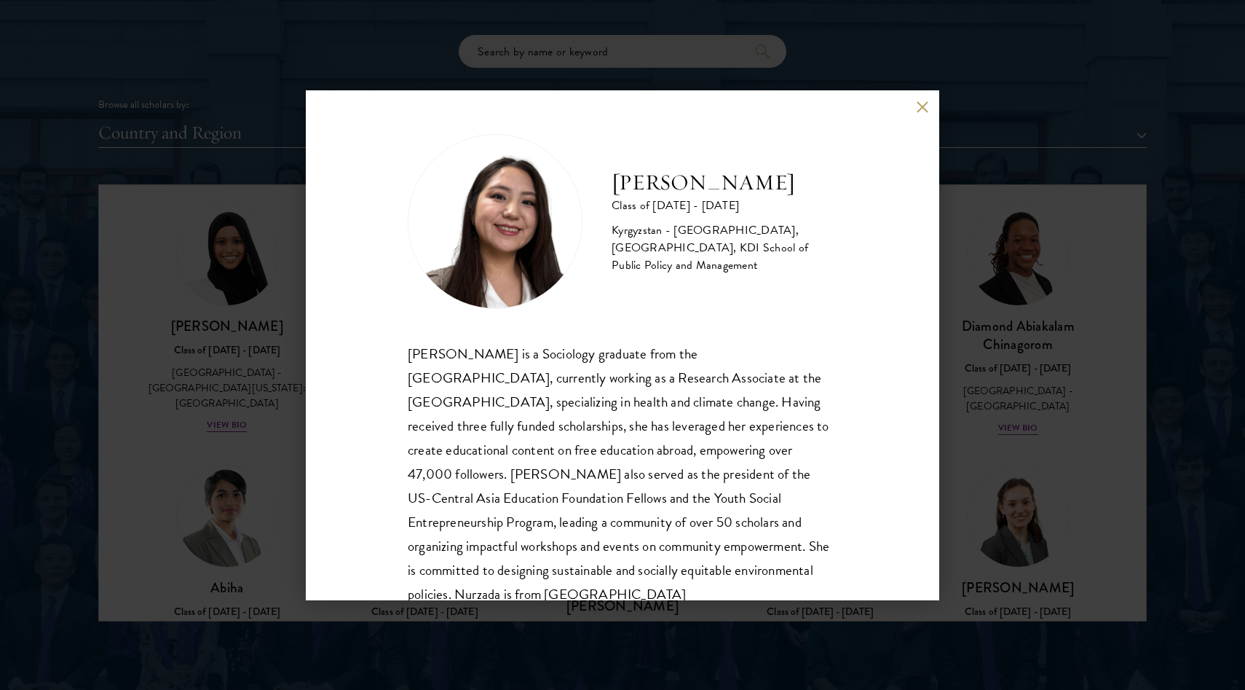
scroll to position [50, 0]
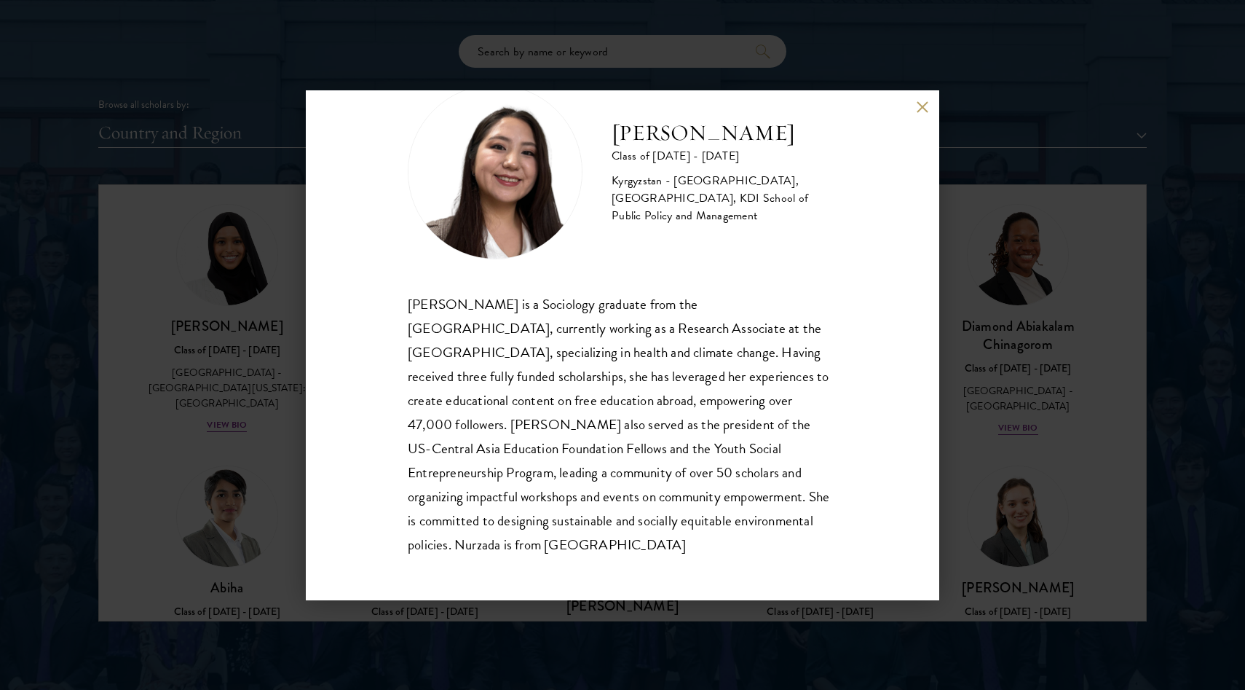
click at [261, 425] on div "Nurzada Abdivalieva Class of [DATE] - [DATE] [GEOGRAPHIC_DATA] - [GEOGRAPHIC_DA…" at bounding box center [622, 345] width 1245 height 690
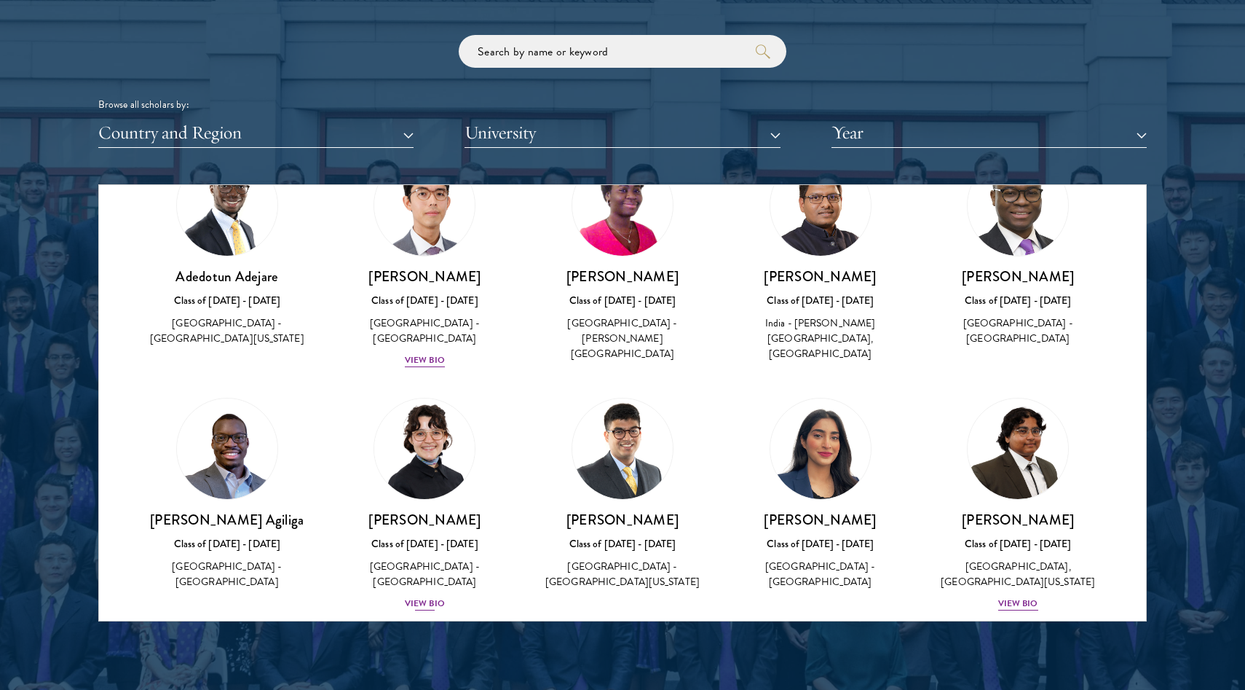
scroll to position [870, 0]
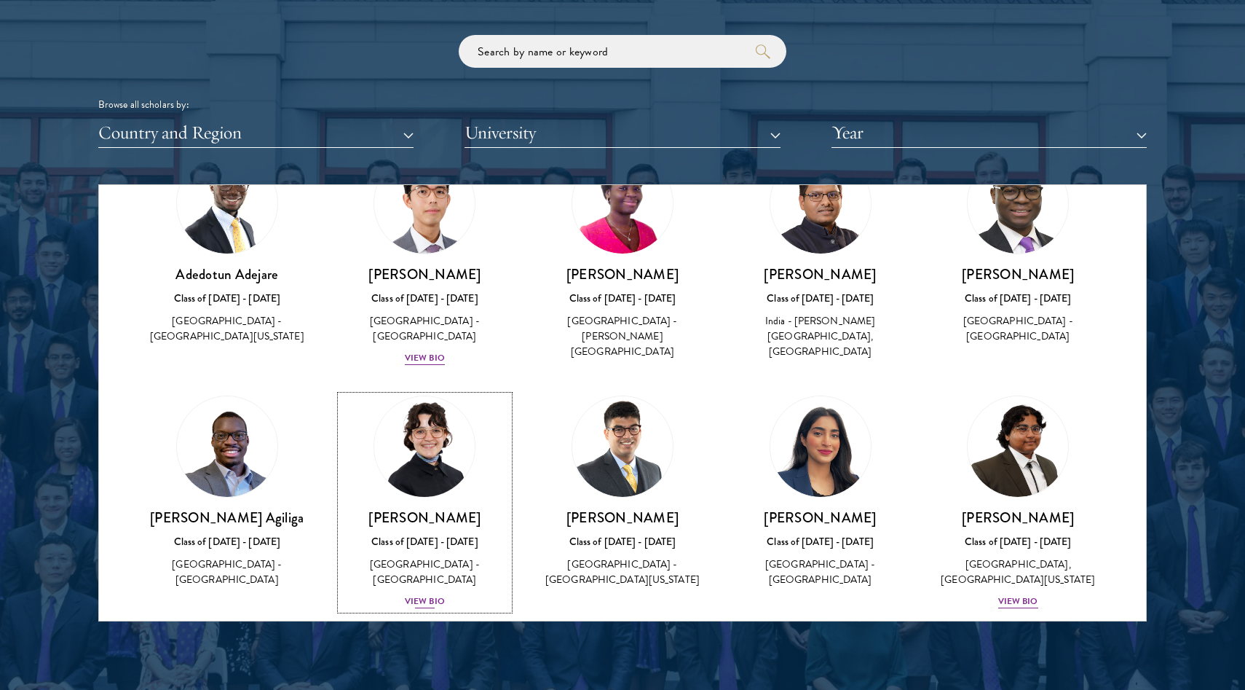
click at [443, 594] on div "View Bio" at bounding box center [425, 601] width 40 height 14
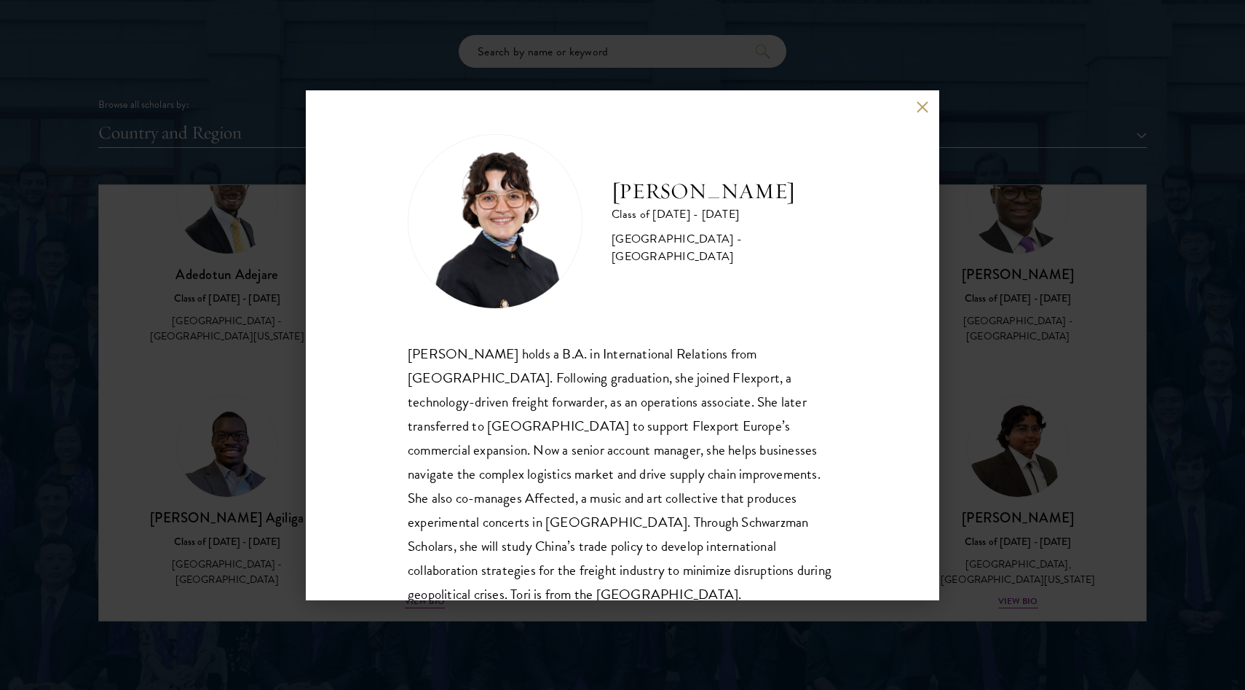
scroll to position [25, 0]
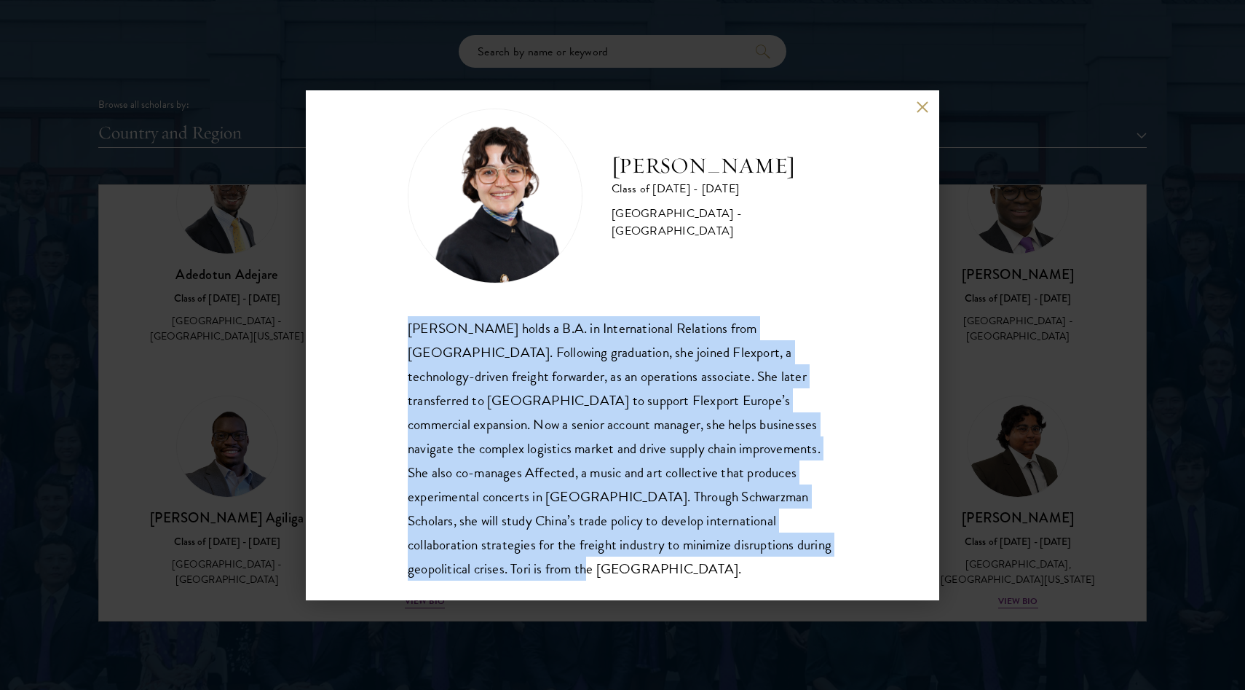
drag, startPoint x: 808, startPoint y: 568, endPoint x: 362, endPoint y: 317, distance: 511.6
click at [362, 317] on div "[PERSON_NAME] Class of [DATE] - [DATE] [GEOGRAPHIC_DATA] - [GEOGRAPHIC_DATA] [P…" at bounding box center [623, 345] width 634 height 510
click at [926, 106] on button at bounding box center [922, 107] width 12 height 12
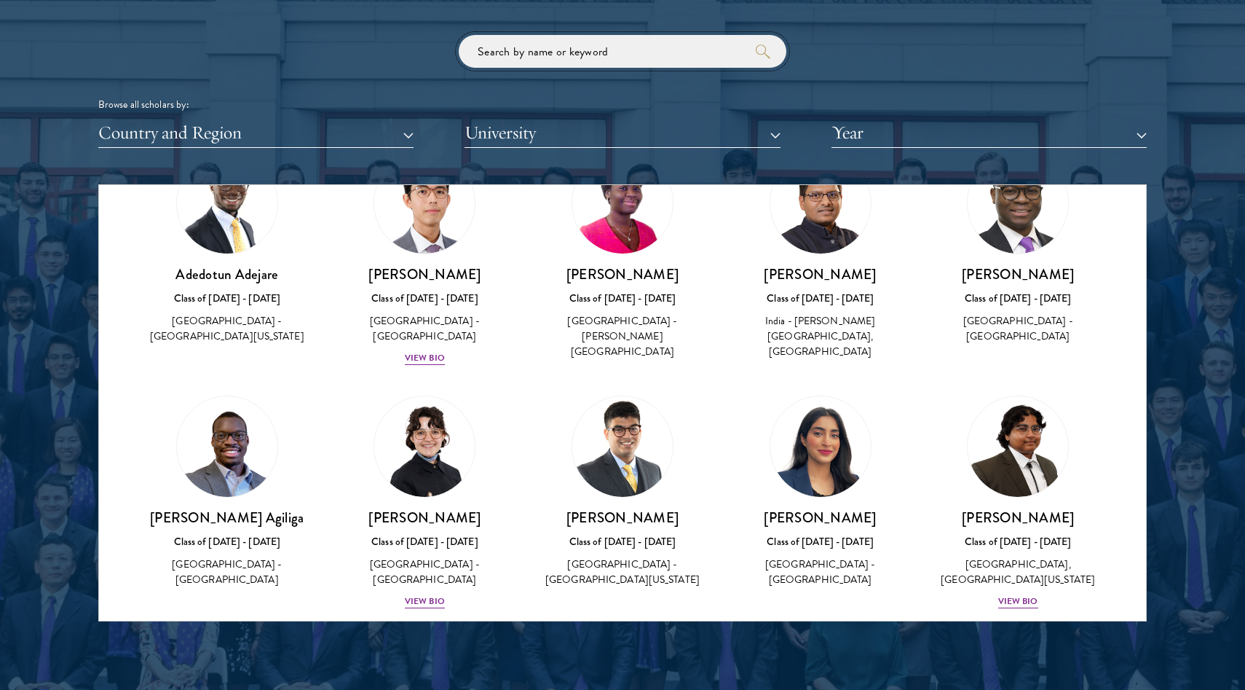
click at [589, 55] on input "search" at bounding box center [623, 51] width 328 height 33
click button "submit" at bounding box center [0, 0] width 0 height 0
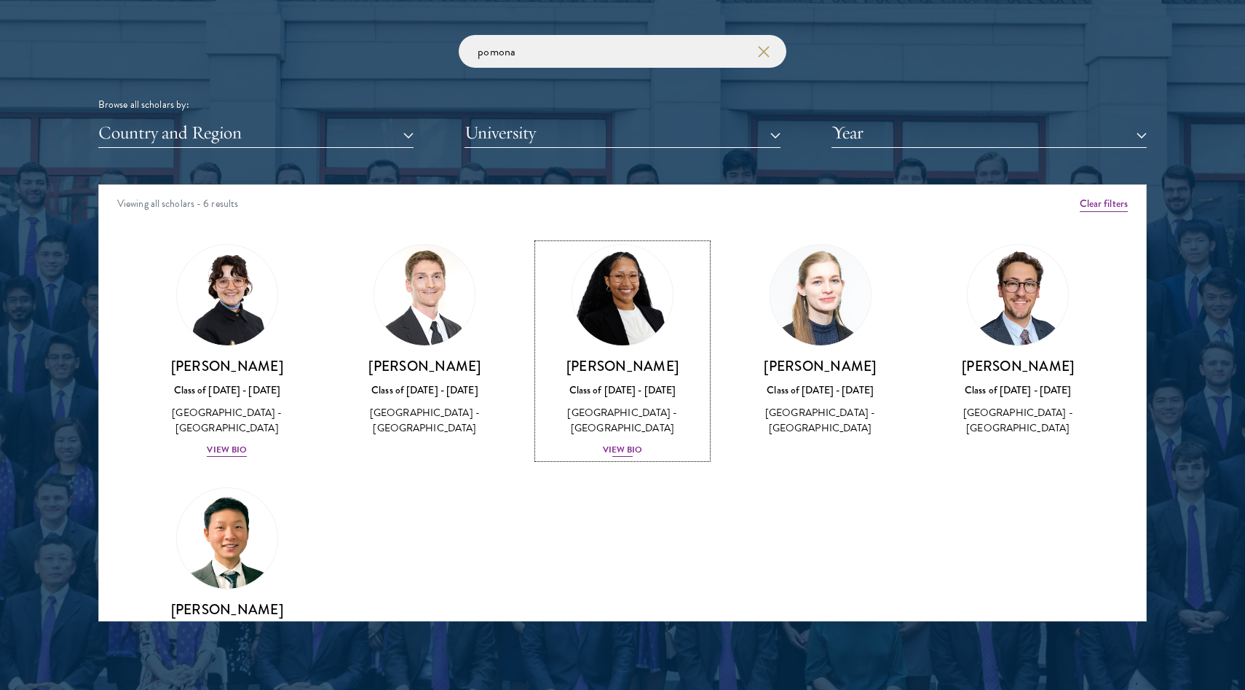
click at [637, 447] on div "View Bio" at bounding box center [623, 450] width 40 height 14
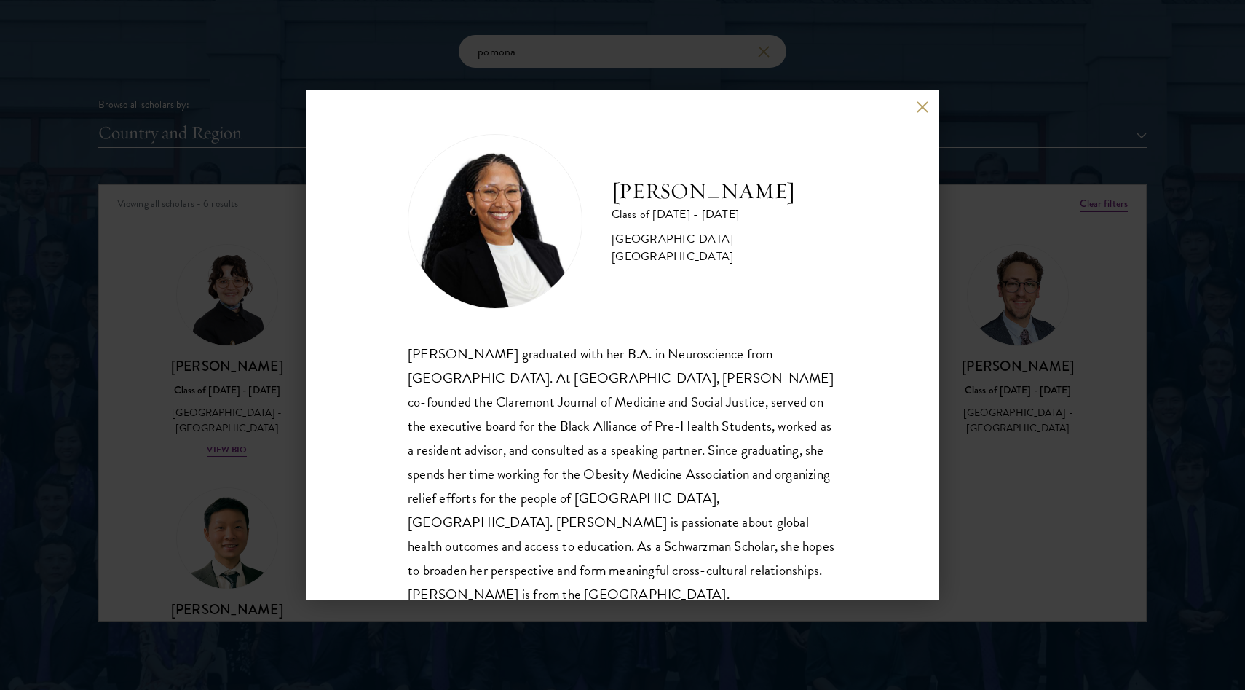
scroll to position [1, 0]
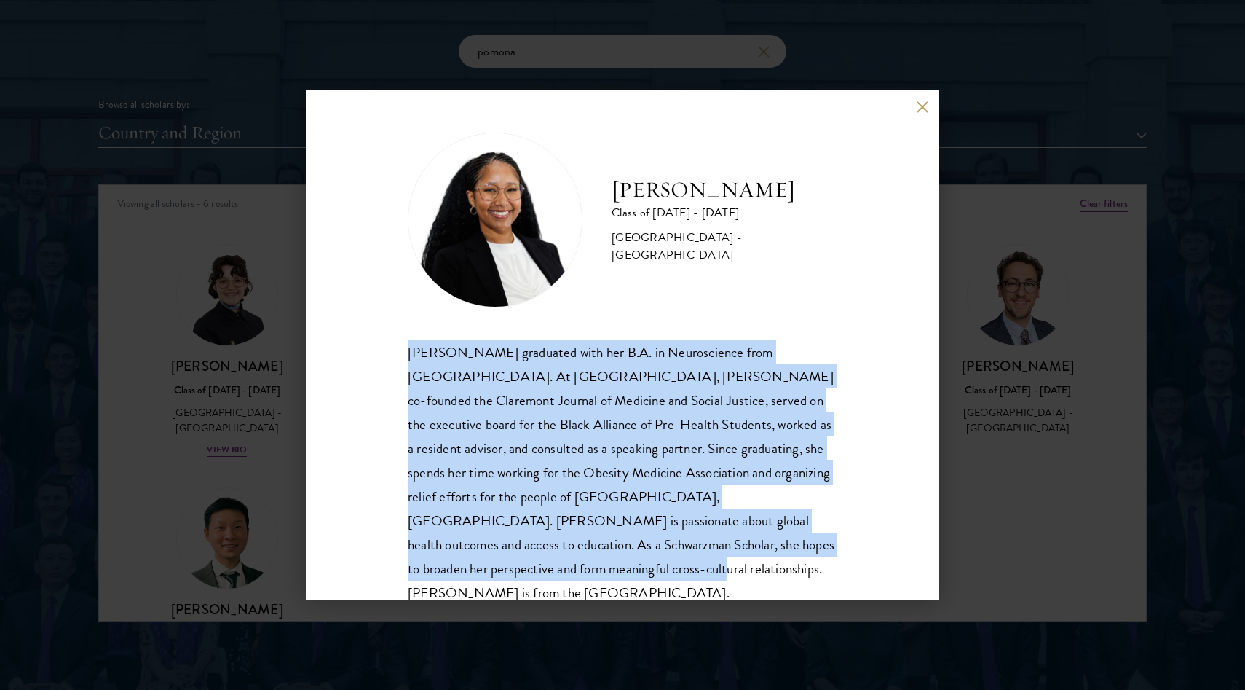
drag, startPoint x: 848, startPoint y: 555, endPoint x: 364, endPoint y: 324, distance: 535.8
click at [364, 324] on div "[PERSON_NAME] Class of [DATE] - [DATE] [GEOGRAPHIC_DATA] - [GEOGRAPHIC_DATA] [P…" at bounding box center [623, 345] width 634 height 510
copy div "[PERSON_NAME] graduated with her B.A. in Neuroscience from [GEOGRAPHIC_DATA]. A…"
click at [923, 112] on button at bounding box center [922, 107] width 12 height 12
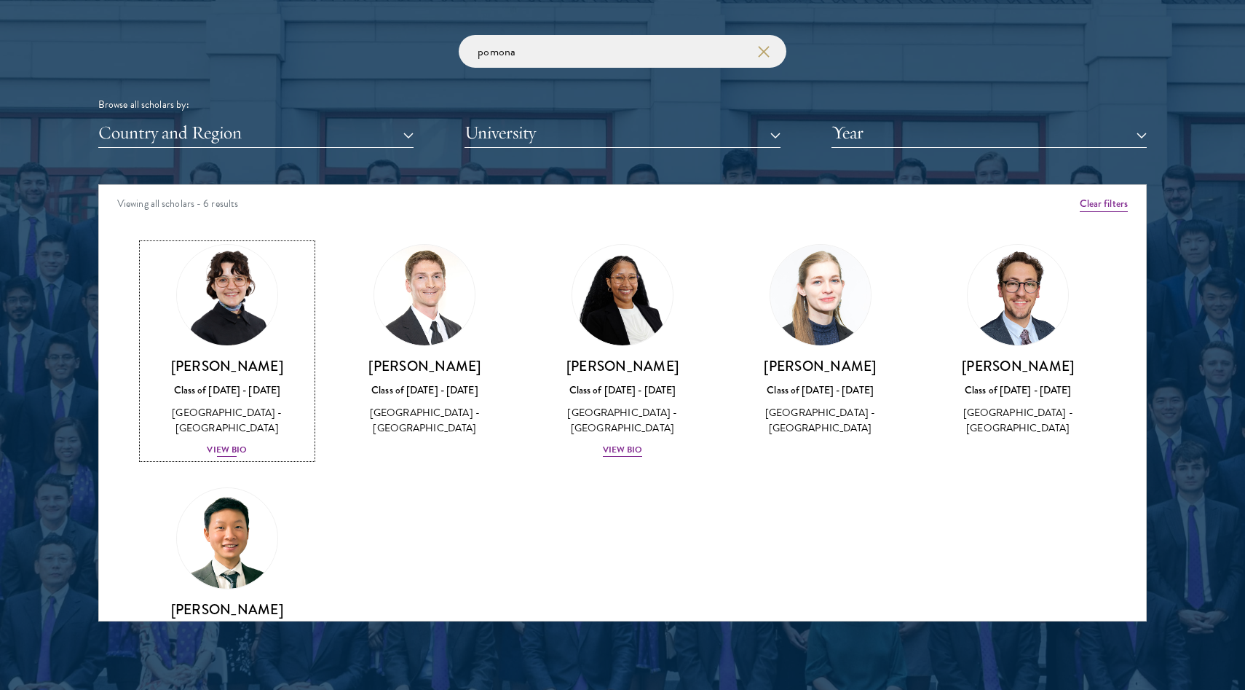
click at [225, 449] on div "View Bio" at bounding box center [227, 450] width 40 height 14
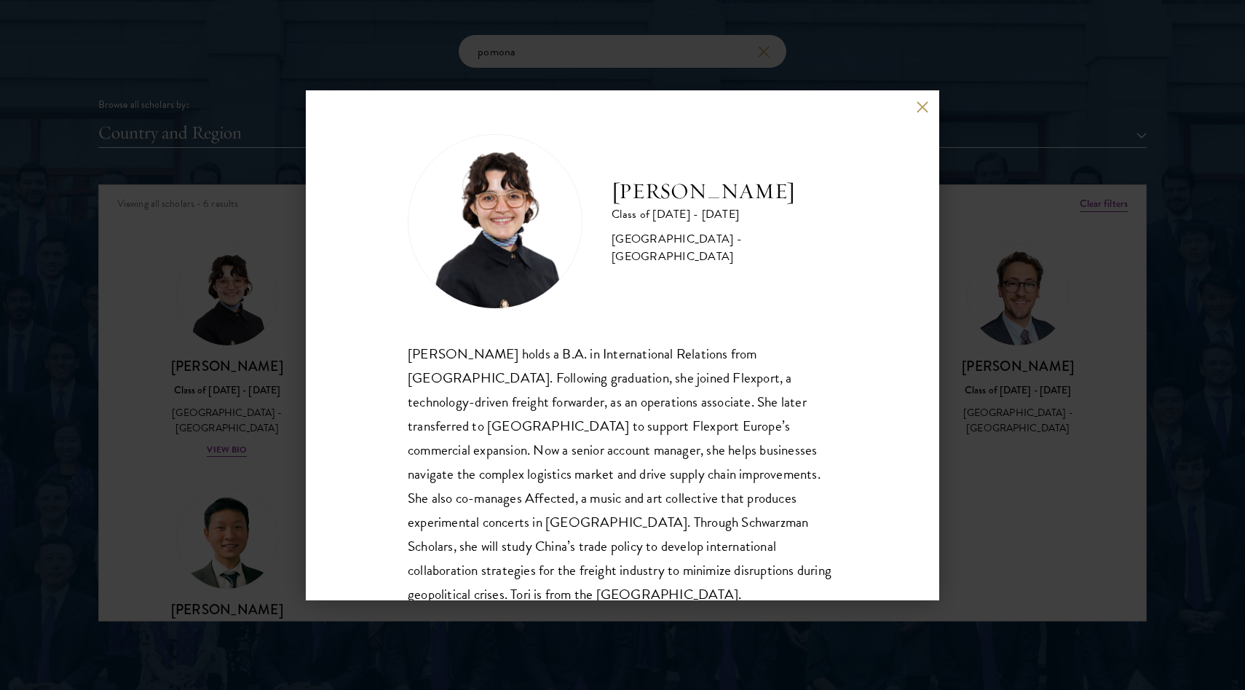
scroll to position [25, 0]
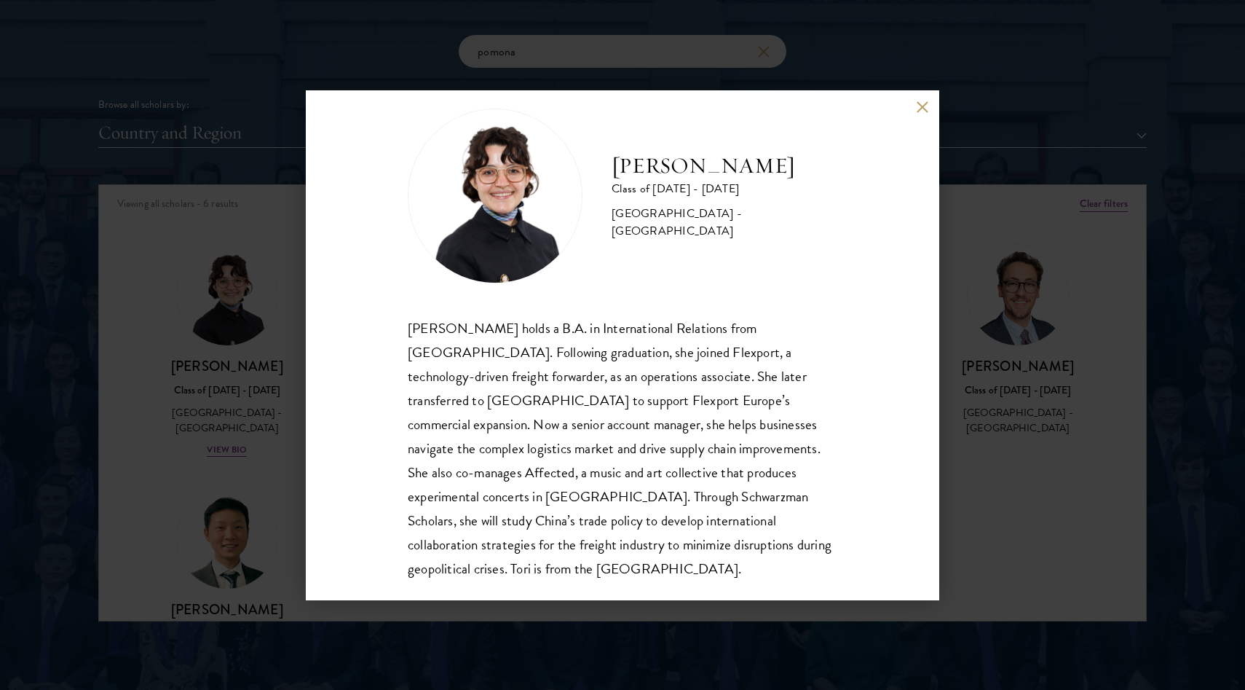
click at [266, 443] on div "[PERSON_NAME] Class of [DATE] - [DATE] [GEOGRAPHIC_DATA] - [GEOGRAPHIC_DATA] [P…" at bounding box center [622, 345] width 1245 height 690
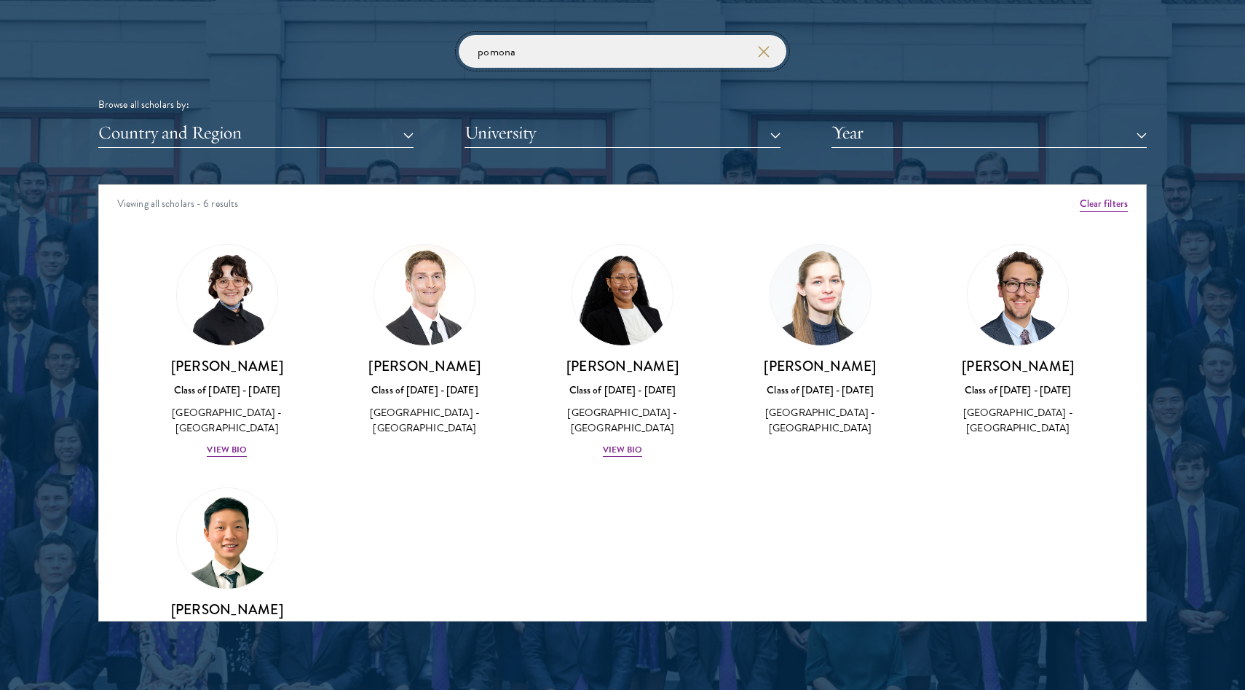
click at [557, 50] on input "pomona" at bounding box center [623, 51] width 328 height 33
type input "p"
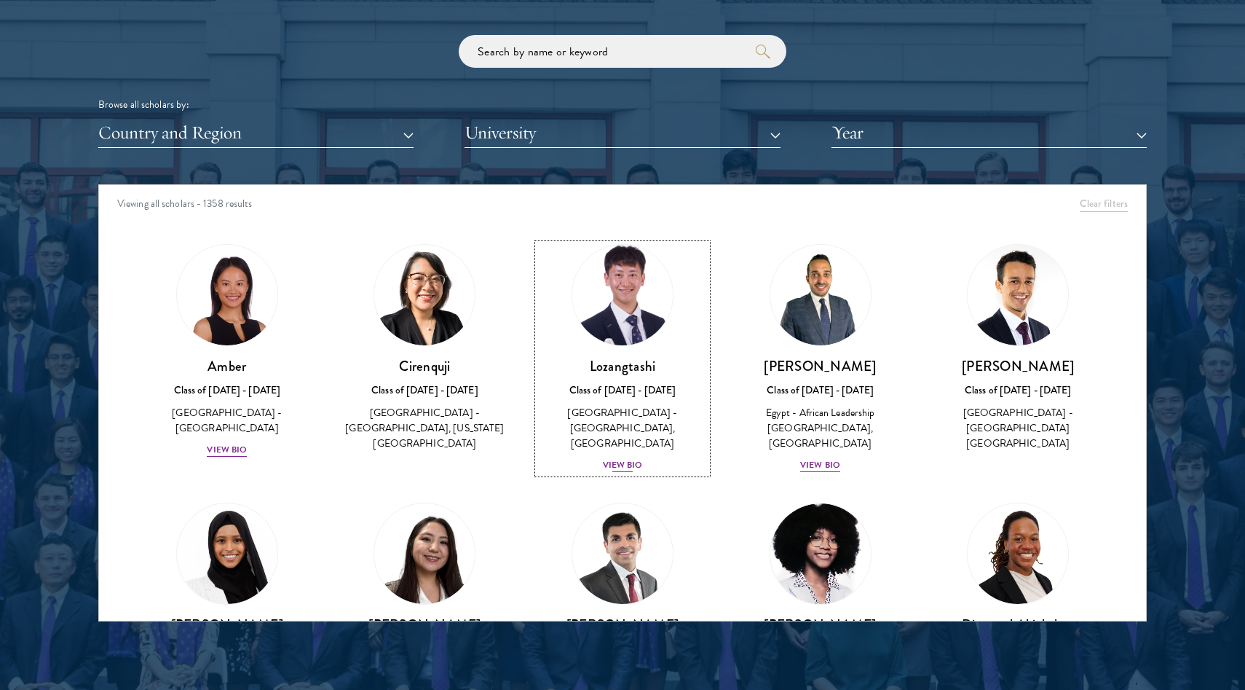
click at [626, 458] on div "View Bio" at bounding box center [623, 465] width 40 height 14
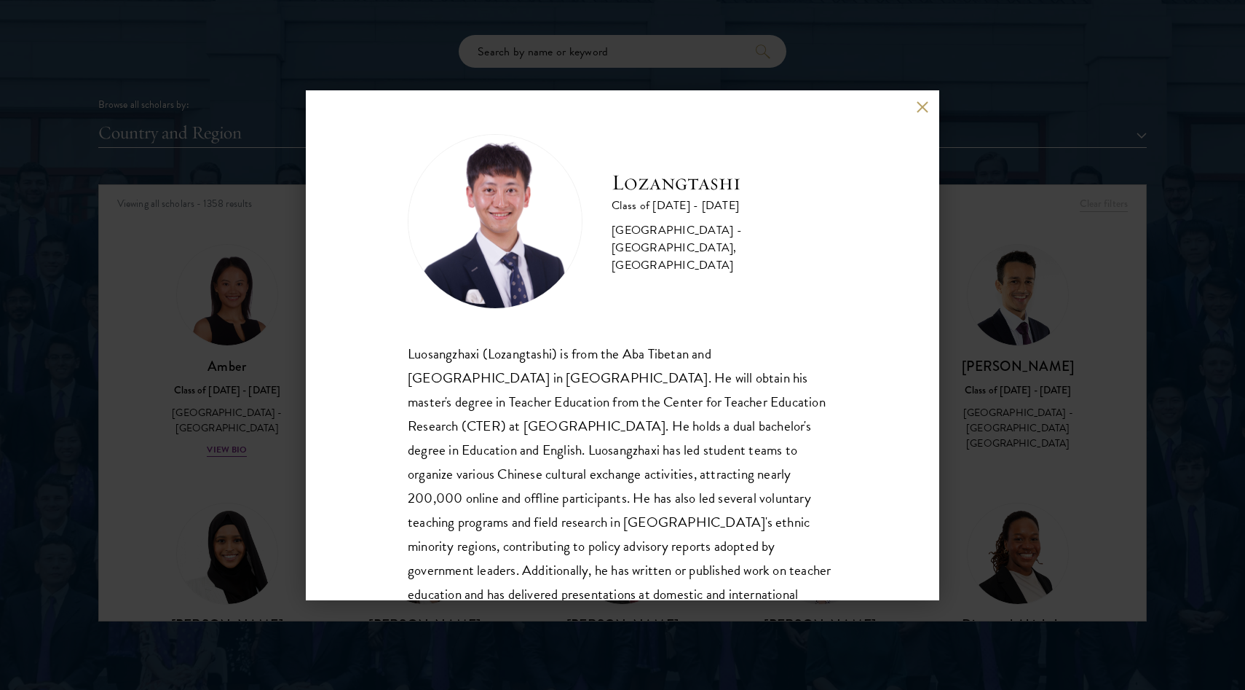
scroll to position [50, 0]
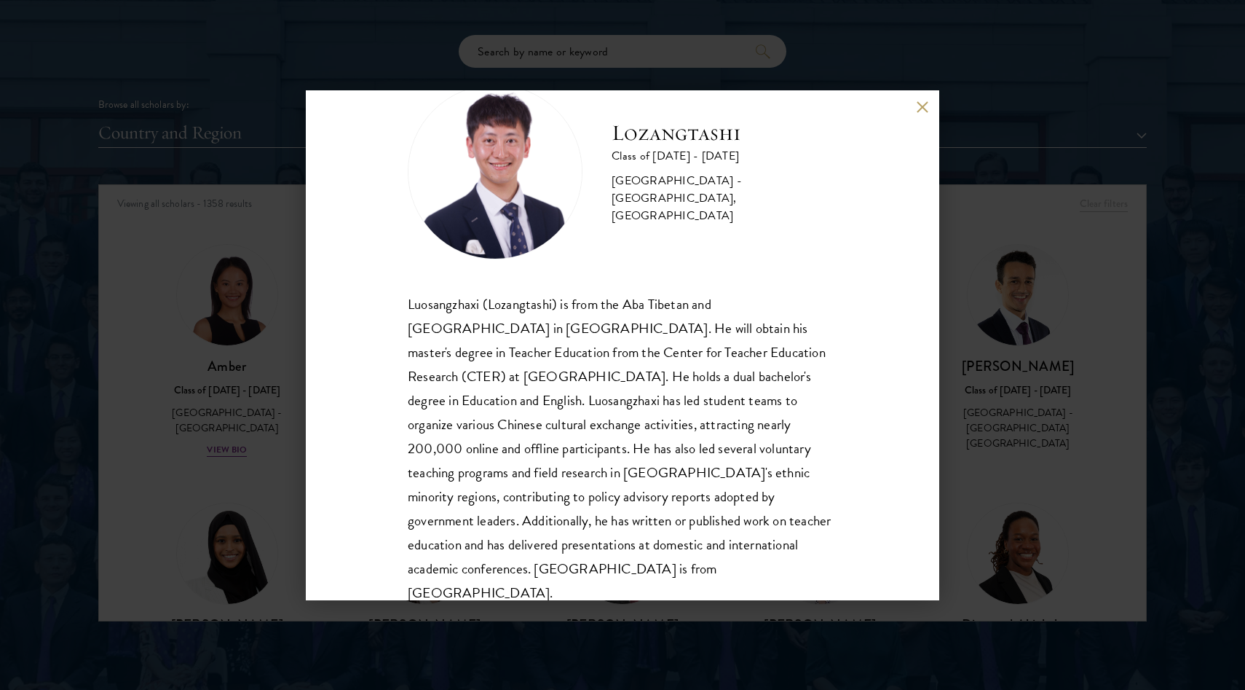
click at [921, 107] on button at bounding box center [922, 107] width 12 height 12
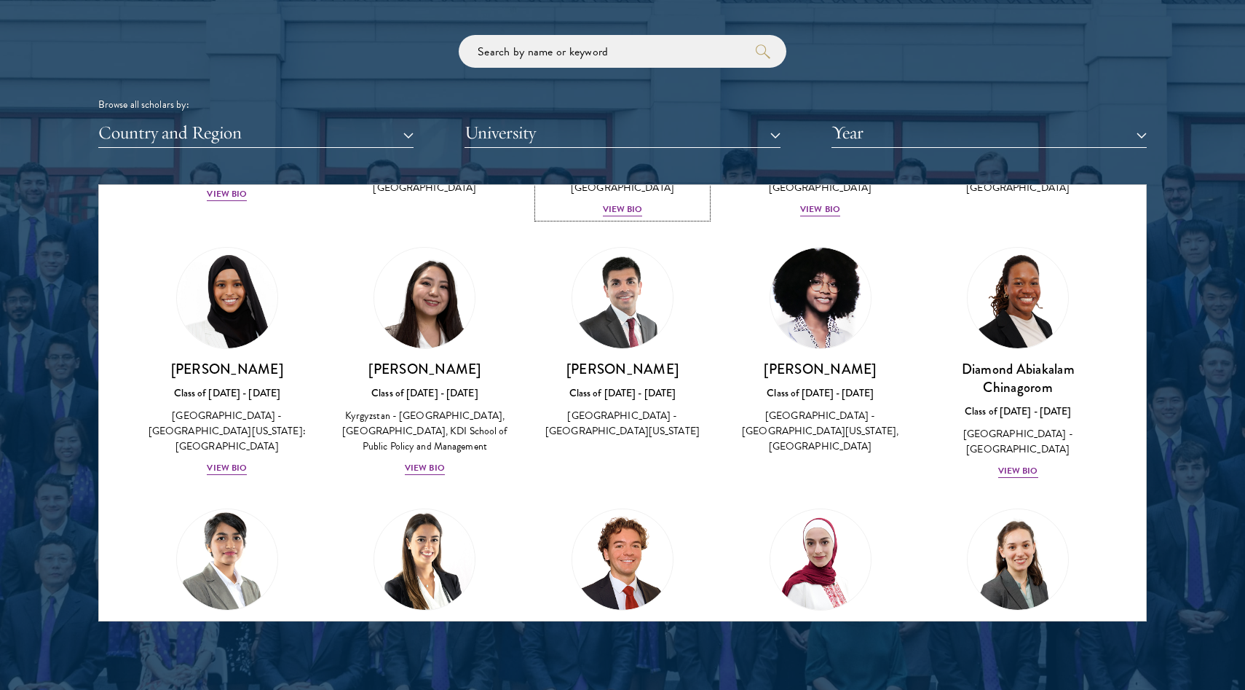
scroll to position [761, 0]
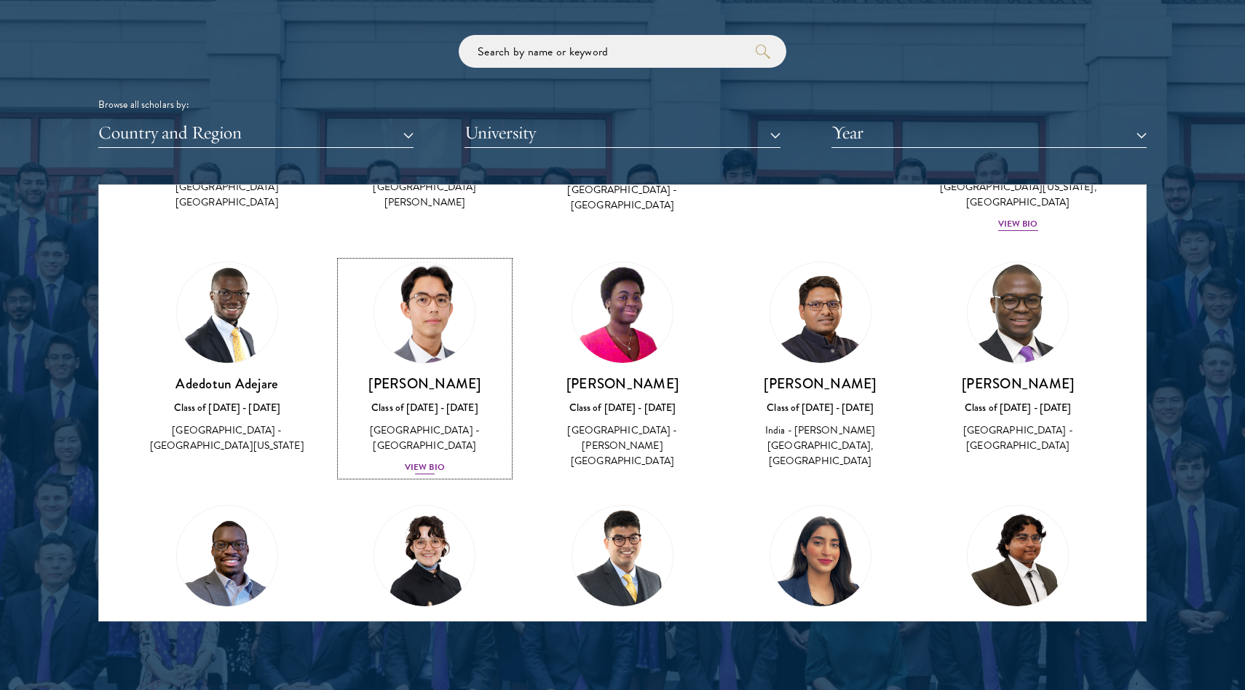
click at [433, 460] on div "View Bio" at bounding box center [425, 467] width 40 height 14
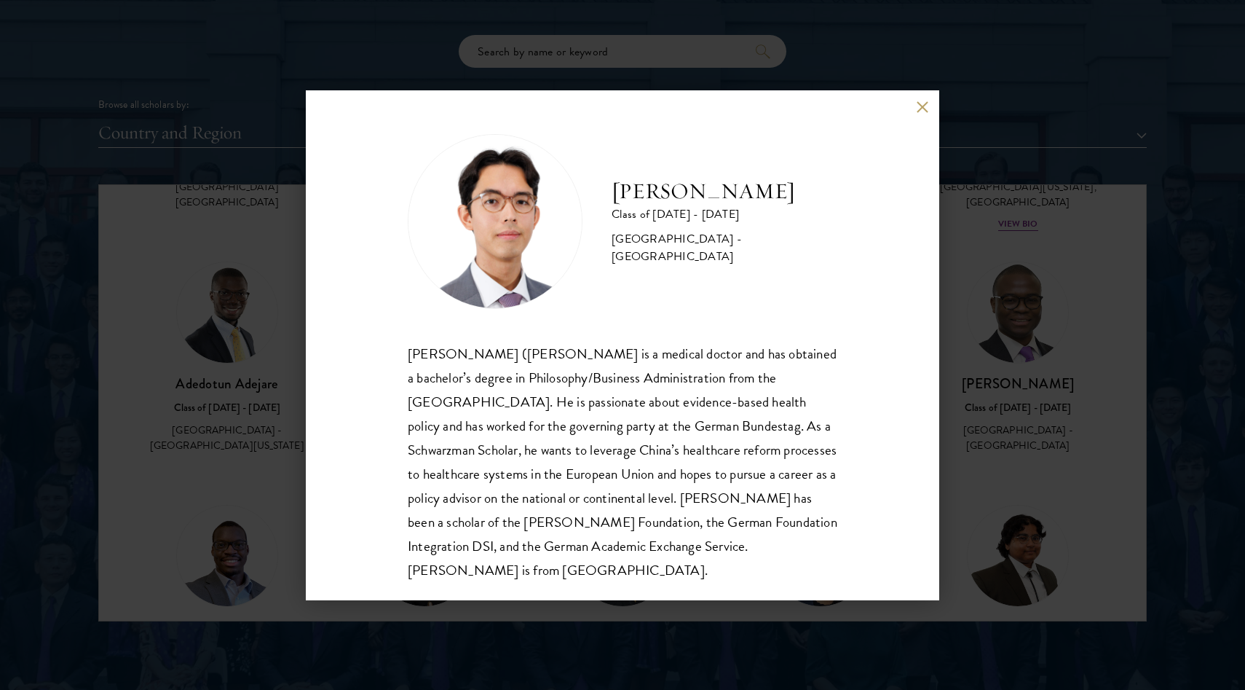
scroll to position [1, 0]
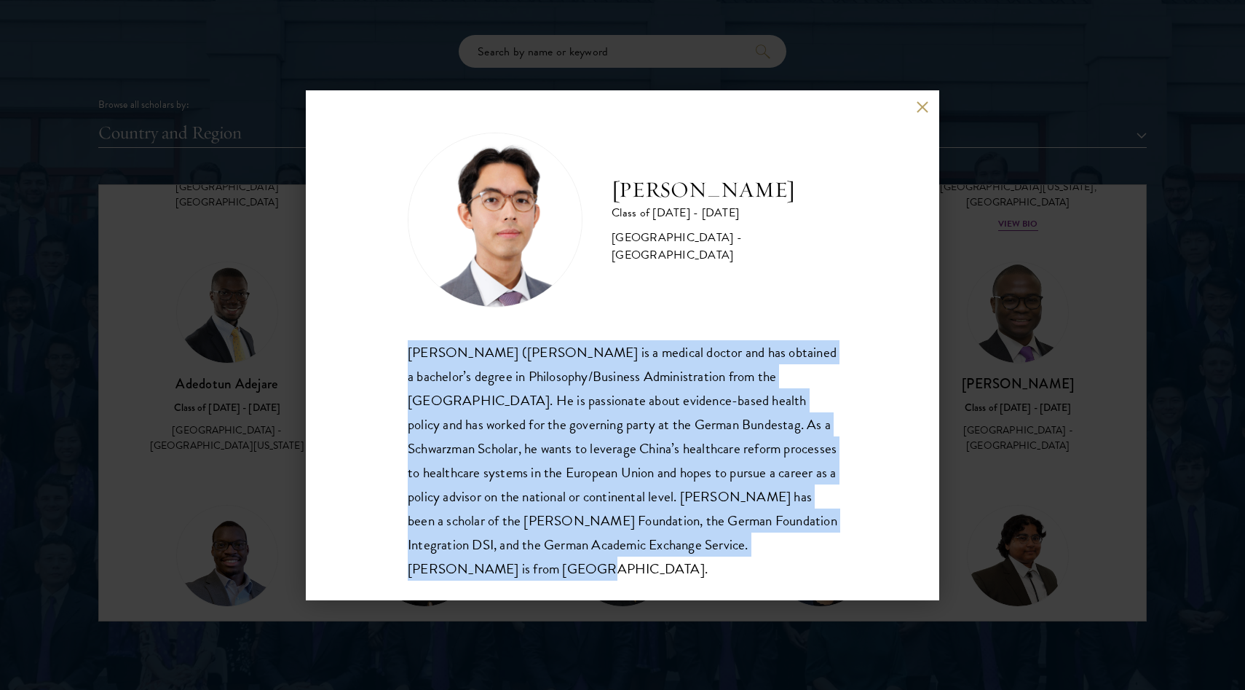
drag, startPoint x: 789, startPoint y: 563, endPoint x: 314, endPoint y: 328, distance: 529.8
click at [314, 328] on div "[PERSON_NAME] Class of [DATE] - [DATE] [GEOGRAPHIC_DATA] - [GEOGRAPHIC_DATA] [P…" at bounding box center [623, 345] width 634 height 510
copy div "[PERSON_NAME] ([PERSON_NAME] is a medical doctor and has obtained a bachelor’s …"
